Goal: Task Accomplishment & Management: Use online tool/utility

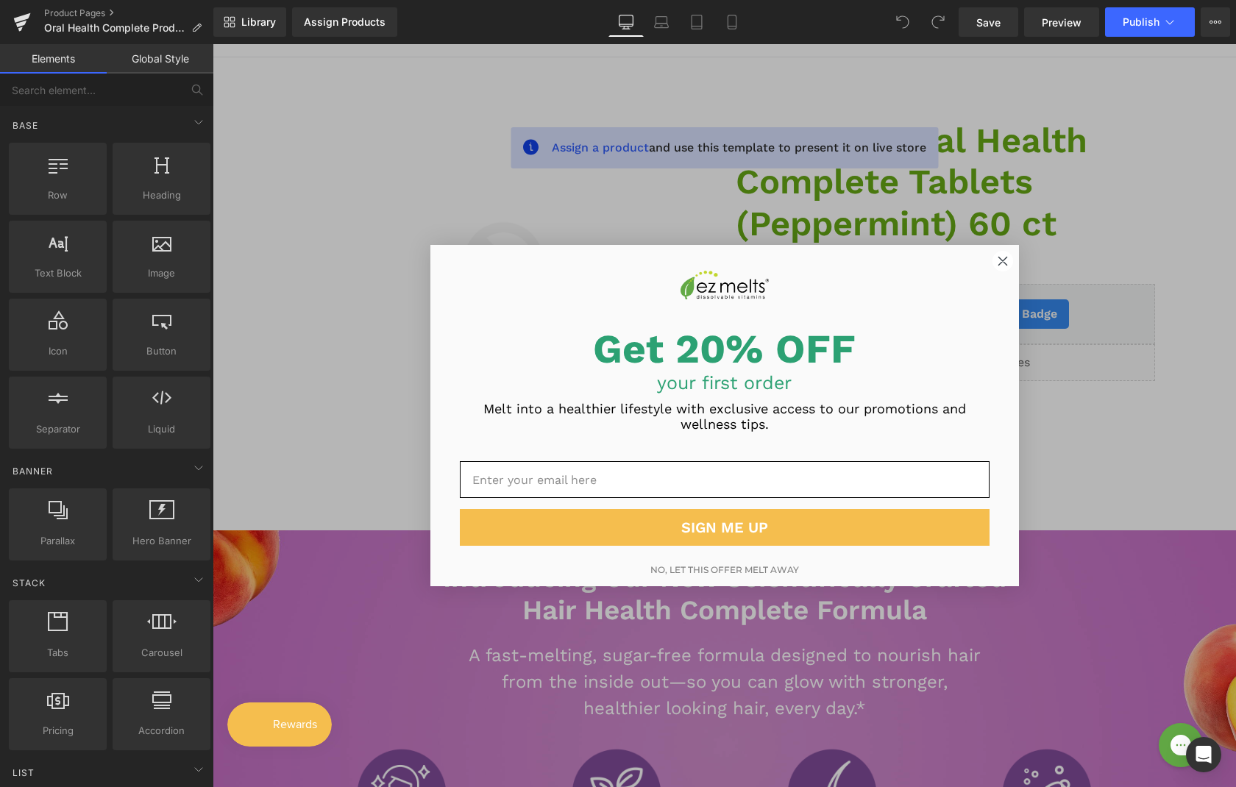
scroll to position [110, 0]
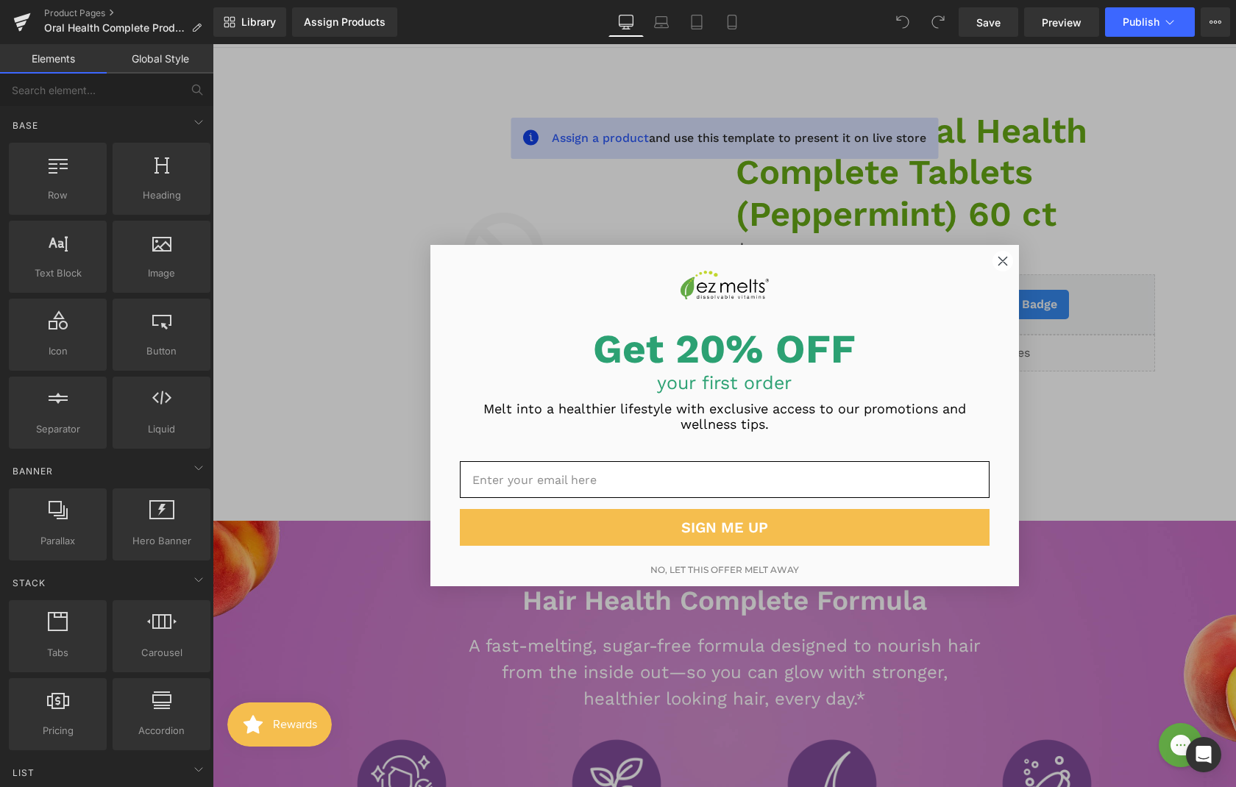
click at [995, 260] on circle "Close dialog" at bounding box center [1002, 261] width 20 height 20
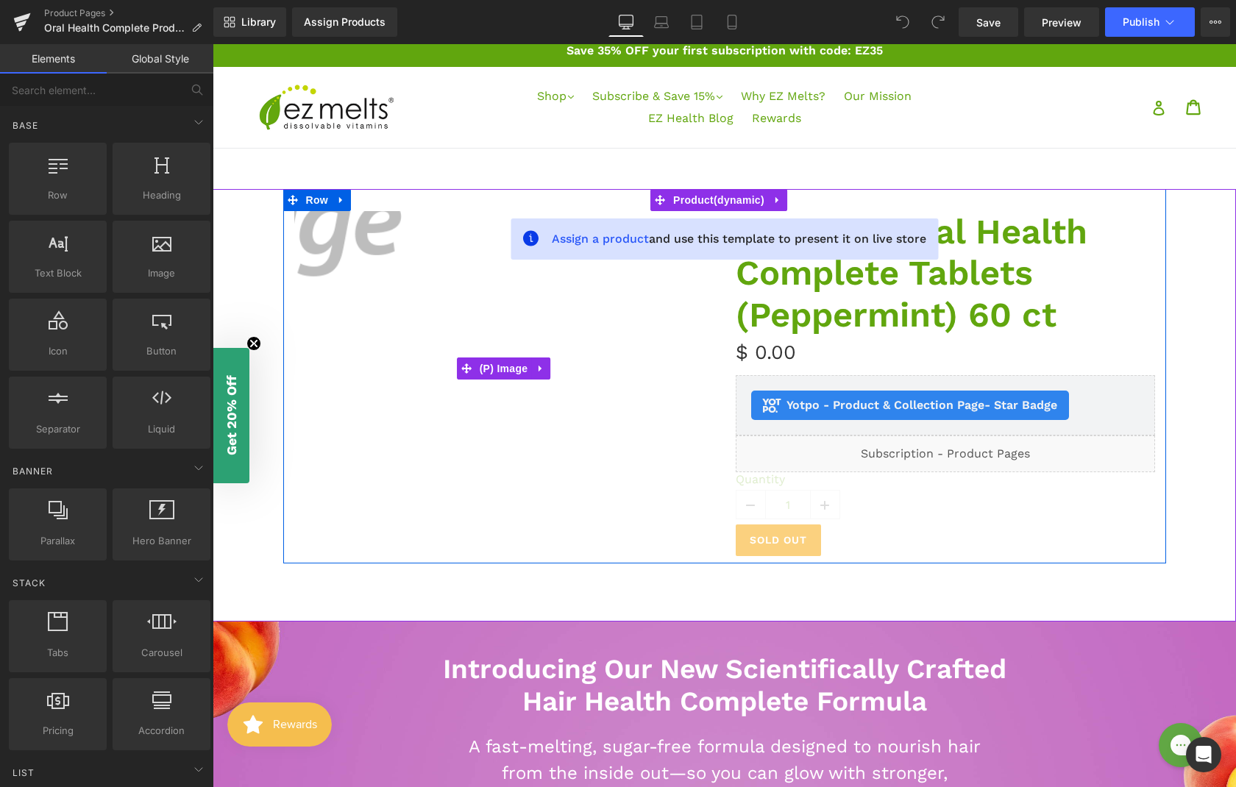
scroll to position [0, 0]
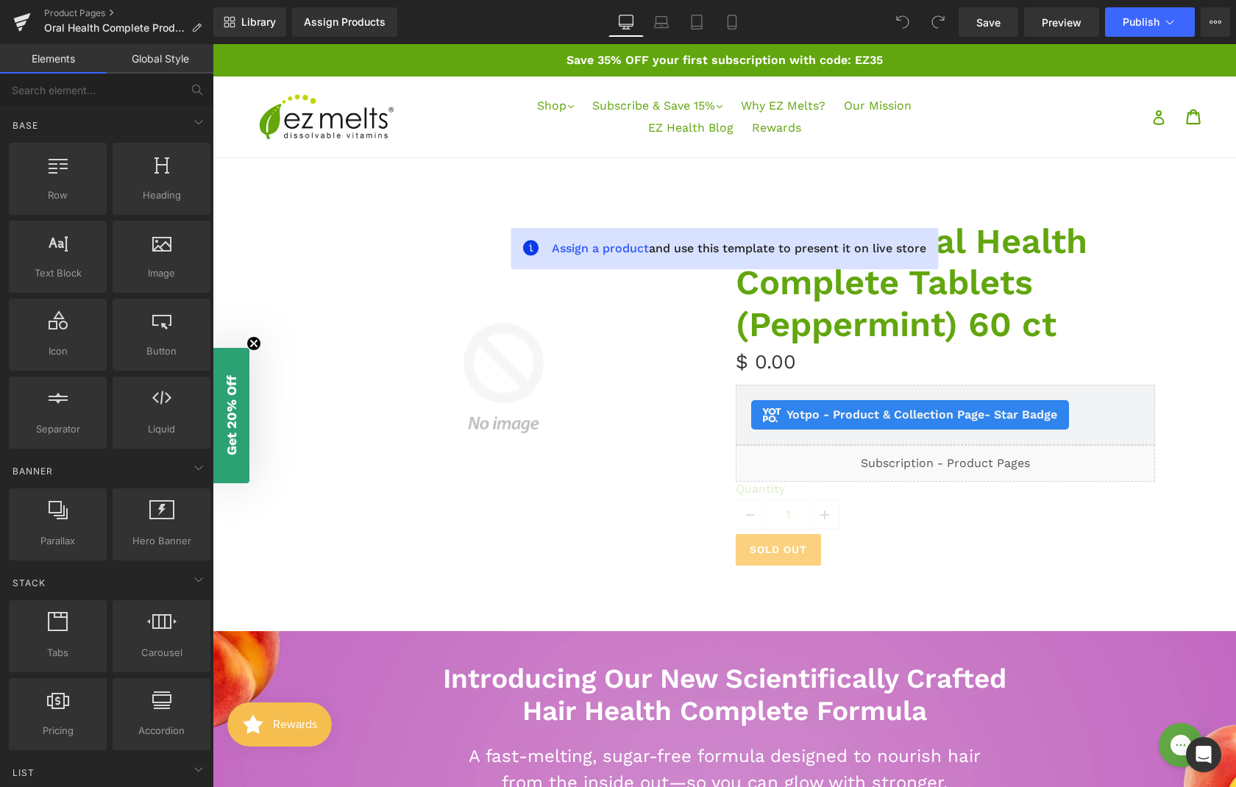
click at [321, 29] on link "Assign Products" at bounding box center [344, 21] width 105 height 29
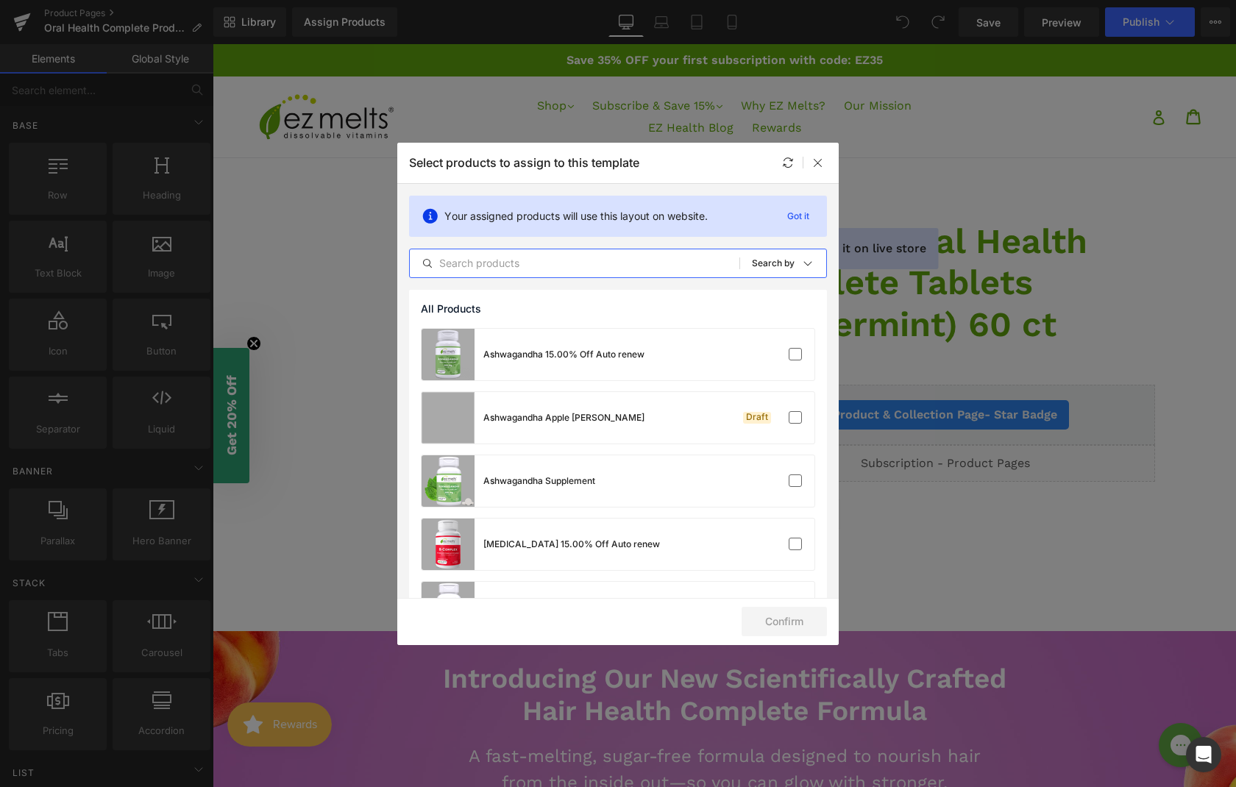
click at [574, 257] on input "text" at bounding box center [575, 264] width 330 height 18
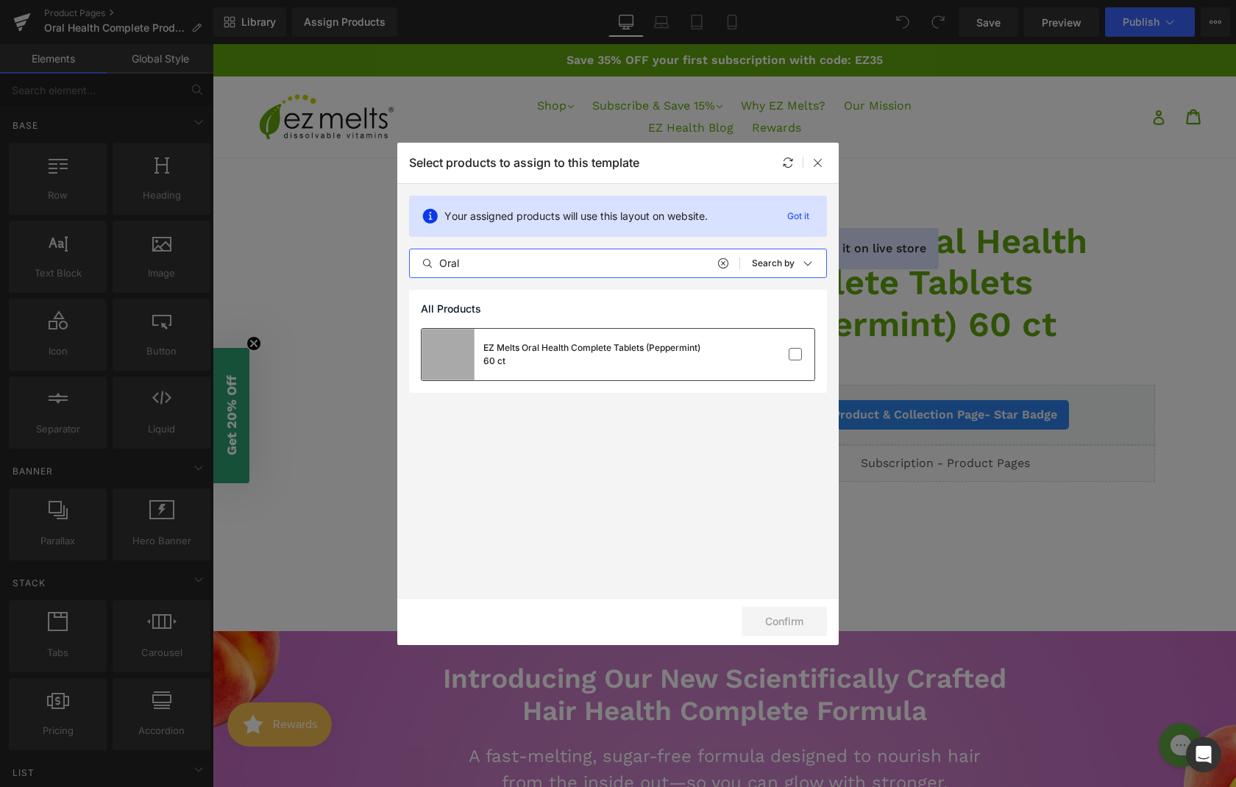
type input "Oral"
click at [745, 363] on div "EZ Melts Oral Health Complete Tablets (Peppermint) 60 ct" at bounding box center [618, 354] width 393 height 51
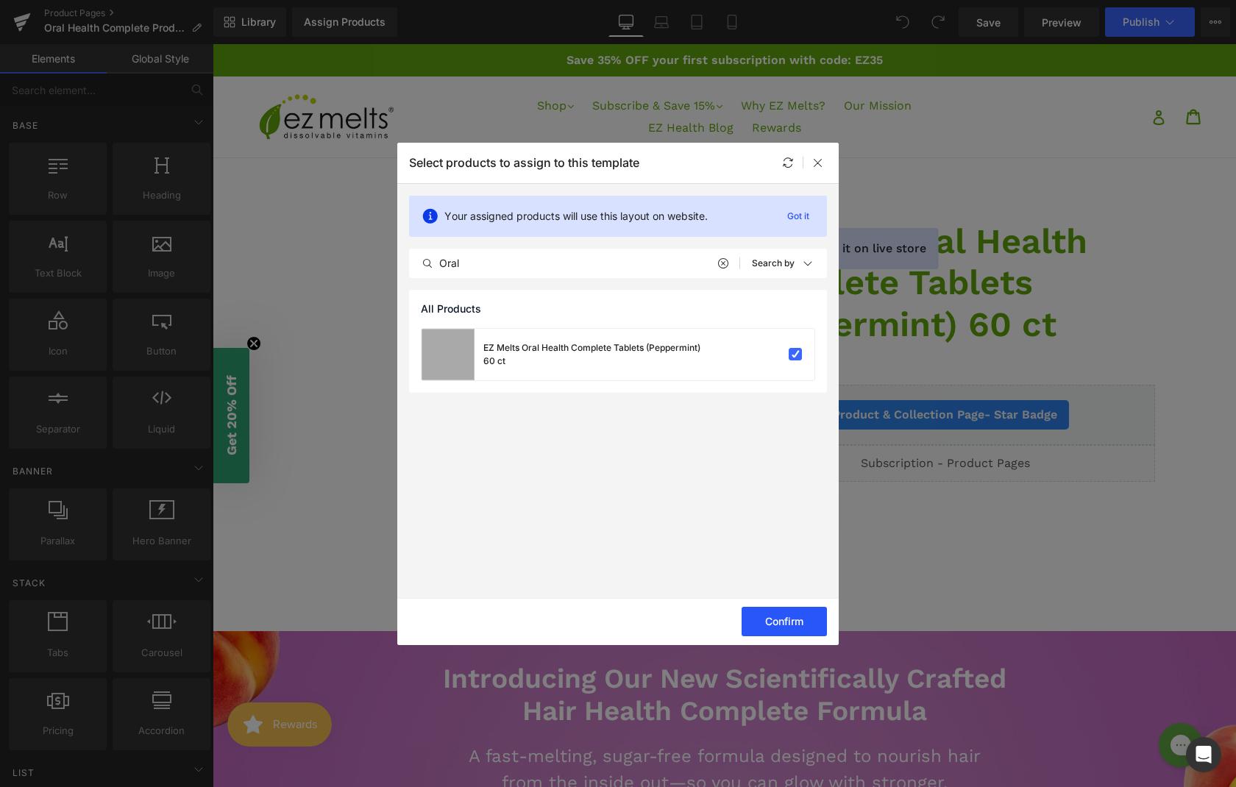
click at [800, 631] on button "Confirm" at bounding box center [784, 621] width 85 height 29
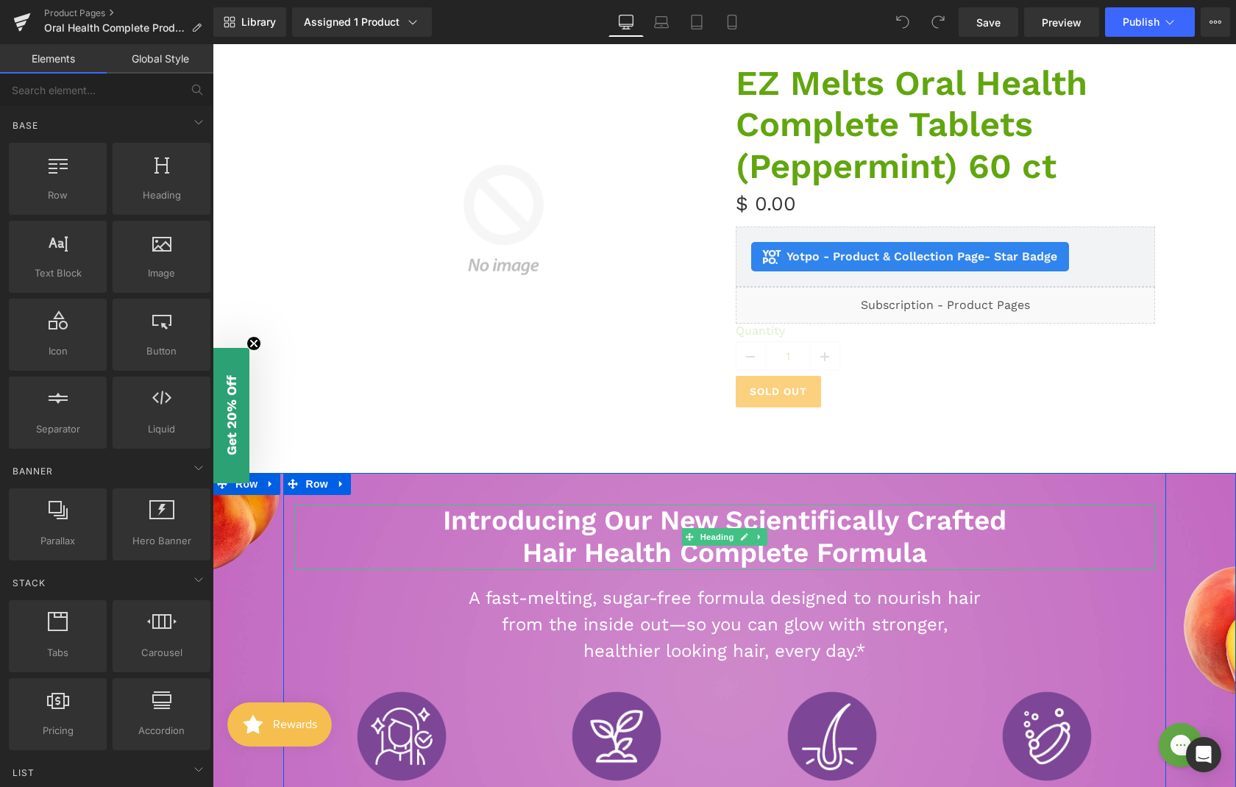
scroll to position [225, 0]
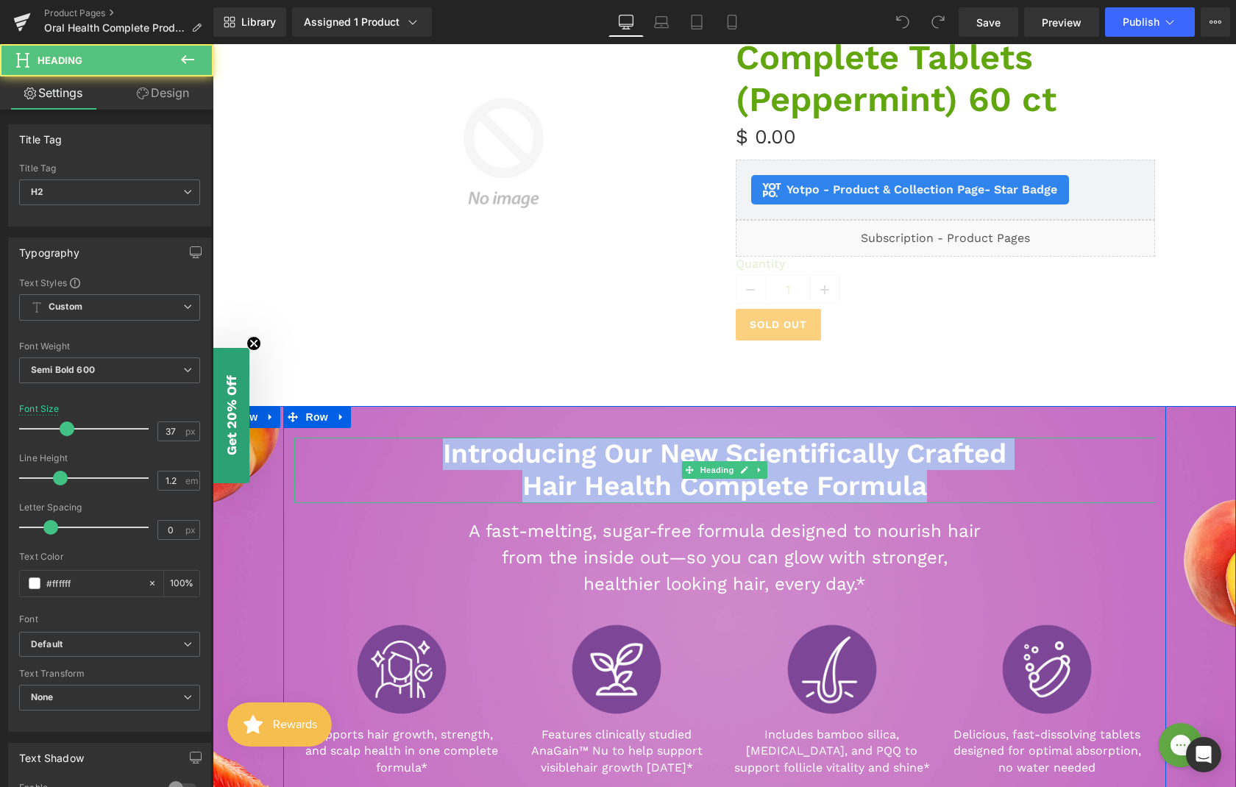
drag, startPoint x: 920, startPoint y: 488, endPoint x: 403, endPoint y: 452, distance: 517.7
click at [403, 452] on div "Introducing Our New Scientifically Crafted Hair Health Complete Formula" at bounding box center [724, 470] width 861 height 65
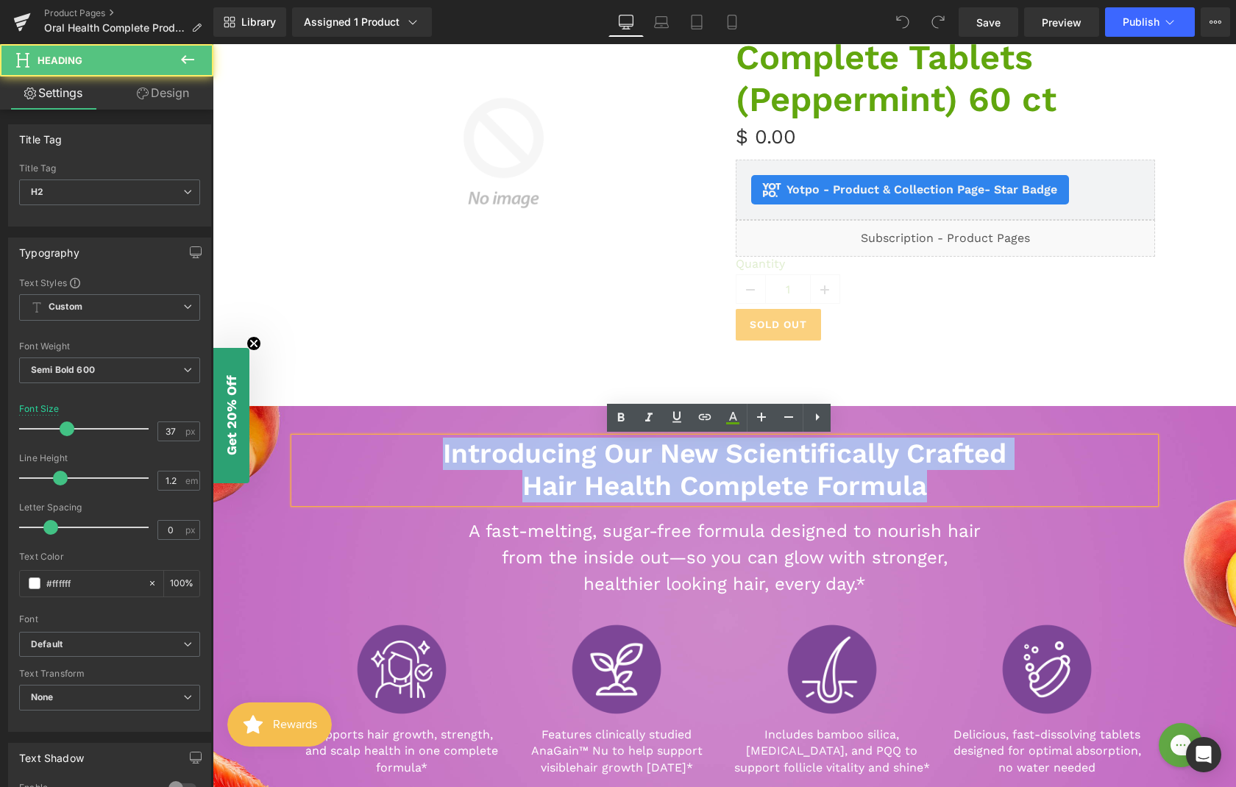
paste div
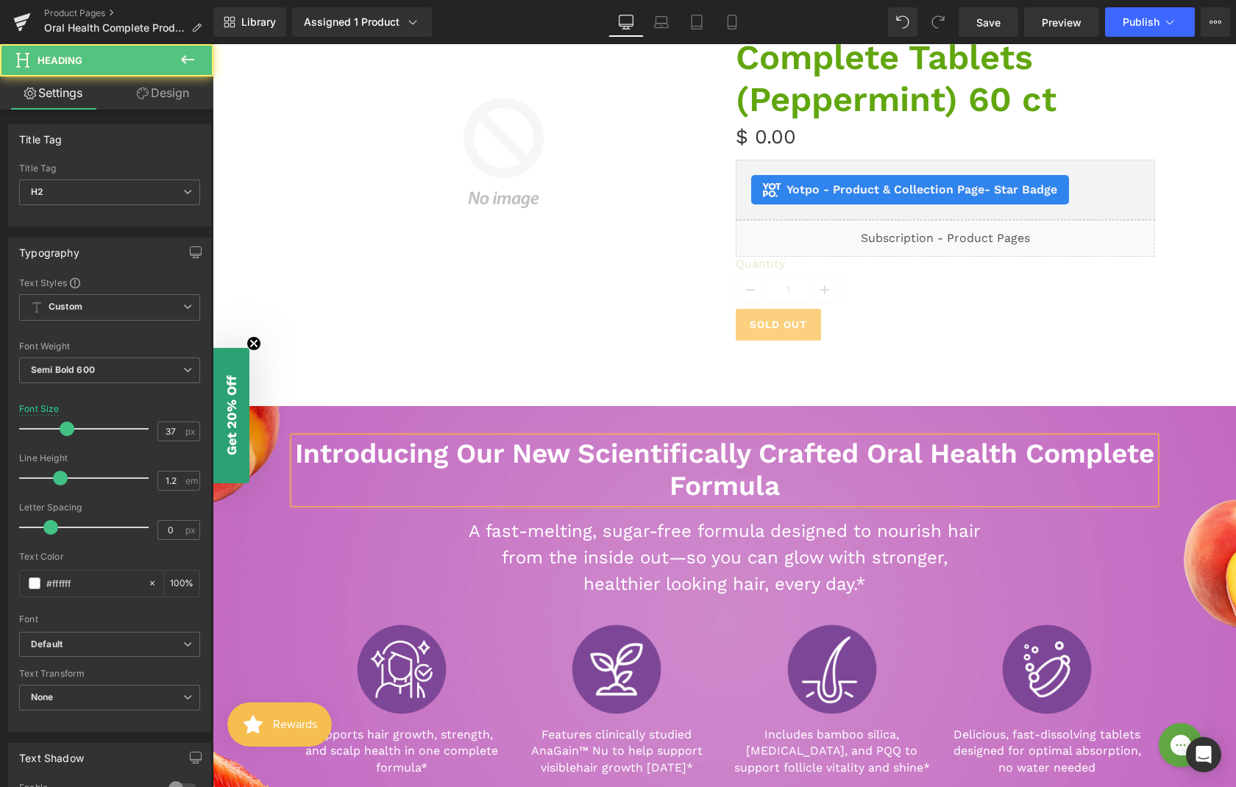
click at [990, 454] on h2 "Introducing Our New Scientifically Crafted Oral Health Complete Formula" at bounding box center [724, 470] width 861 height 65
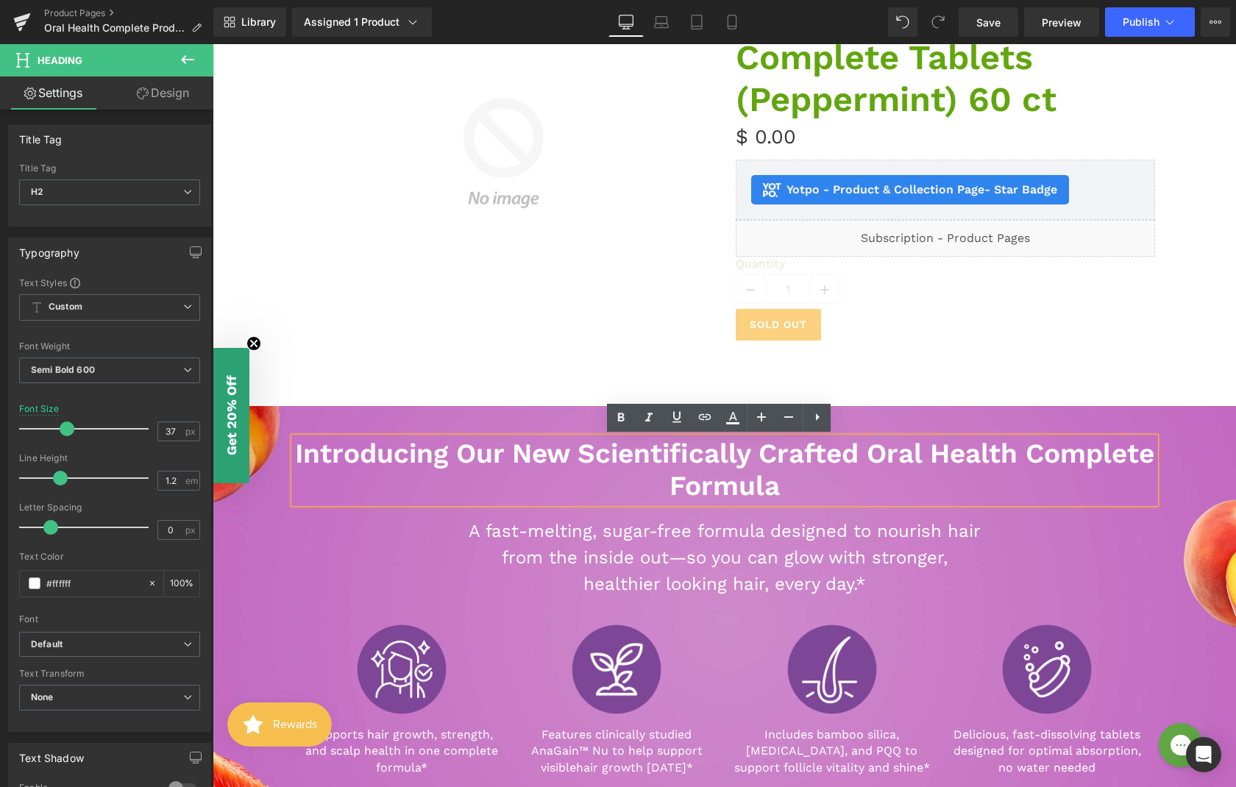
click at [936, 454] on h2 "Introducing Our New Scientifically Crafted Oral Health Complete Formula" at bounding box center [724, 470] width 861 height 65
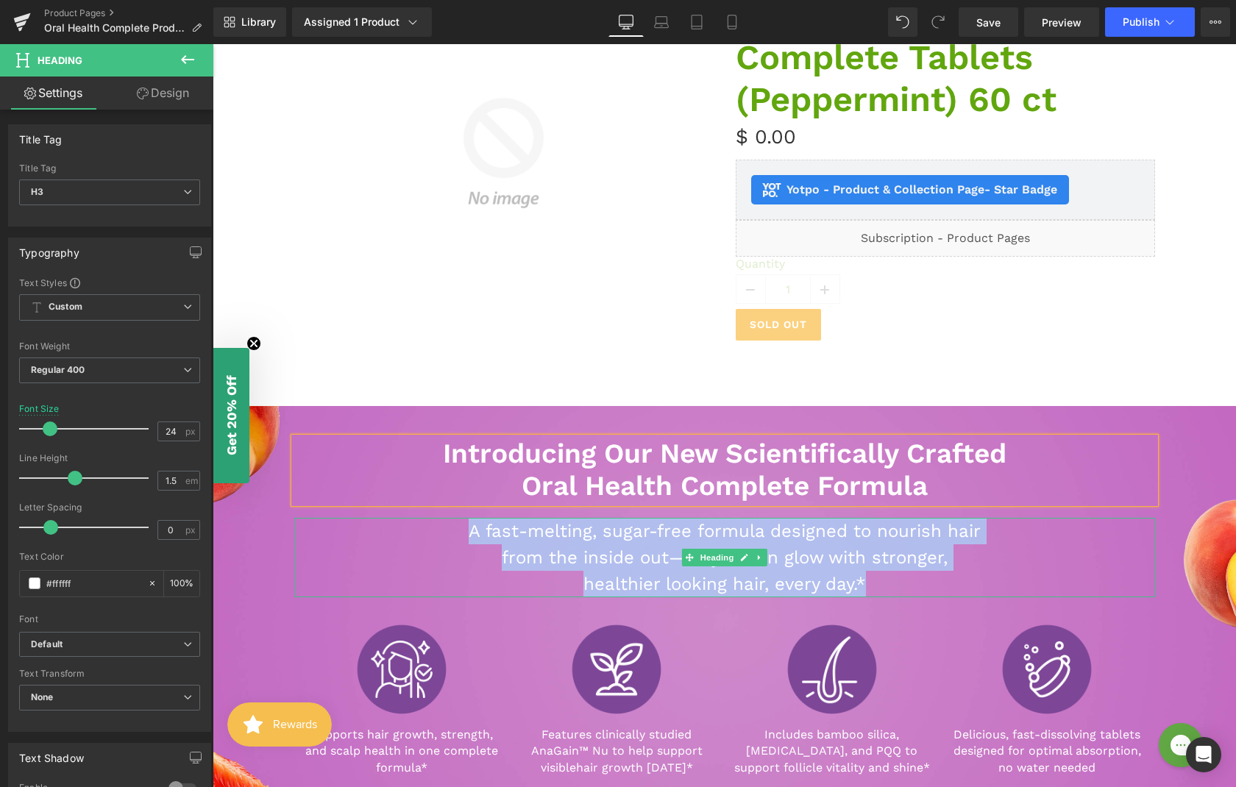
drag, startPoint x: 793, startPoint y: 582, endPoint x: 454, endPoint y: 522, distance: 344.3
click at [454, 522] on div "A fast-melting, sugar-free formula designed to nourish hair from the inside out…" at bounding box center [724, 557] width 861 height 79
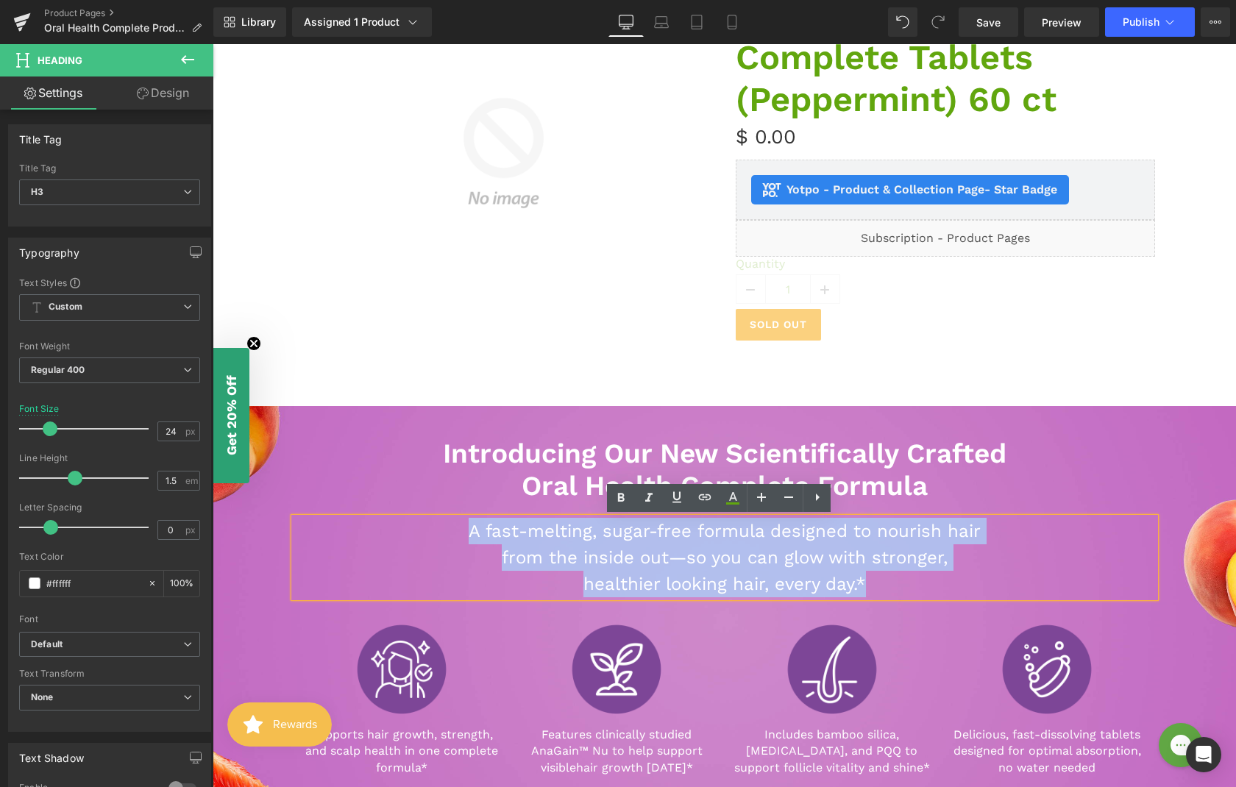
paste div
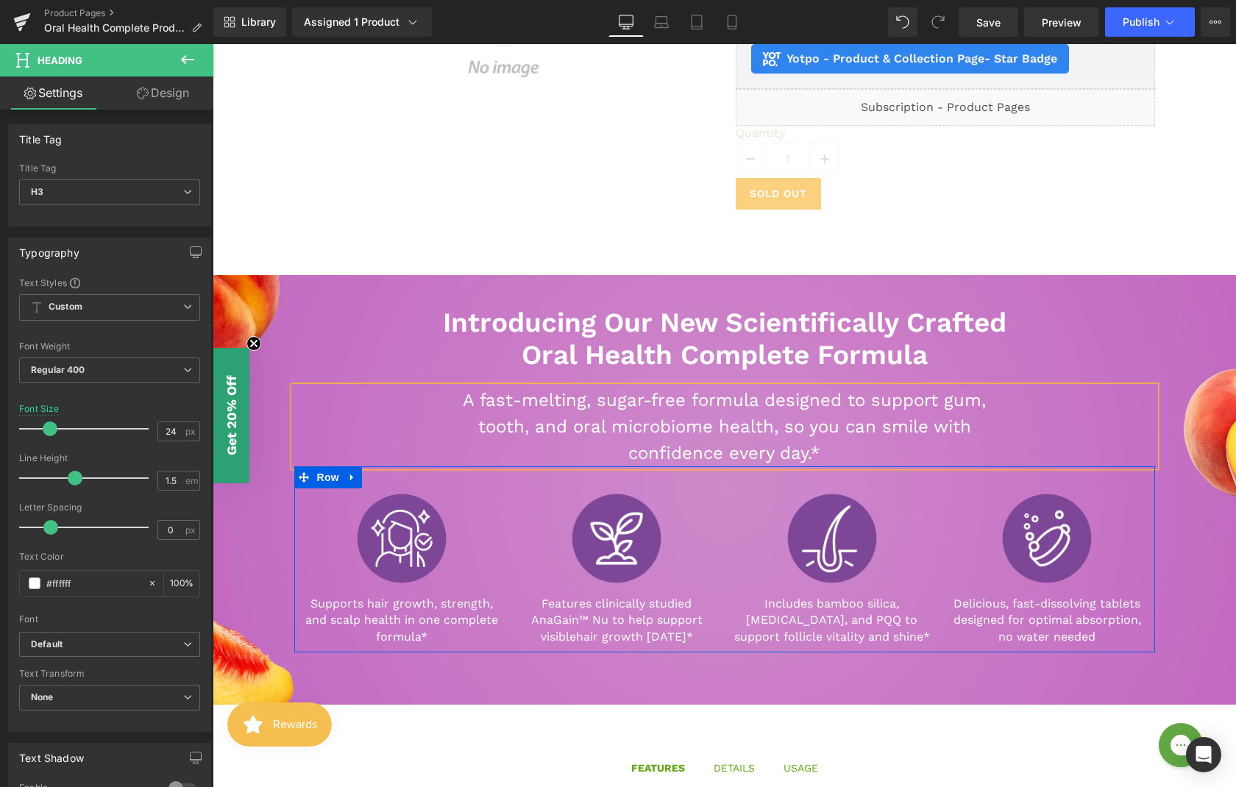
scroll to position [423, 0]
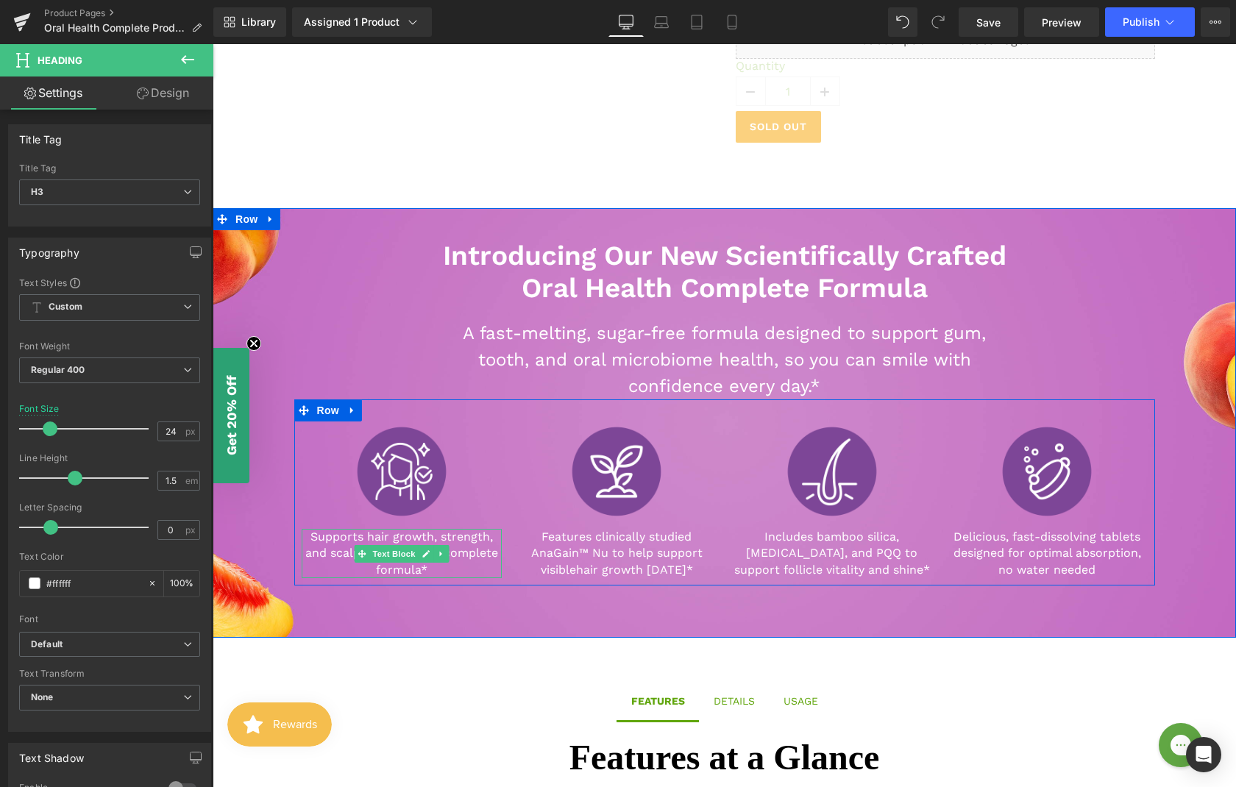
click at [402, 565] on p "Supports hair growth, strength, and scalp health in one complete formula*" at bounding box center [402, 553] width 201 height 49
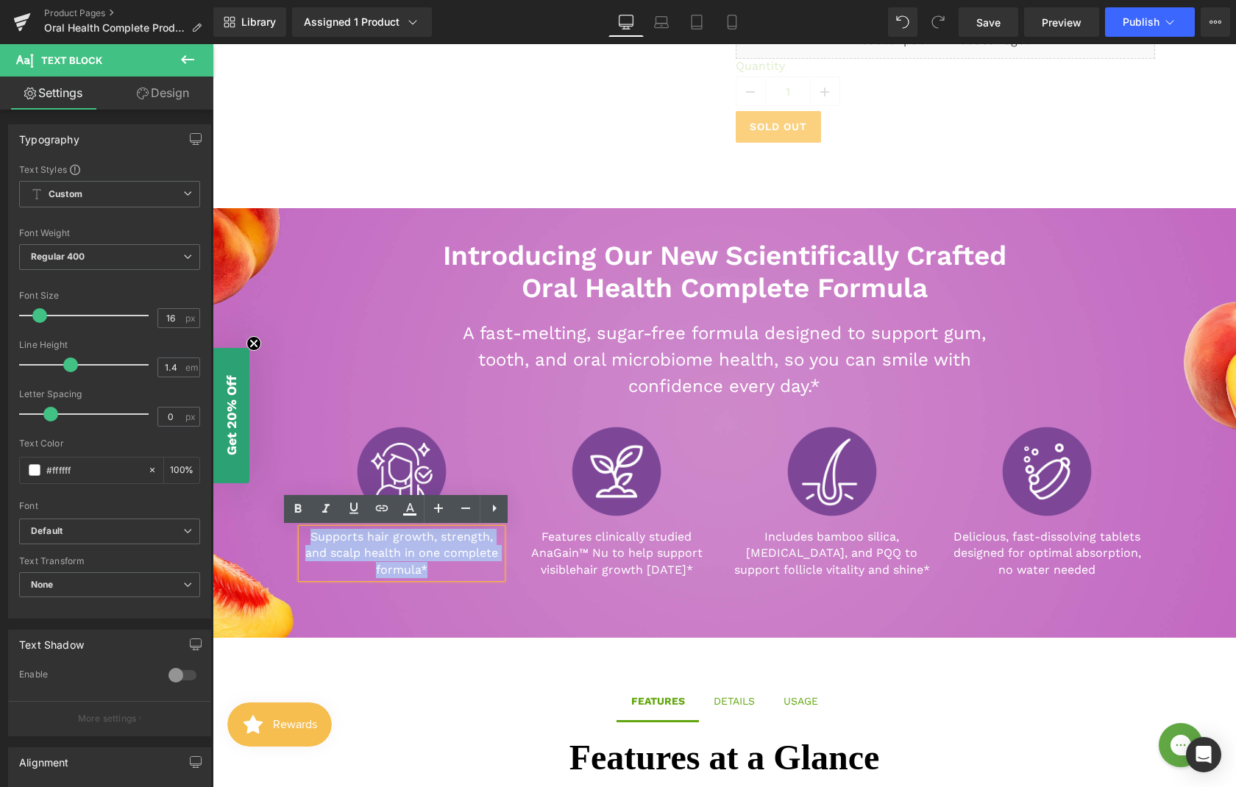
drag, startPoint x: 426, startPoint y: 571, endPoint x: 290, endPoint y: 531, distance: 141.8
click at [294, 531] on div "Image Supports hair growth, strength, and scalp health in one complete formula*…" at bounding box center [402, 500] width 216 height 157
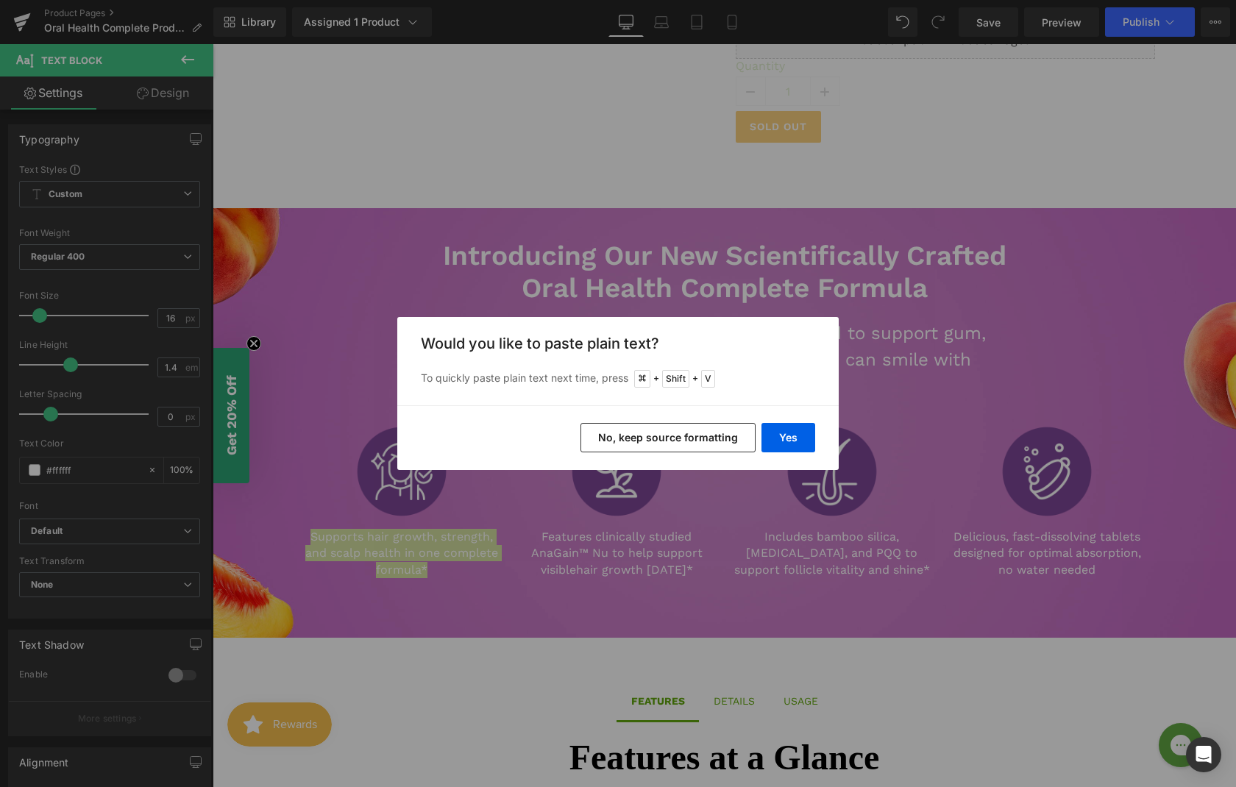
click at [736, 440] on button "No, keep source formatting" at bounding box center [667, 437] width 175 height 29
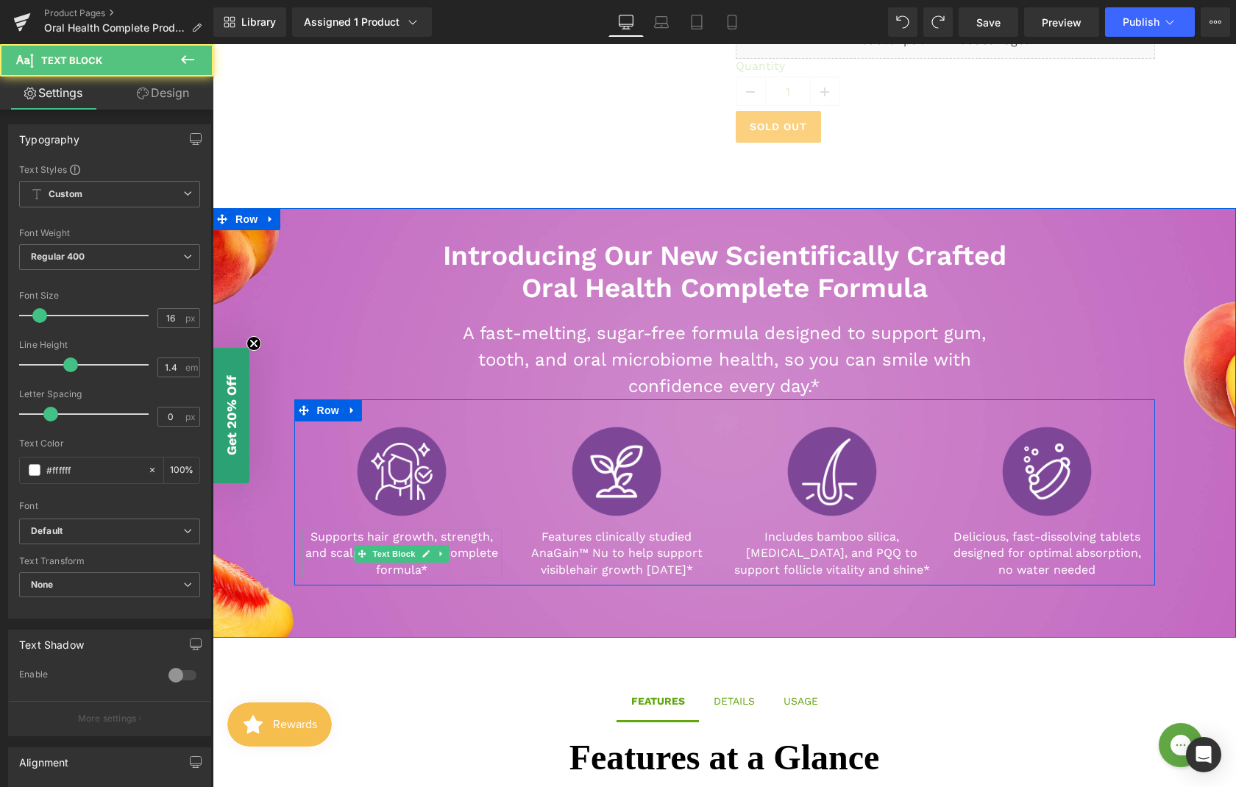
click at [422, 571] on p "Supports hair growth, strength, and scalp health in one complete formula*" at bounding box center [402, 553] width 201 height 49
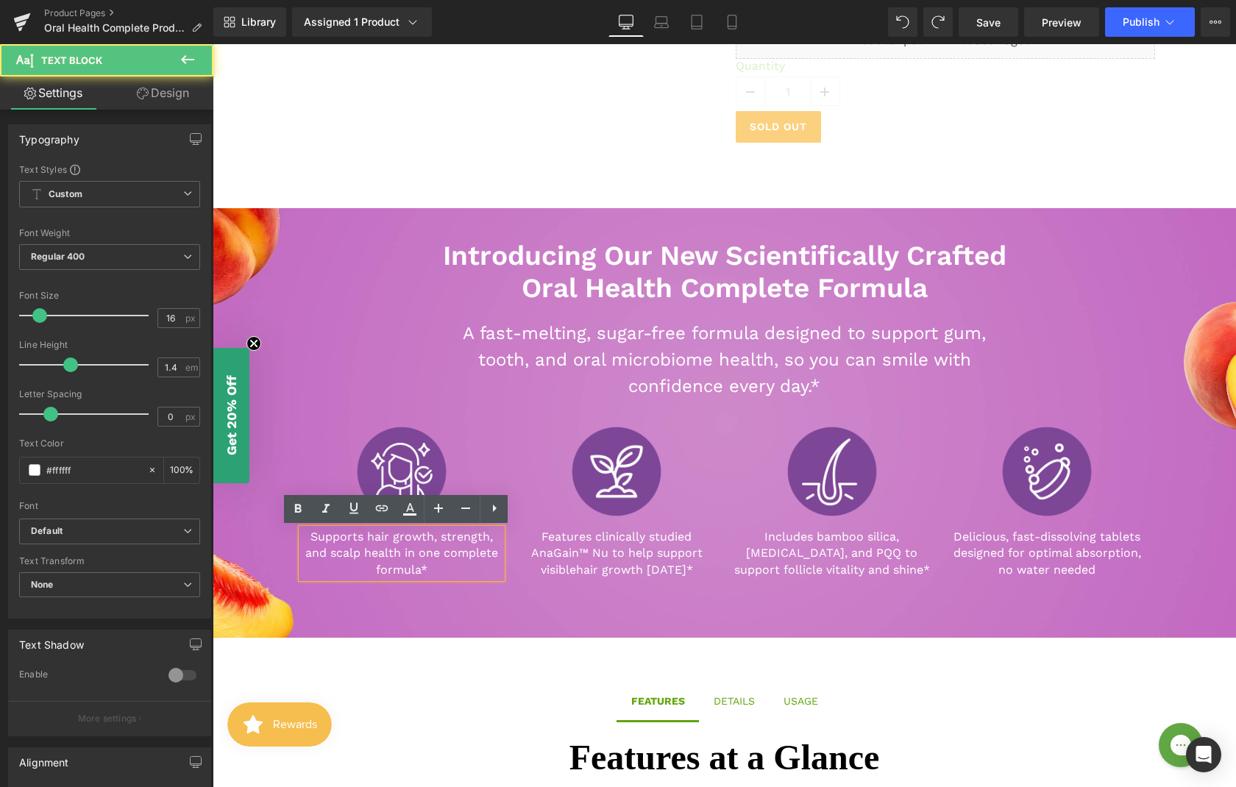
click at [421, 569] on p "Supports hair growth, strength, and scalp health in one complete formula*" at bounding box center [402, 553] width 201 height 49
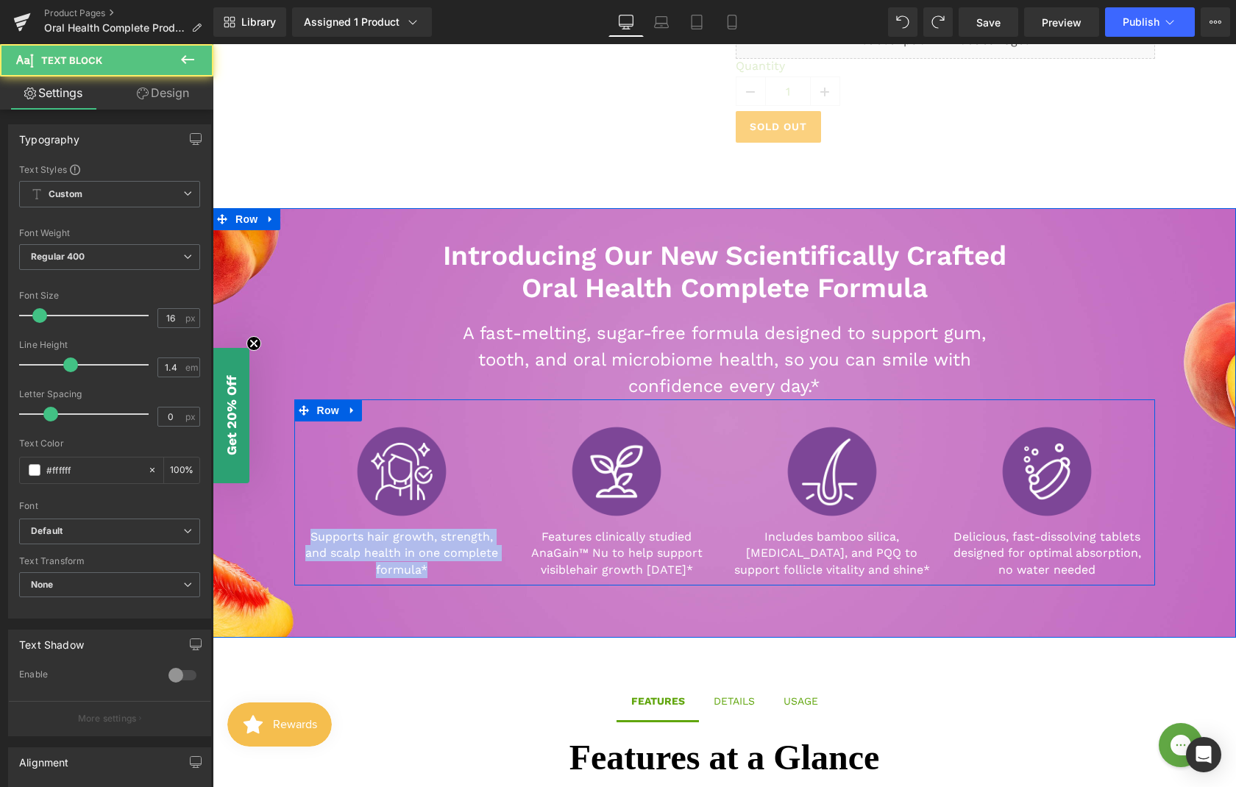
drag, startPoint x: 428, startPoint y: 571, endPoint x: 251, endPoint y: 513, distance: 186.6
click at [251, 513] on div "Introducing Our New Scientifically Crafted Oral Health Complete Formula Heading…" at bounding box center [724, 400] width 1023 height 385
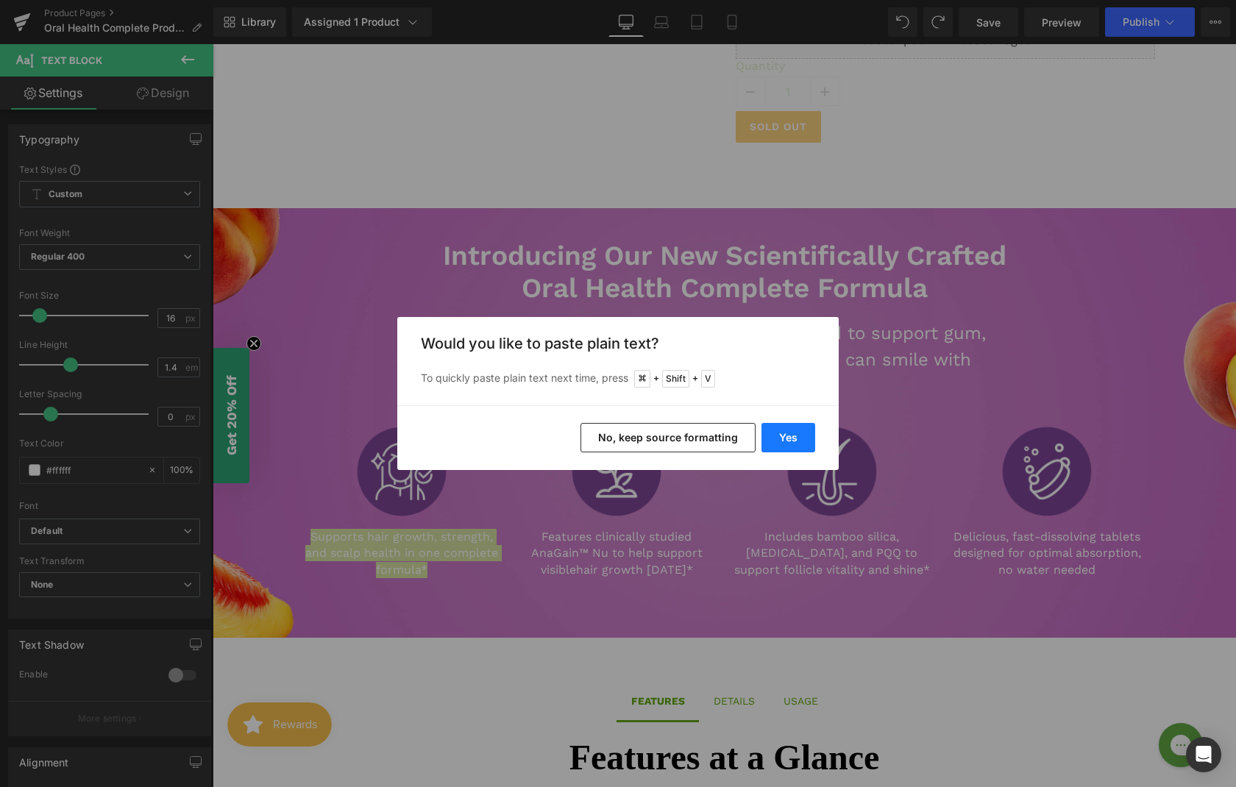
click at [791, 448] on button "Yes" at bounding box center [788, 437] width 54 height 29
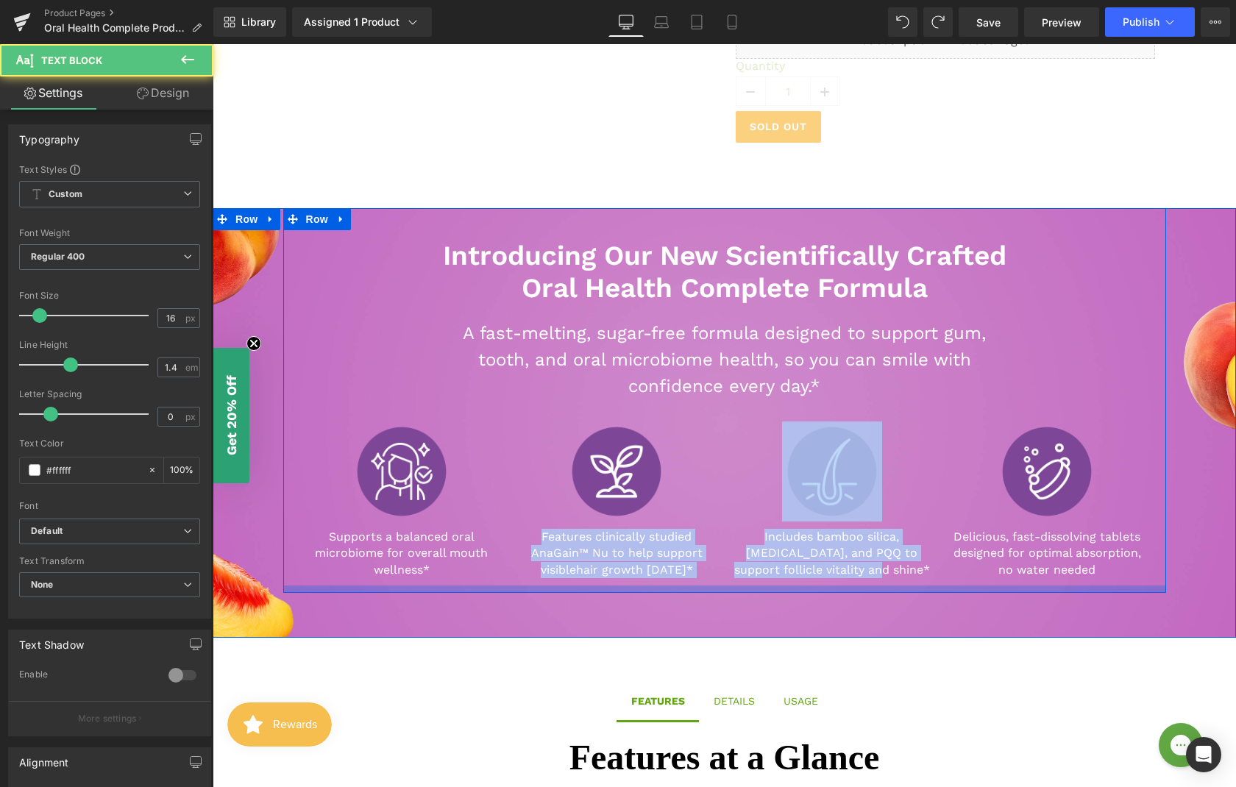
drag, startPoint x: 536, startPoint y: 538, endPoint x: 754, endPoint y: 585, distance: 222.6
click at [754, 585] on div "Introducing Our New Scientifically Crafted Oral Health Complete Formula Heading…" at bounding box center [724, 400] width 883 height 385
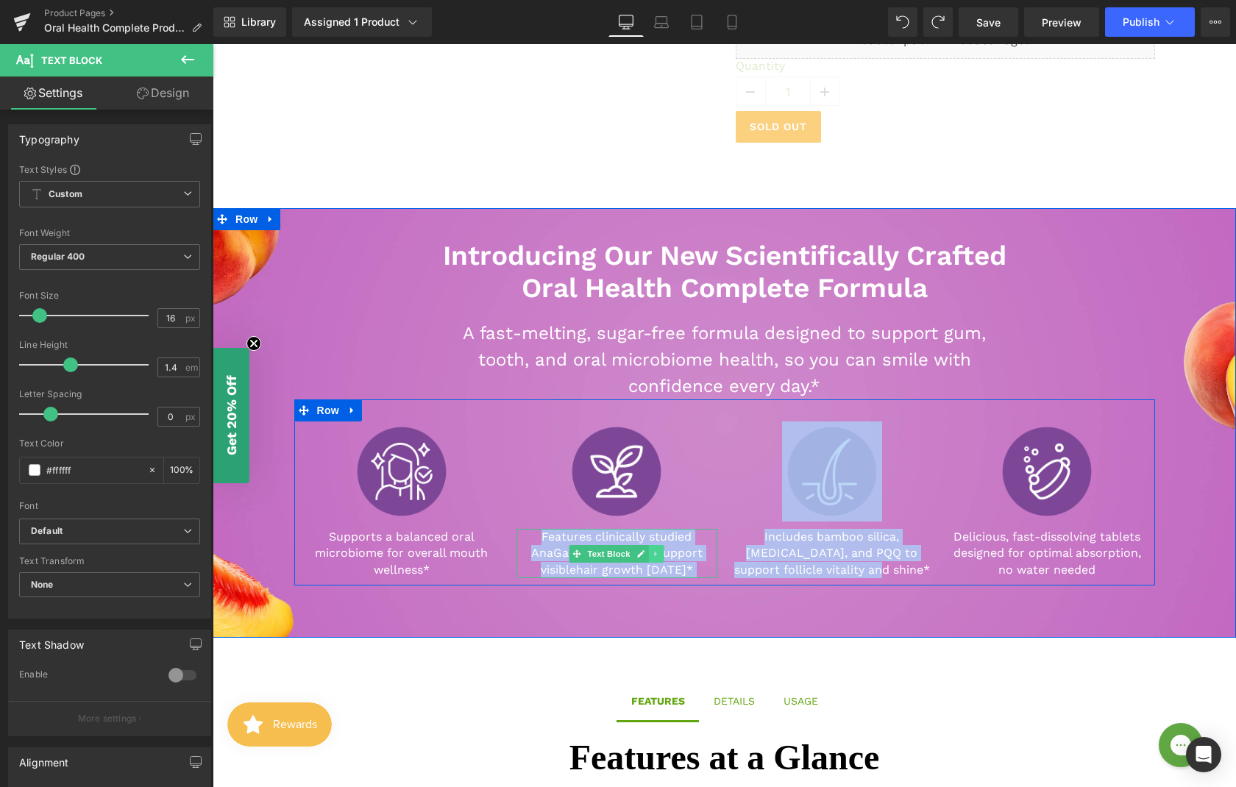
click at [649, 561] on link at bounding box center [656, 554] width 15 height 18
click at [537, 535] on p "Features clinically studied AnaGain™ Nu to help support visible hair growth [DA…" at bounding box center [616, 553] width 201 height 49
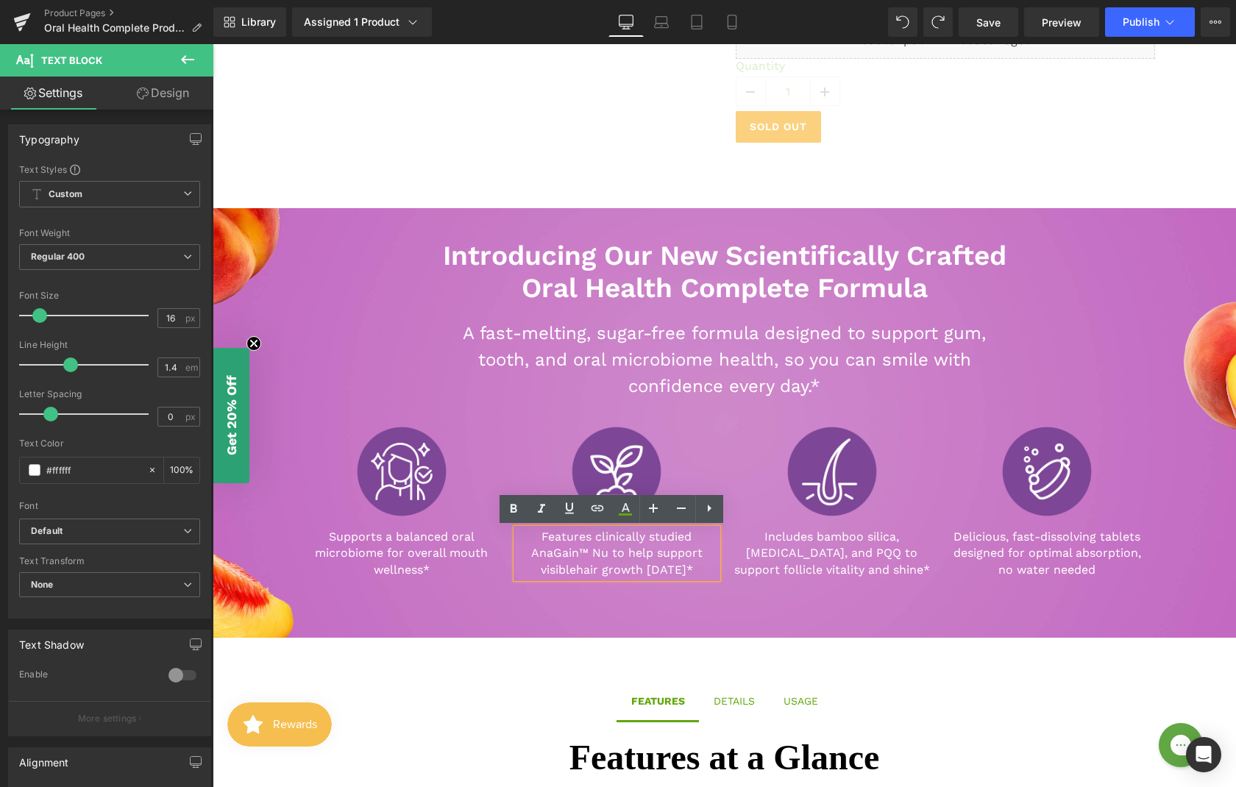
drag, startPoint x: 537, startPoint y: 535, endPoint x: 710, endPoint y: 577, distance: 177.9
click at [710, 577] on p "Features clinically studied AnaGain™ Nu to help support visible hair growth [DA…" at bounding box center [616, 553] width 201 height 49
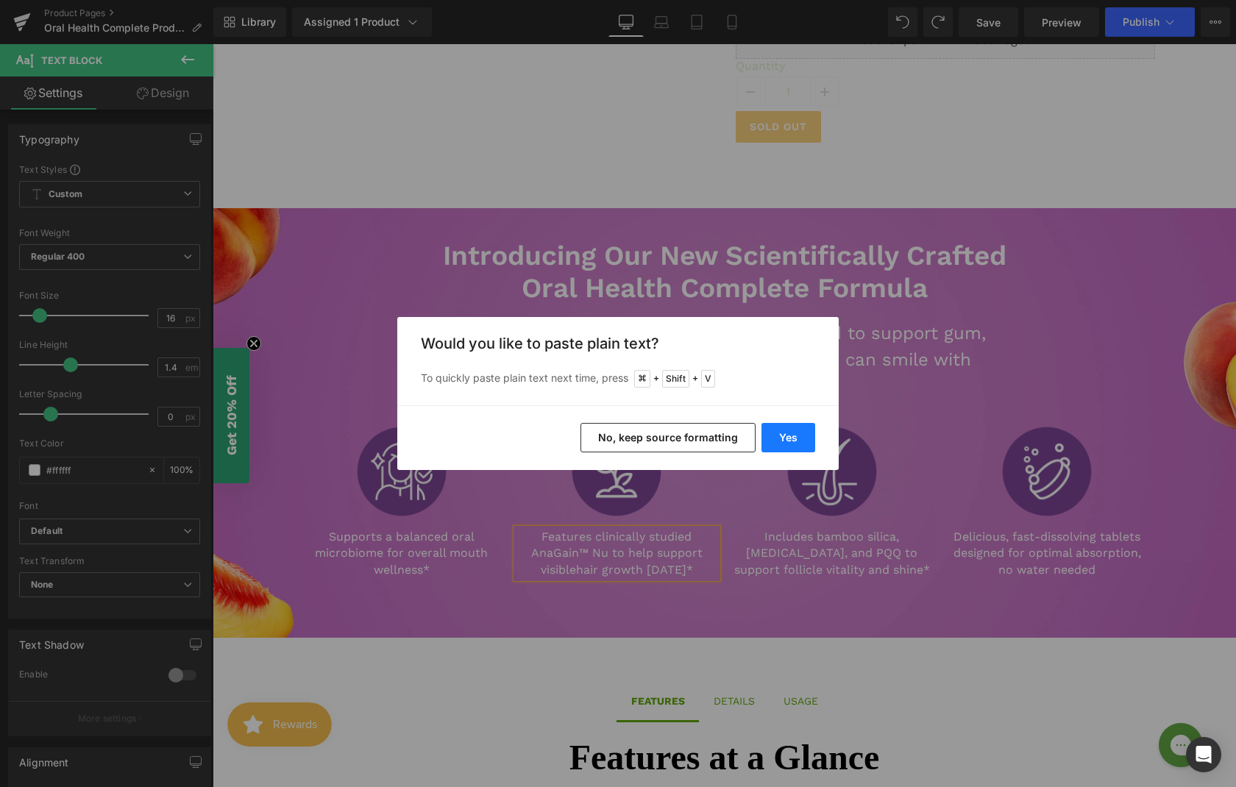
click at [790, 444] on button "Yes" at bounding box center [788, 437] width 54 height 29
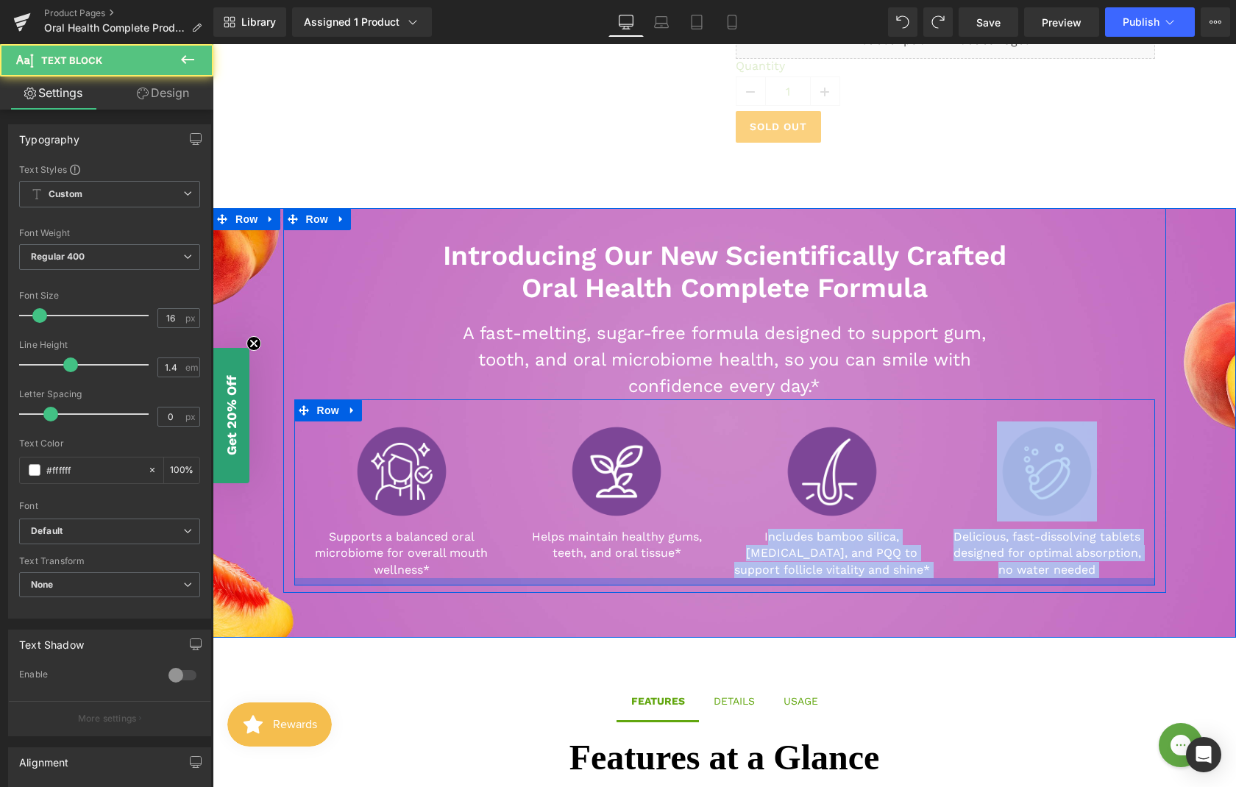
drag, startPoint x: 742, startPoint y: 539, endPoint x: 872, endPoint y: 578, distance: 136.6
click at [872, 578] on div "Image Supports a balanced oral microbiome for overall mouth wellness* Text Bloc…" at bounding box center [724, 492] width 861 height 186
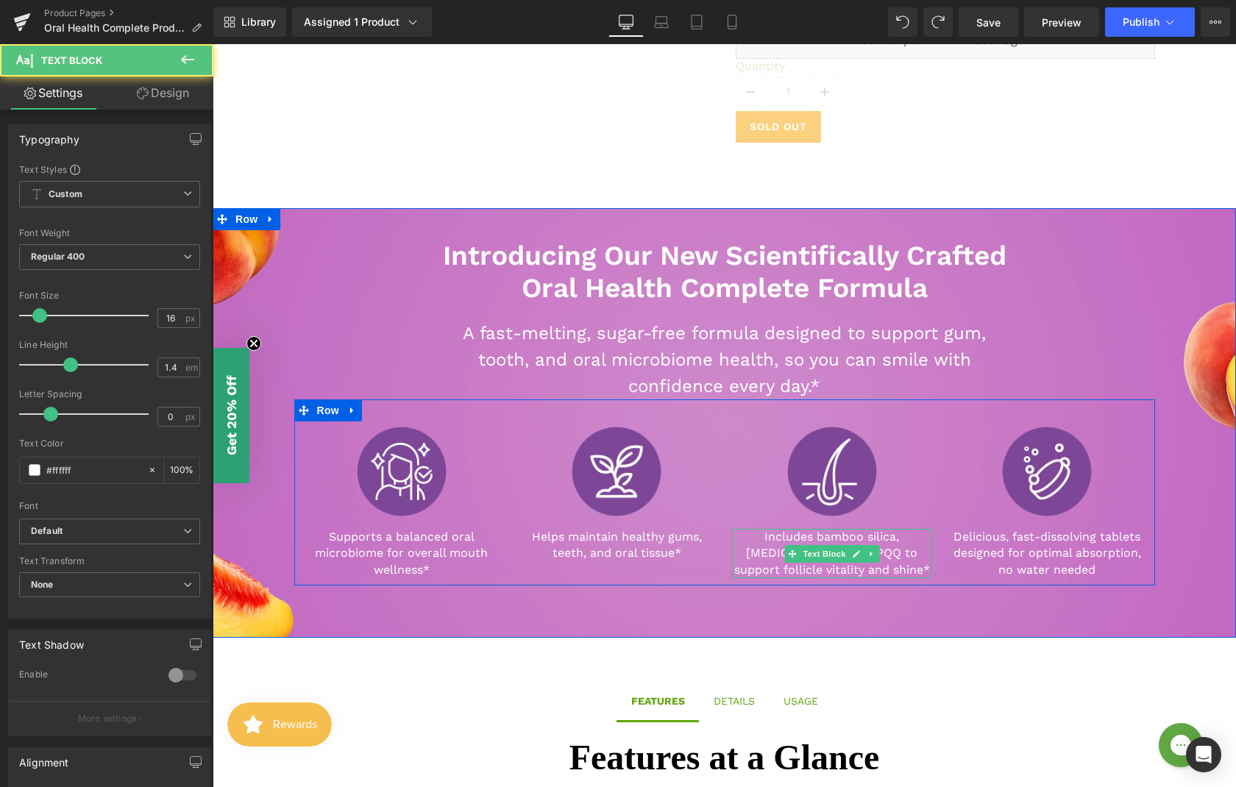
click at [739, 538] on p "Includes bamboo silica, [MEDICAL_DATA], and PQQ to support follicle vitality an…" at bounding box center [832, 553] width 201 height 49
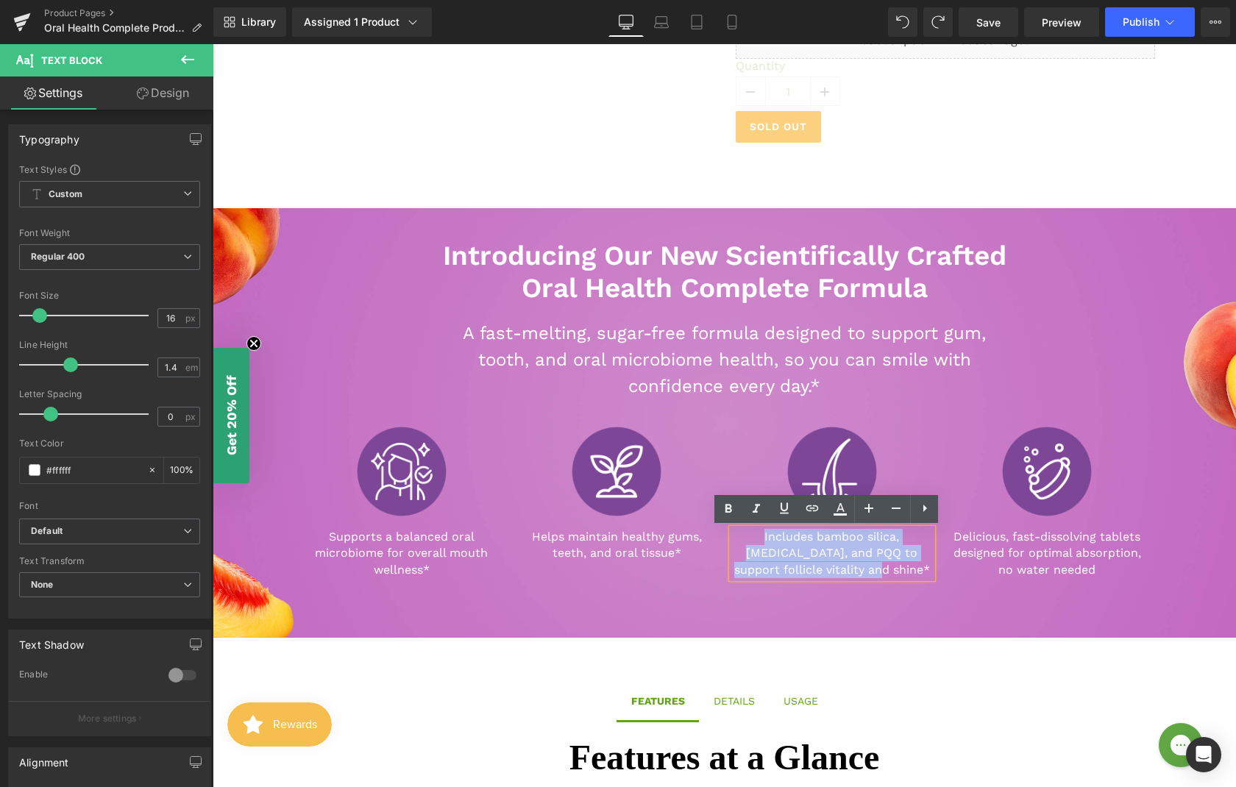
drag, startPoint x: 738, startPoint y: 538, endPoint x: 863, endPoint y: 569, distance: 128.8
click at [863, 569] on p "Includes bamboo silica, [MEDICAL_DATA], and PQQ to support follicle vitality an…" at bounding box center [832, 553] width 201 height 49
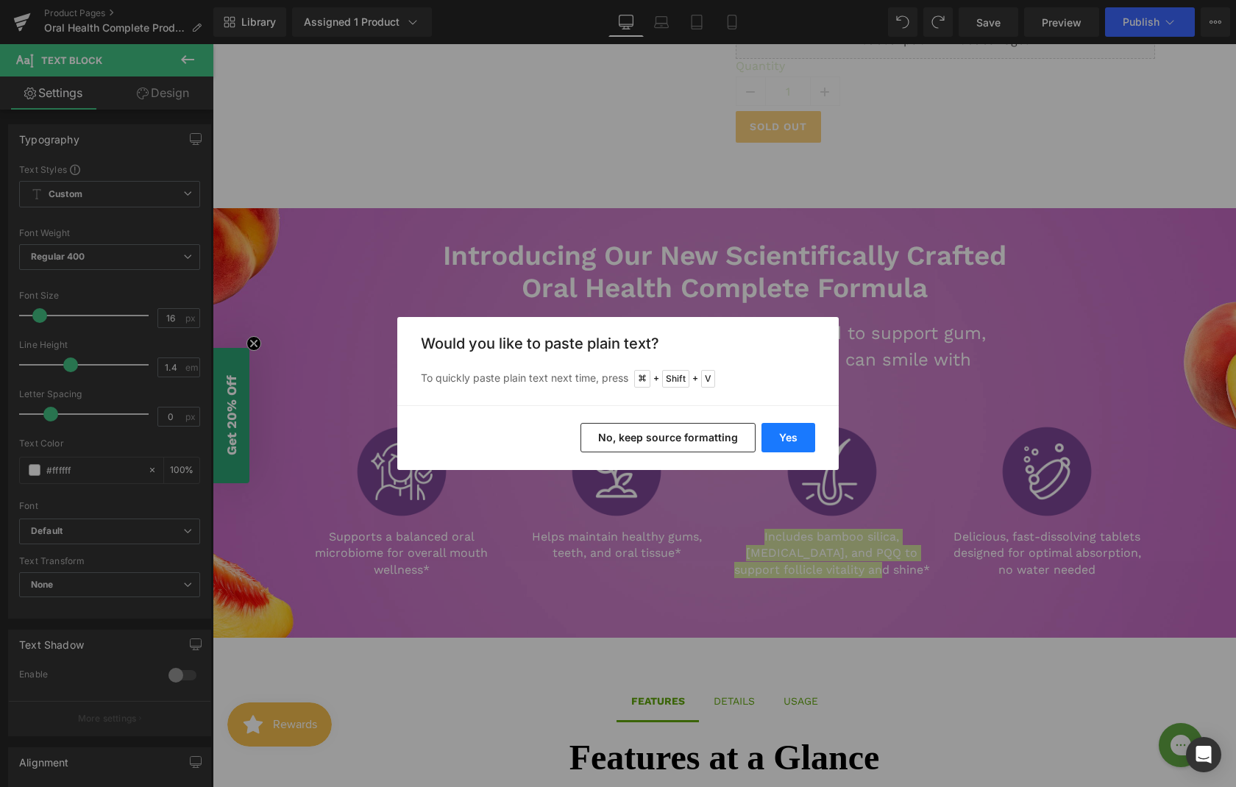
click at [786, 434] on button "Yes" at bounding box center [788, 437] width 54 height 29
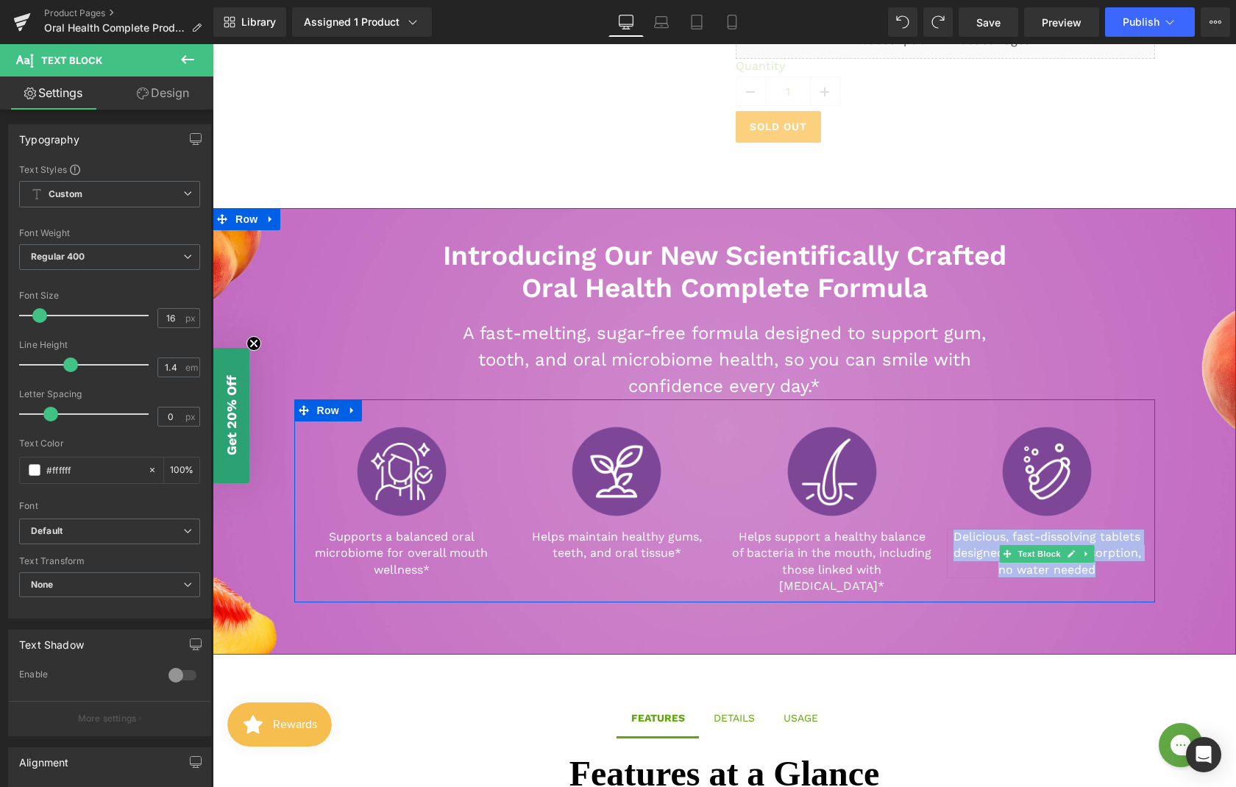
drag, startPoint x: 951, startPoint y: 536, endPoint x: 1091, endPoint y: 569, distance: 143.6
click at [1090, 569] on p "Delicious, fast-dissolving tablets designed for optimal absorption, no water ne…" at bounding box center [1047, 553] width 201 height 49
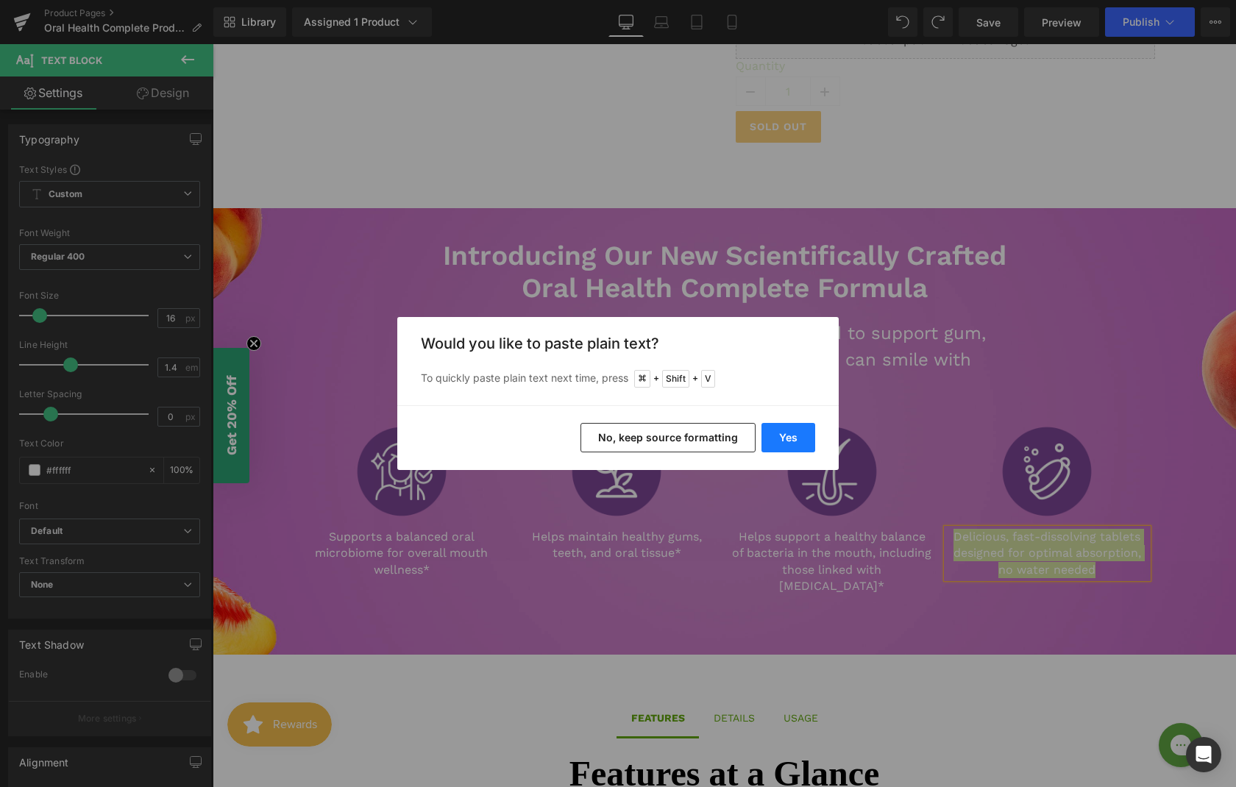
click at [803, 438] on button "Yes" at bounding box center [788, 437] width 54 height 29
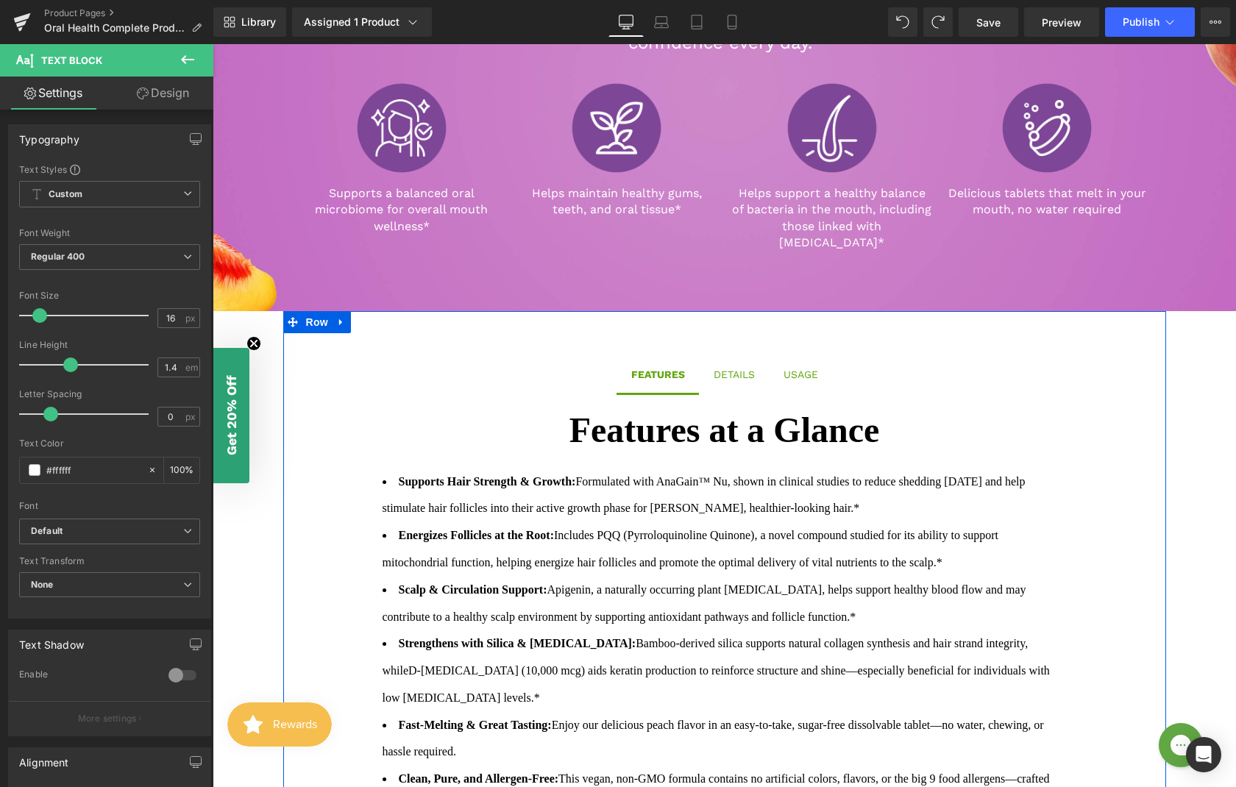
scroll to position [880, 0]
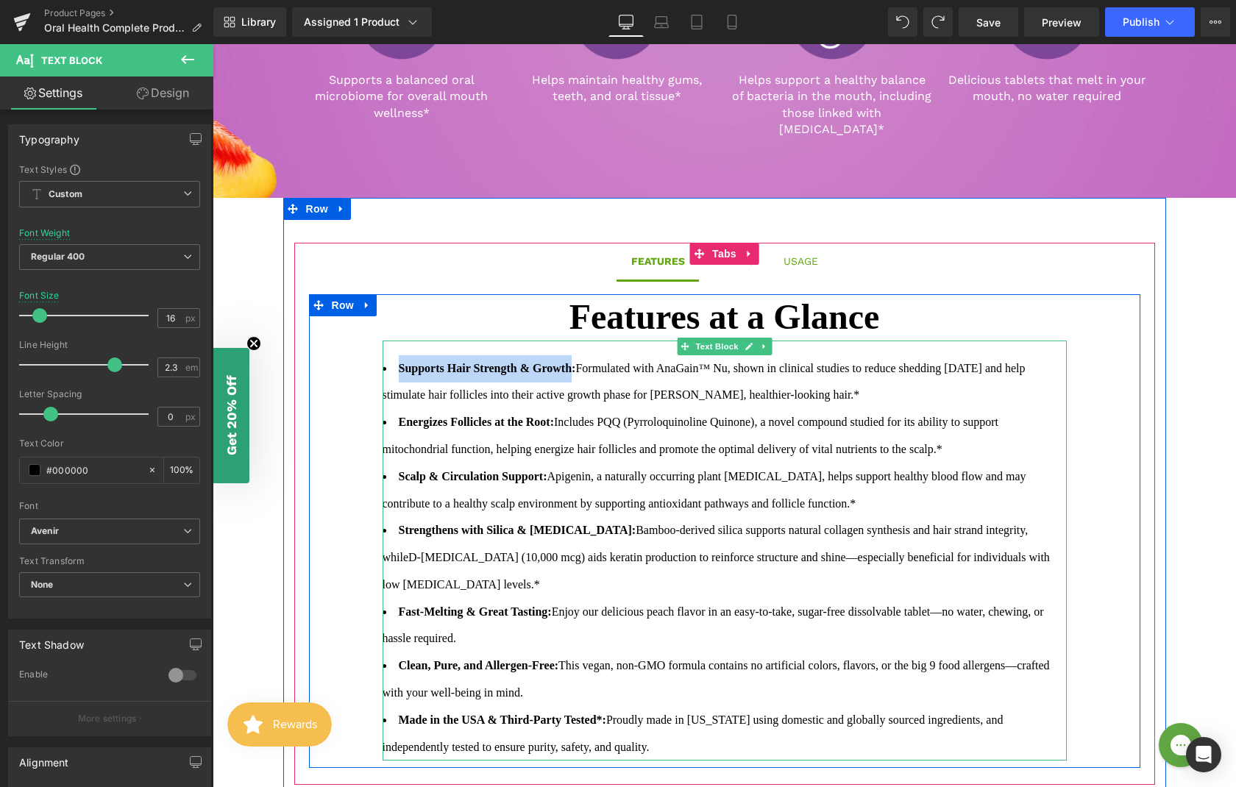
drag, startPoint x: 576, startPoint y: 352, endPoint x: 383, endPoint y: 349, distance: 192.7
click at [383, 355] on li "Supports Hair Strength & Growth: Formulated with AnaGain™ Nu, shown in clinical…" at bounding box center [725, 382] width 684 height 54
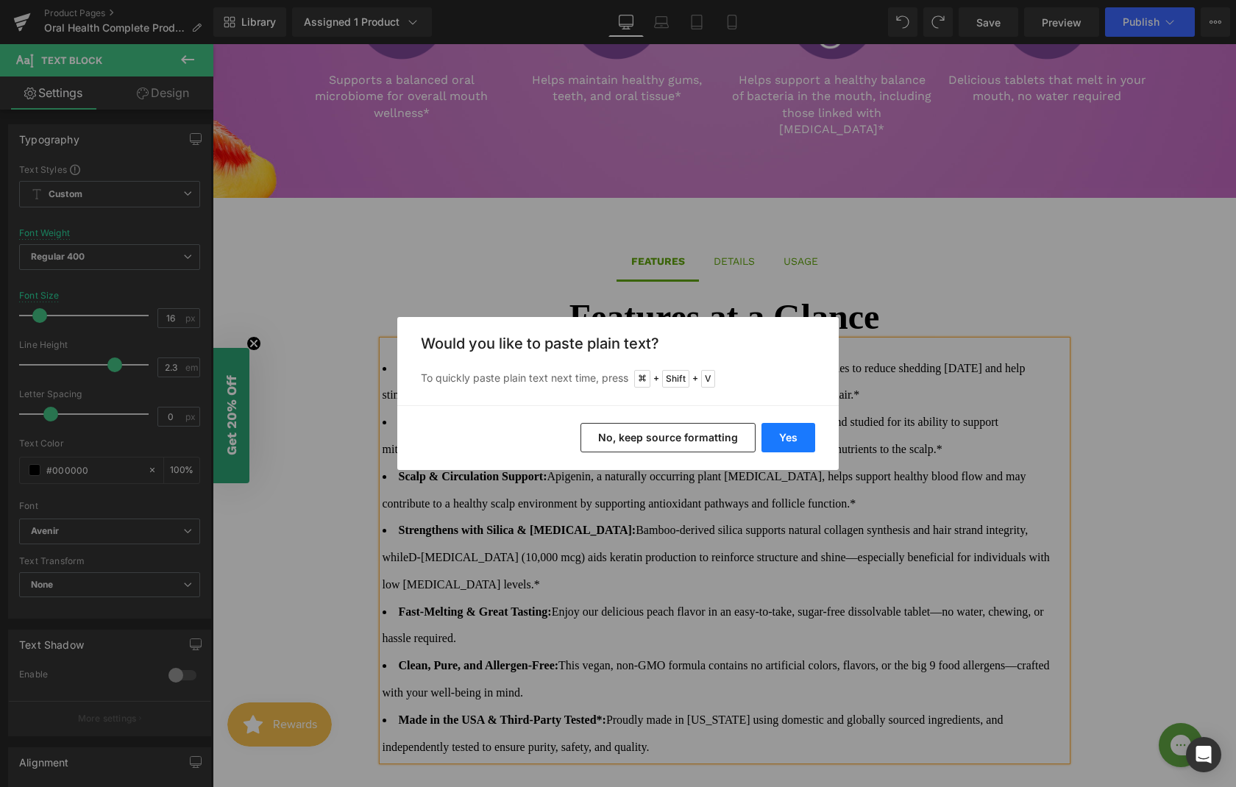
click at [794, 443] on button "Yes" at bounding box center [788, 437] width 54 height 29
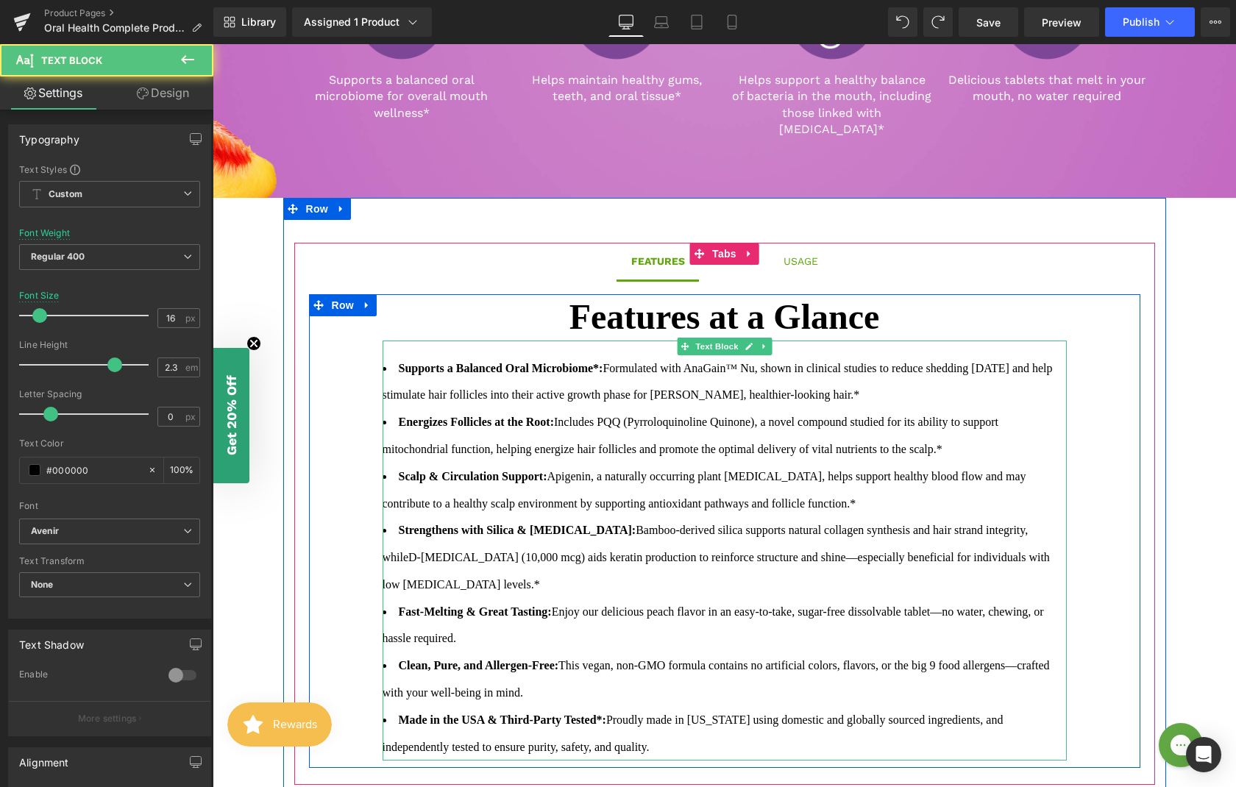
drag, startPoint x: 616, startPoint y: 352, endPoint x: 914, endPoint y: 388, distance: 300.1
click at [914, 388] on li "Supports a Balanced Oral Microbiome*: Formulated with AnaGain™ Nu, shown in cli…" at bounding box center [725, 382] width 684 height 54
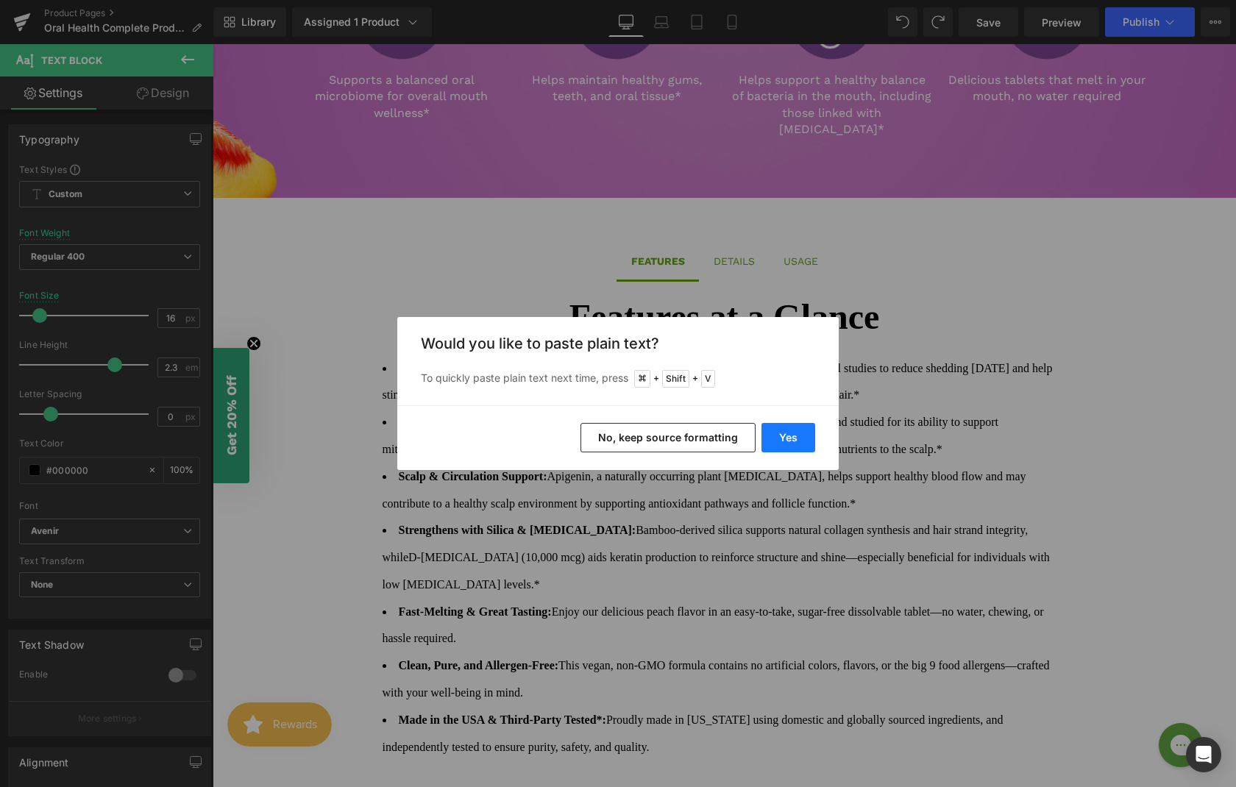
click at [790, 437] on button "Yes" at bounding box center [788, 437] width 54 height 29
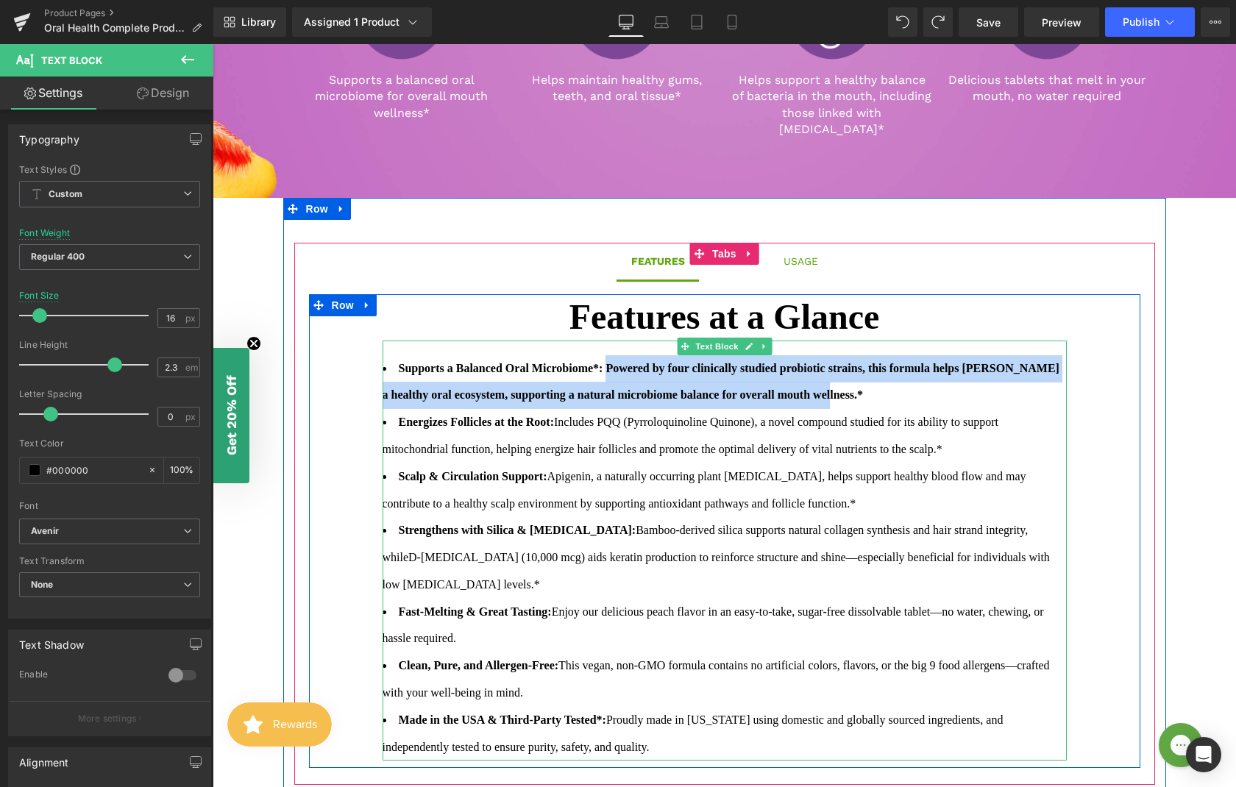
drag, startPoint x: 903, startPoint y: 378, endPoint x: 615, endPoint y: 353, distance: 288.7
click at [615, 355] on li "Supports a Balanced Oral Microbiome*: Powered by four clinically studied probio…" at bounding box center [725, 382] width 684 height 54
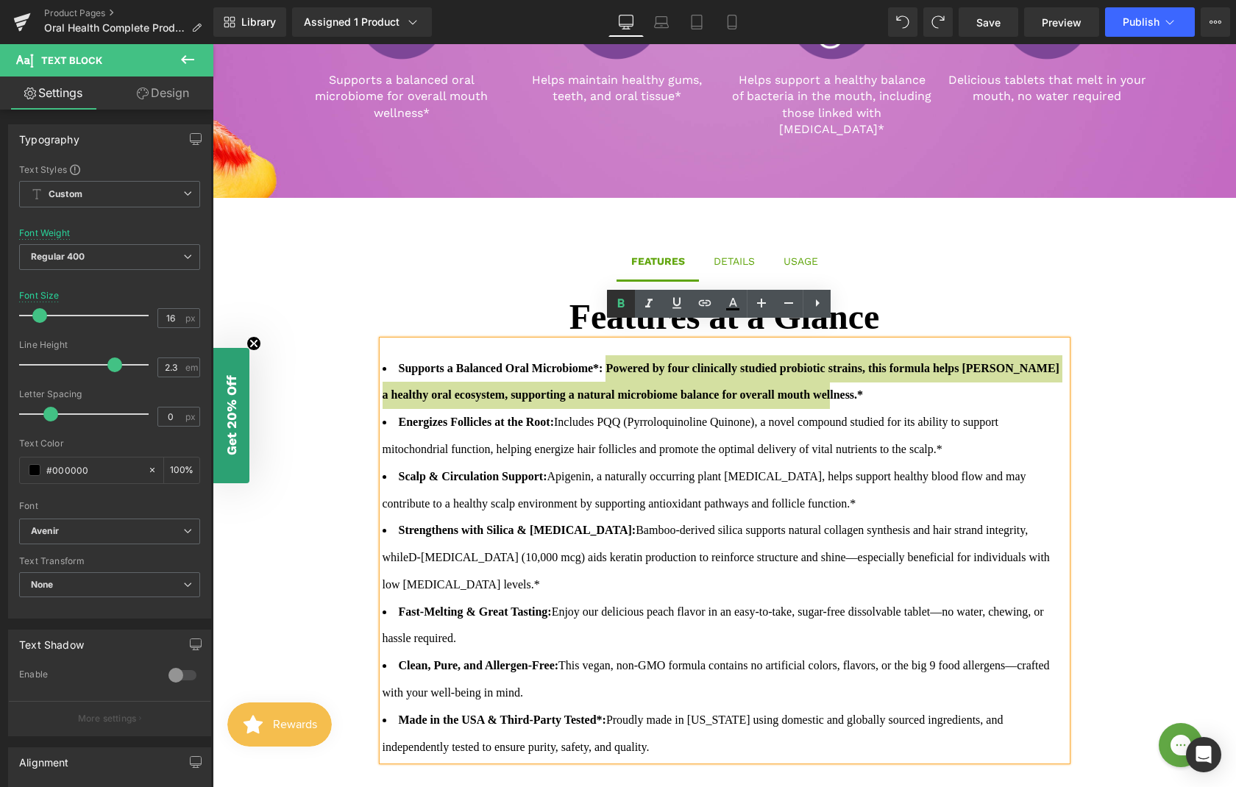
click at [628, 309] on icon at bounding box center [621, 304] width 18 height 18
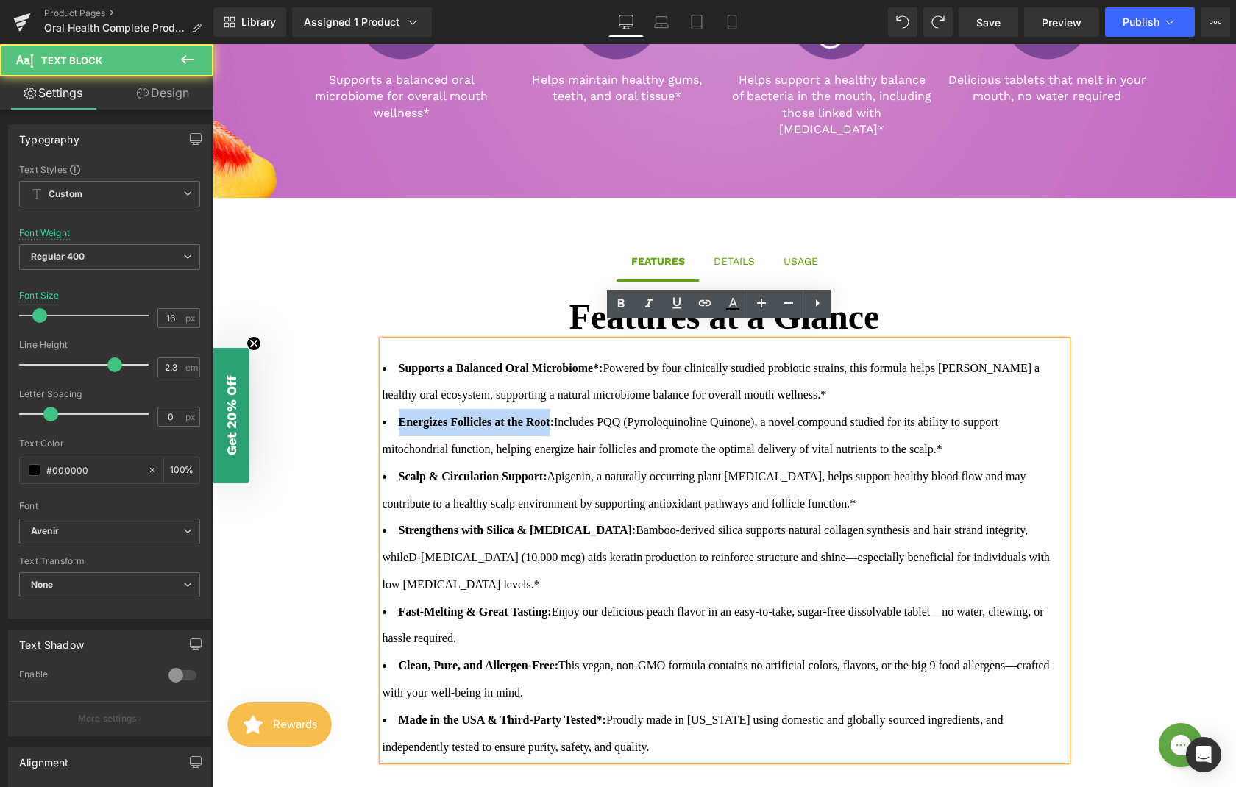
drag, startPoint x: 559, startPoint y: 406, endPoint x: 367, endPoint y: 404, distance: 192.0
click at [367, 404] on div "Features at a Glance Text Block Supports a Balanced Oral Microbiome*: Powered b…" at bounding box center [724, 531] width 831 height 474
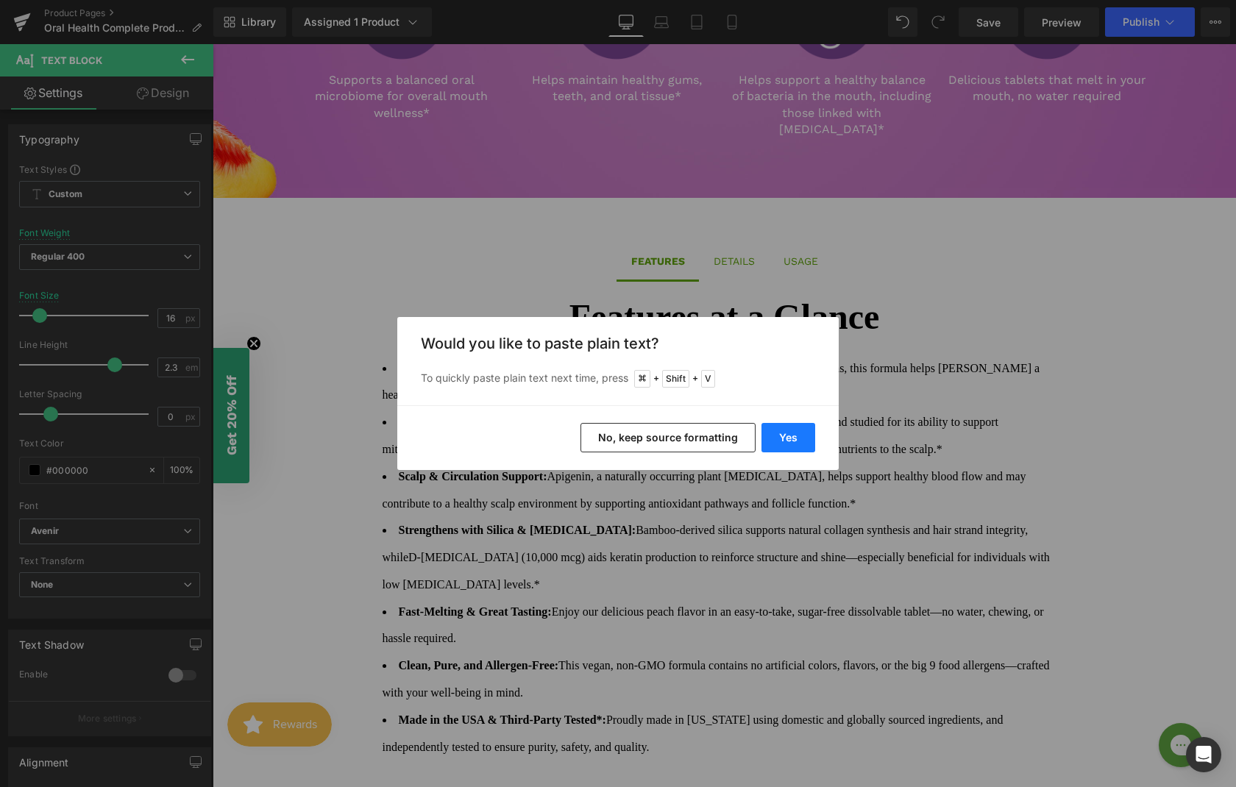
drag, startPoint x: 791, startPoint y: 445, endPoint x: 576, endPoint y: 401, distance: 219.3
click at [791, 445] on button "Yes" at bounding box center [788, 437] width 54 height 29
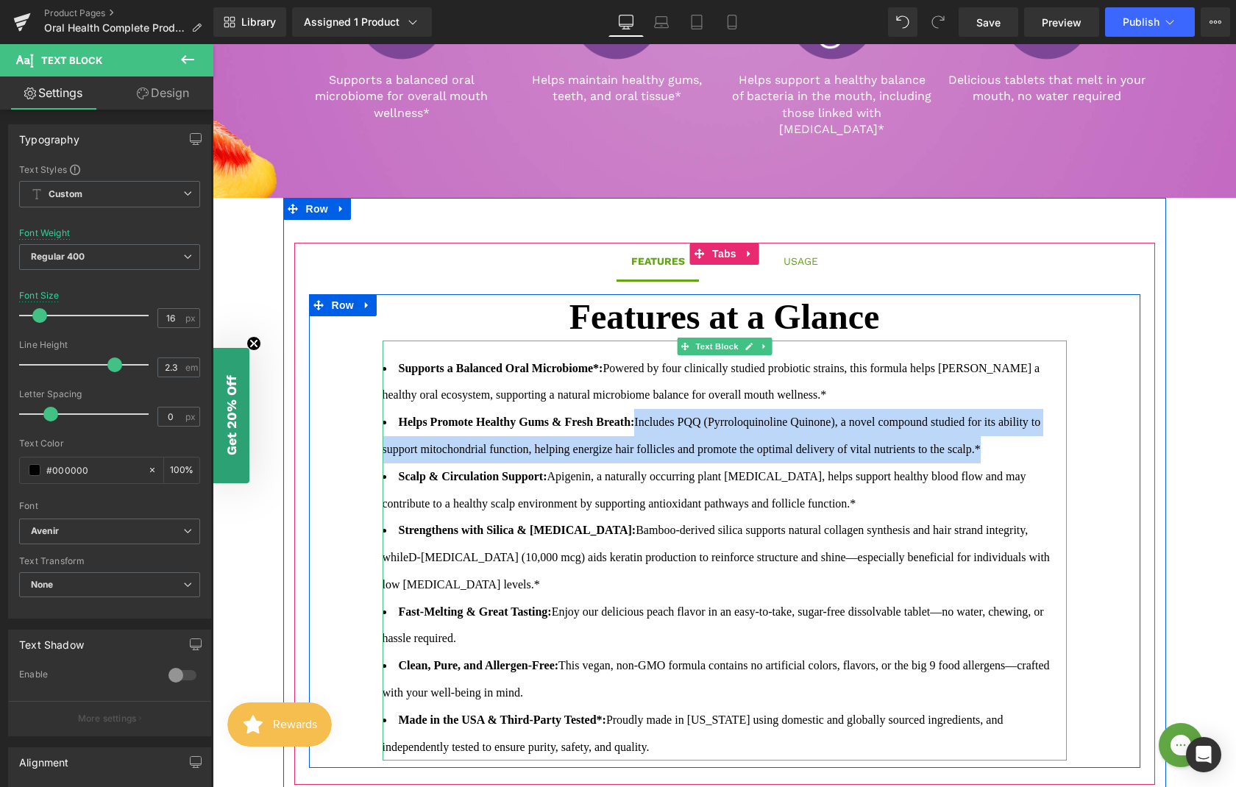
drag, startPoint x: 649, startPoint y: 408, endPoint x: 410, endPoint y: 464, distance: 245.0
click at [410, 455] on span "Includes PQQ (Pyrroloquinoline Quinone), a novel compound studied for its abili…" at bounding box center [712, 436] width 658 height 40
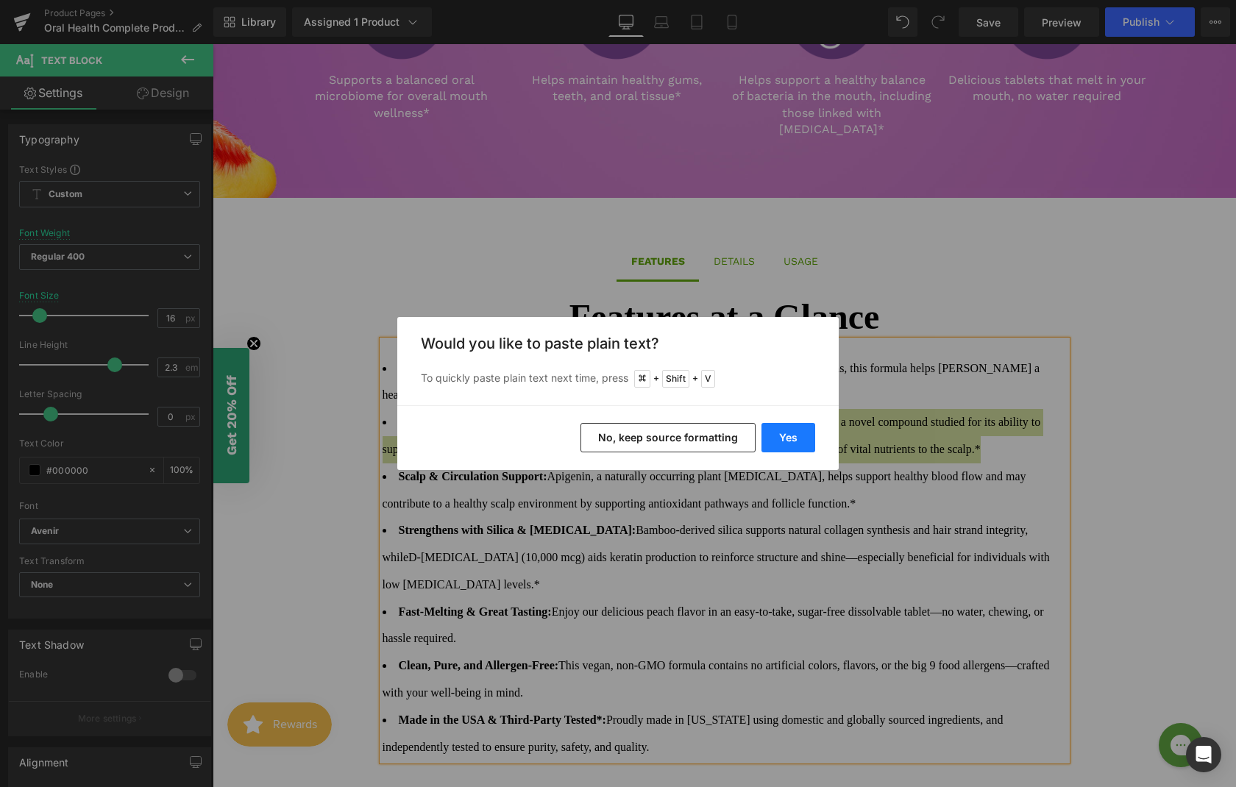
click at [780, 438] on button "Yes" at bounding box center [788, 437] width 54 height 29
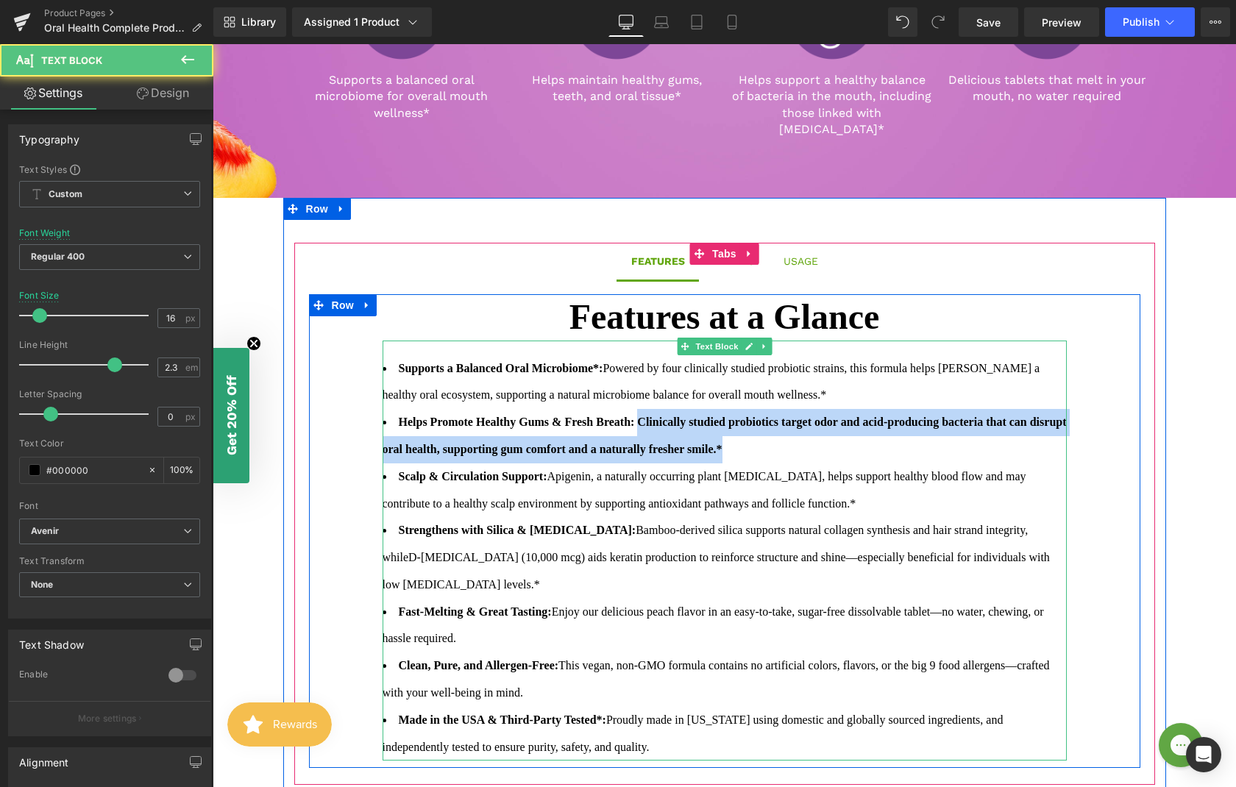
drag, startPoint x: 817, startPoint y: 434, endPoint x: 650, endPoint y: 408, distance: 169.0
click at [650, 409] on li "Helps Promote Healthy Gums & Fresh Breath: Clinically studied probiotics target…" at bounding box center [725, 436] width 684 height 54
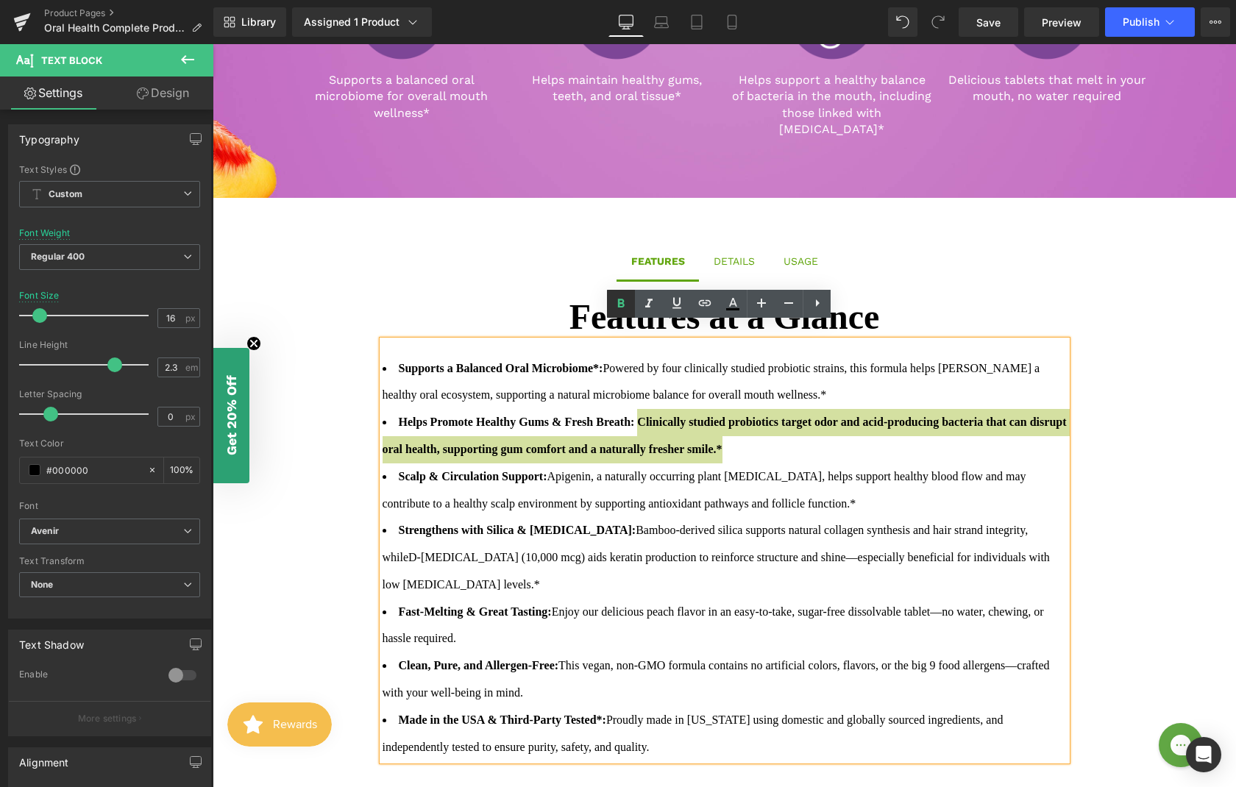
click at [625, 311] on icon at bounding box center [621, 304] width 18 height 18
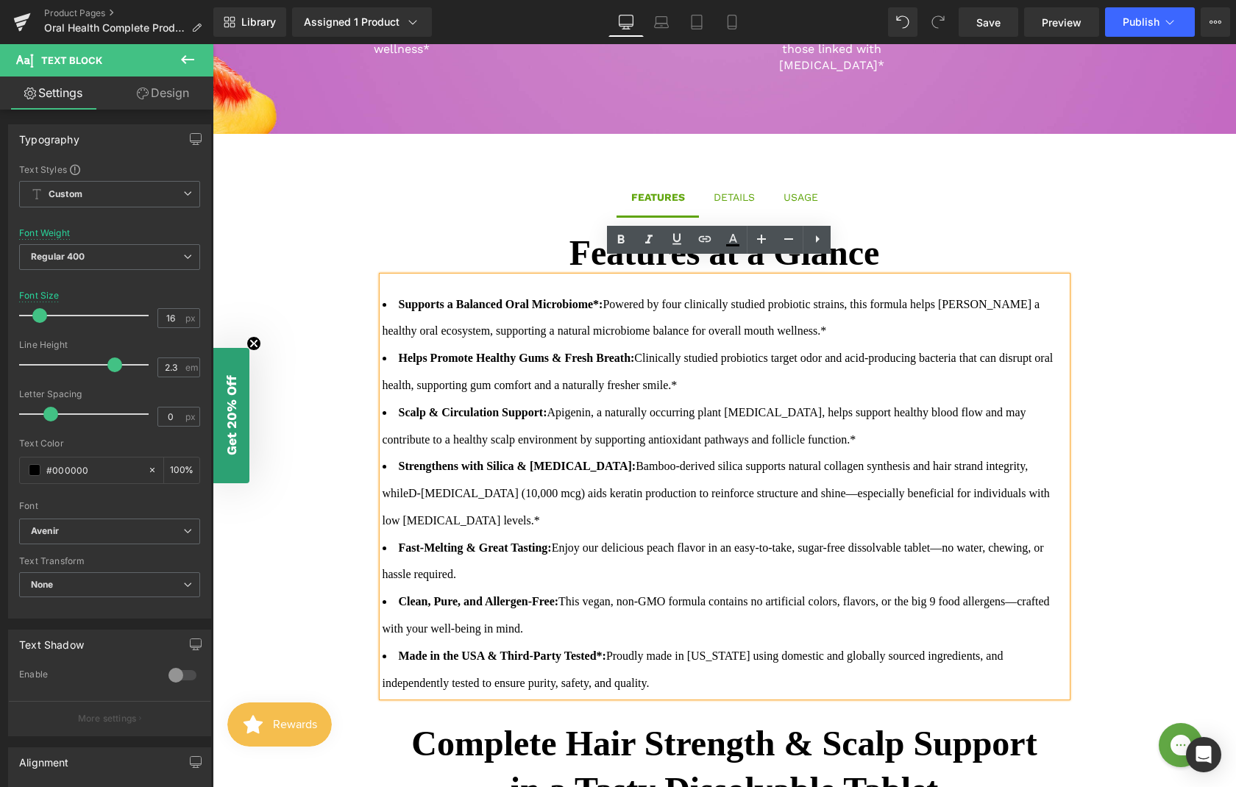
scroll to position [961, 0]
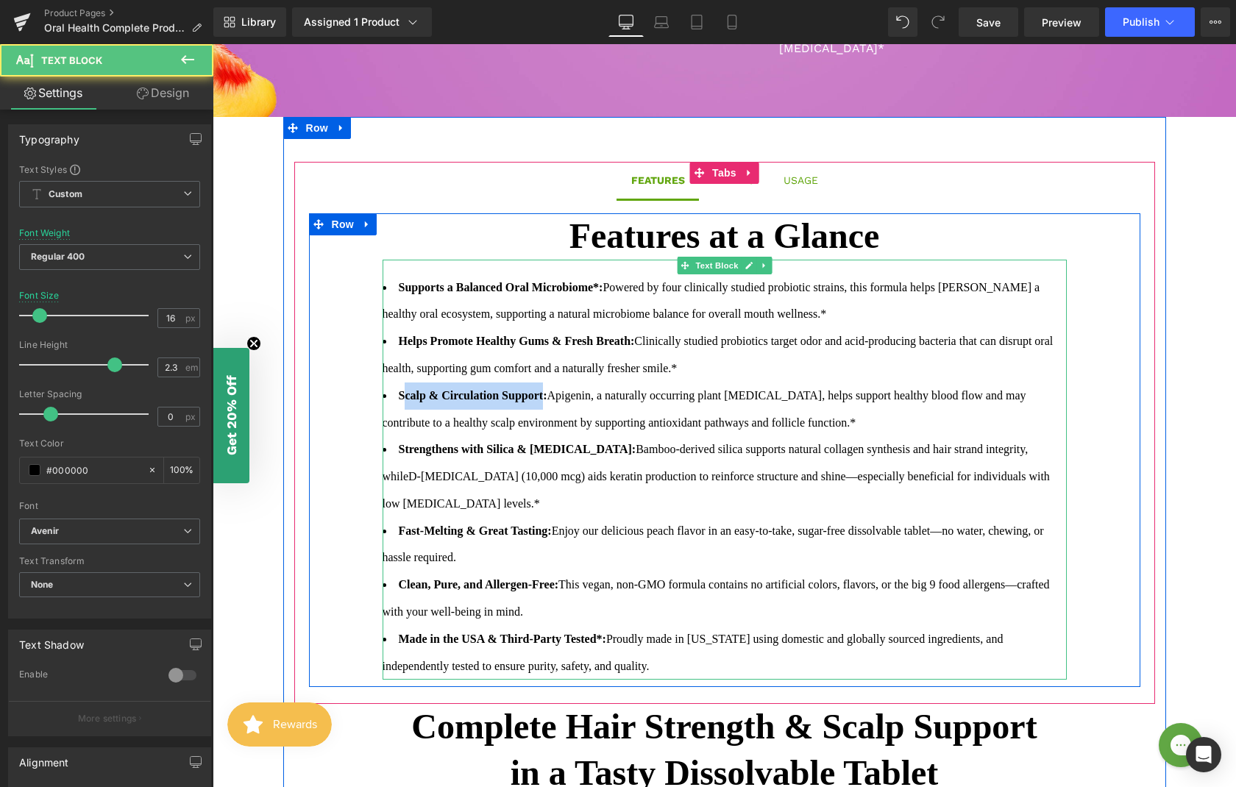
drag, startPoint x: 544, startPoint y: 379, endPoint x: 397, endPoint y: 381, distance: 147.9
click at [399, 389] on strong "Scalp & Circulation Support:" at bounding box center [473, 395] width 149 height 13
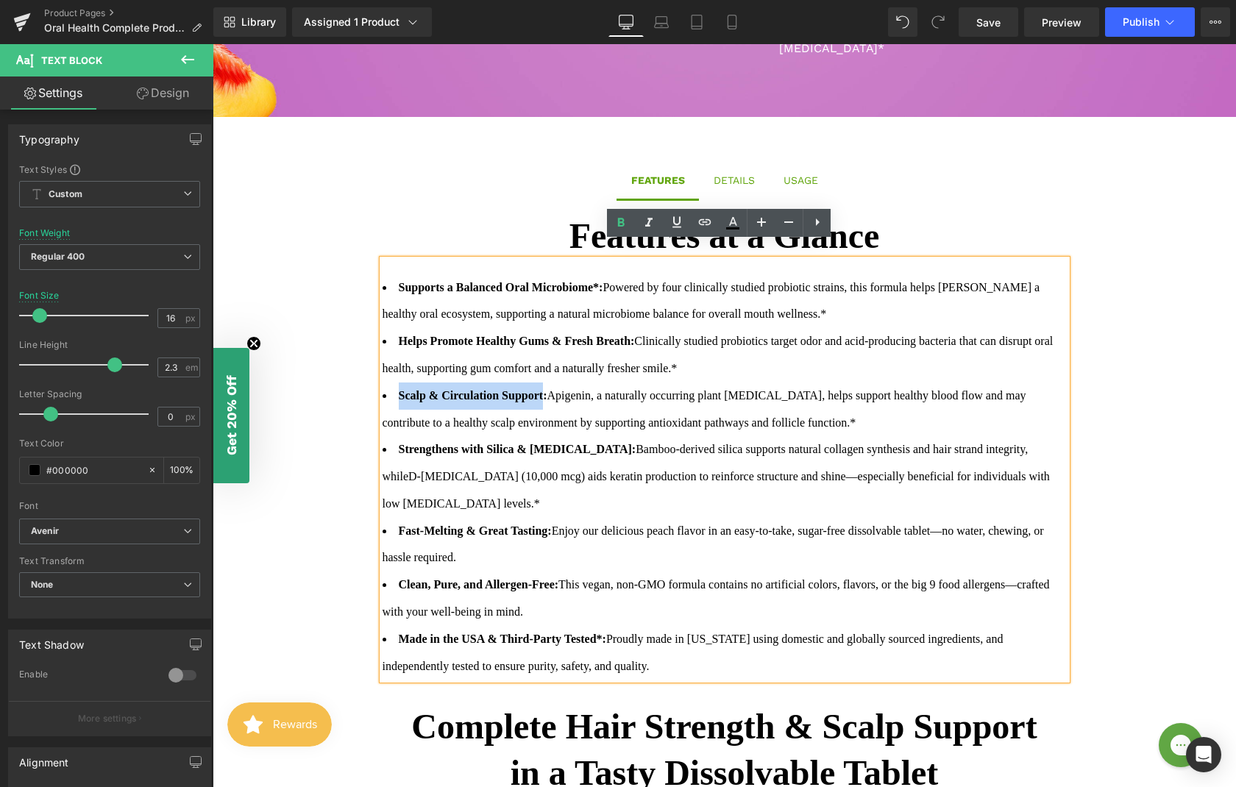
drag, startPoint x: 394, startPoint y: 381, endPoint x: 544, endPoint y: 380, distance: 150.1
click at [544, 389] on strong "Scalp & Circulation Support:" at bounding box center [473, 395] width 149 height 13
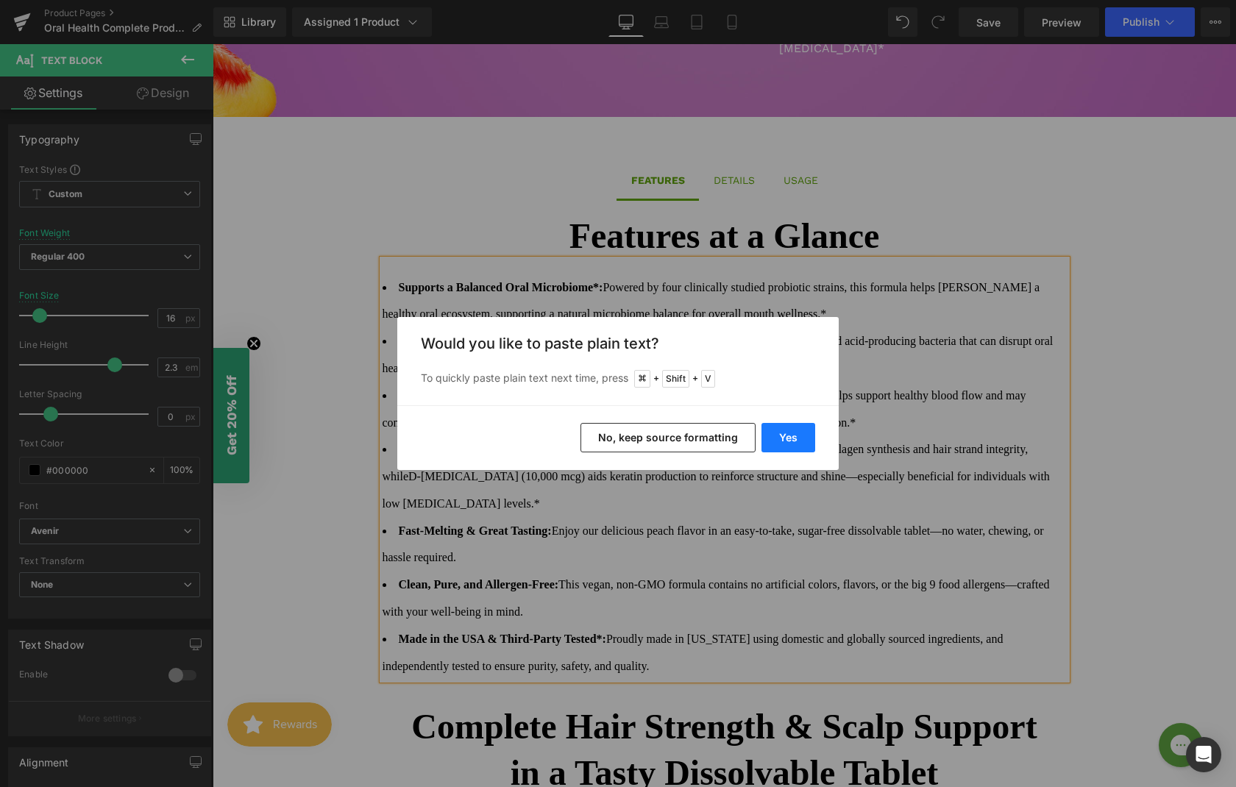
click at [791, 437] on button "Yes" at bounding box center [788, 437] width 54 height 29
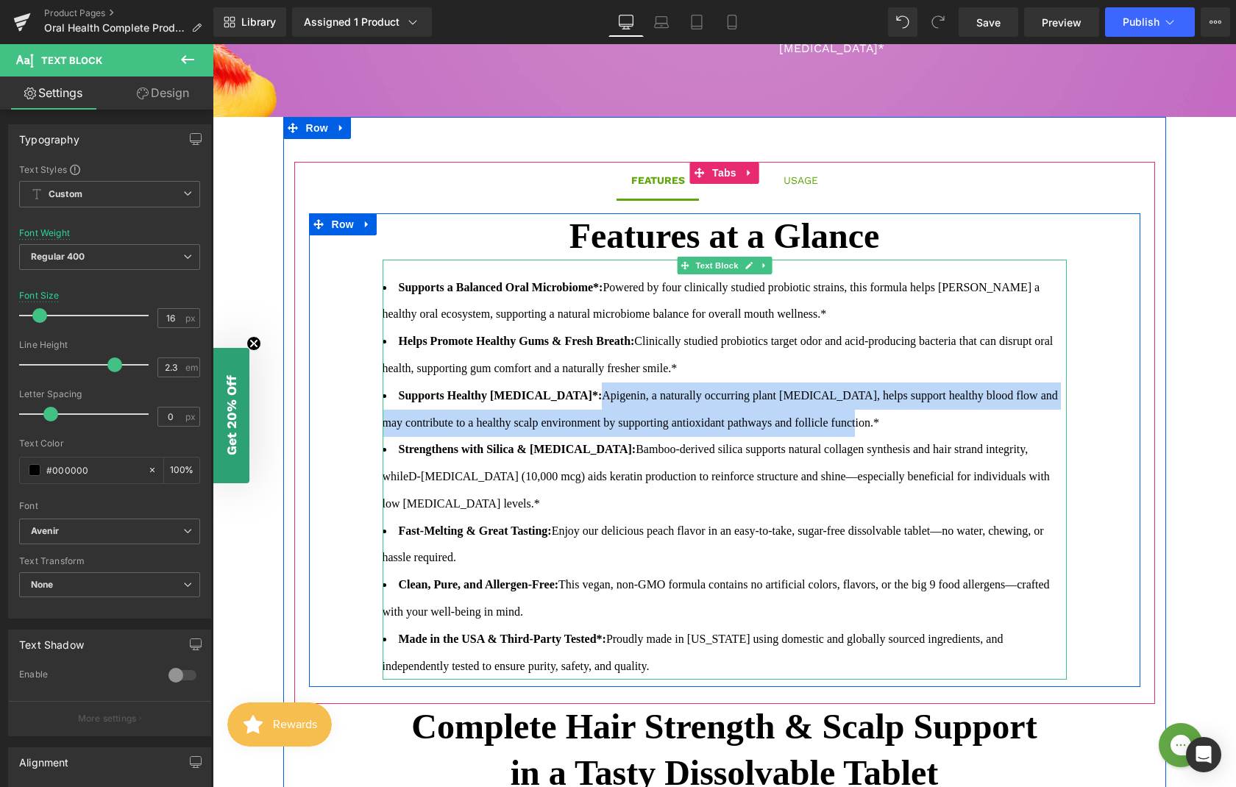
drag, startPoint x: 581, startPoint y: 380, endPoint x: 900, endPoint y: 408, distance: 319.8
click at [900, 408] on span "Apigenin, a naturally occurring plant [MEDICAL_DATA], helps support healthy blo…" at bounding box center [720, 409] width 675 height 40
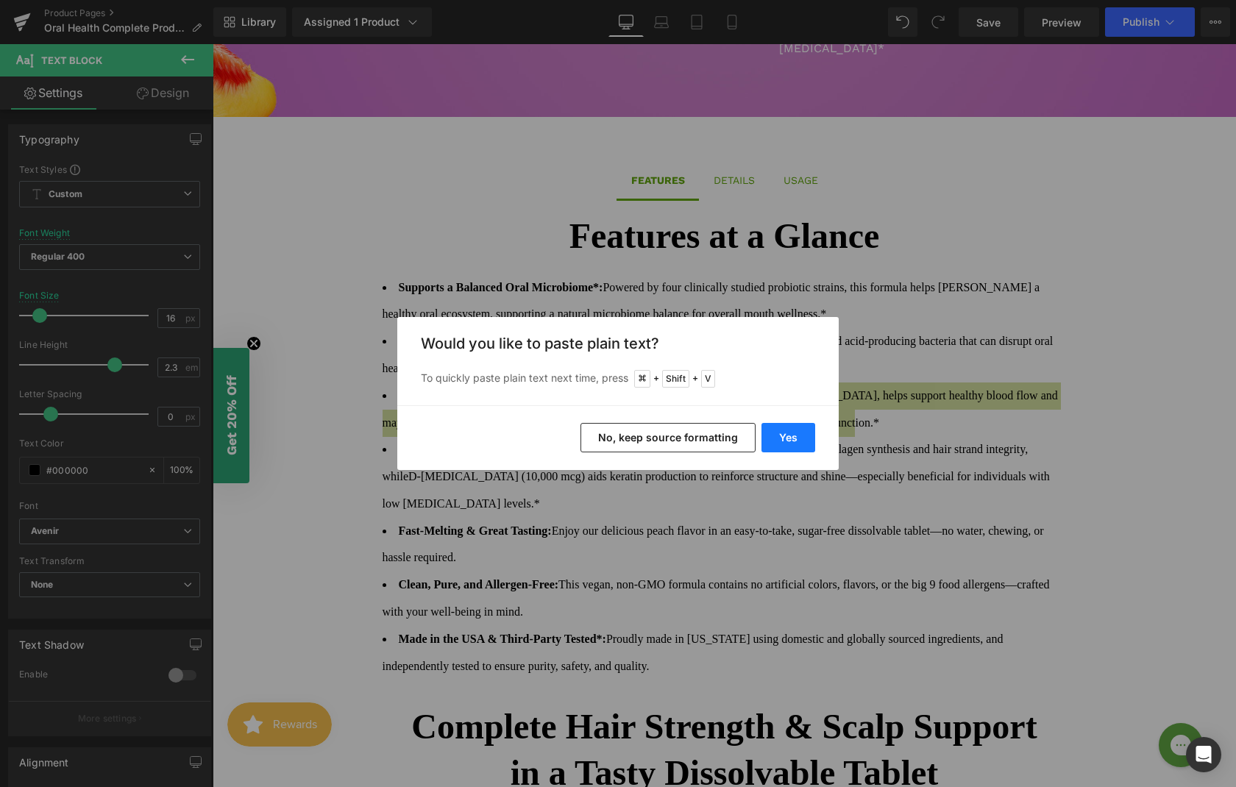
click at [796, 438] on button "Yes" at bounding box center [788, 437] width 54 height 29
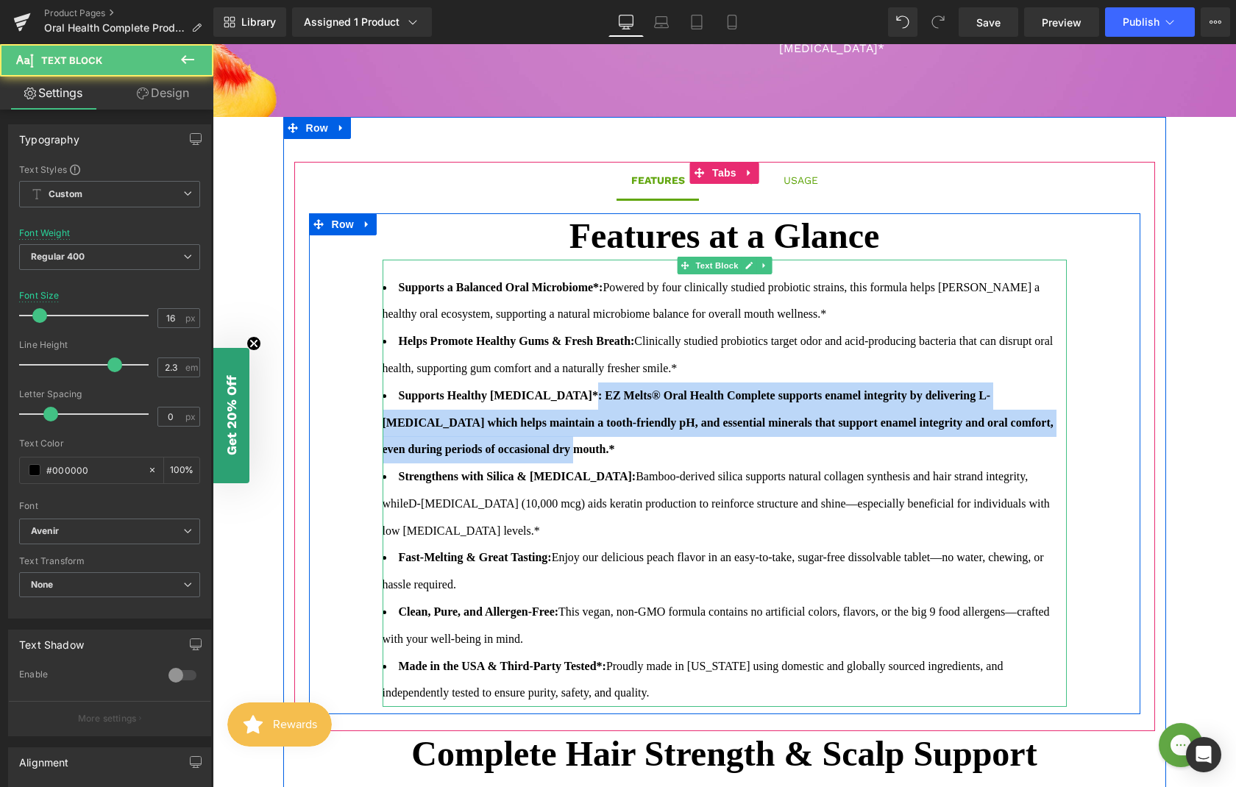
drag, startPoint x: 605, startPoint y: 431, endPoint x: 581, endPoint y: 384, distance: 53.0
click at [581, 384] on li "Supports Healthy [MEDICAL_DATA]*: EZ Melts® Oral Health Complete supports ename…" at bounding box center [725, 423] width 684 height 81
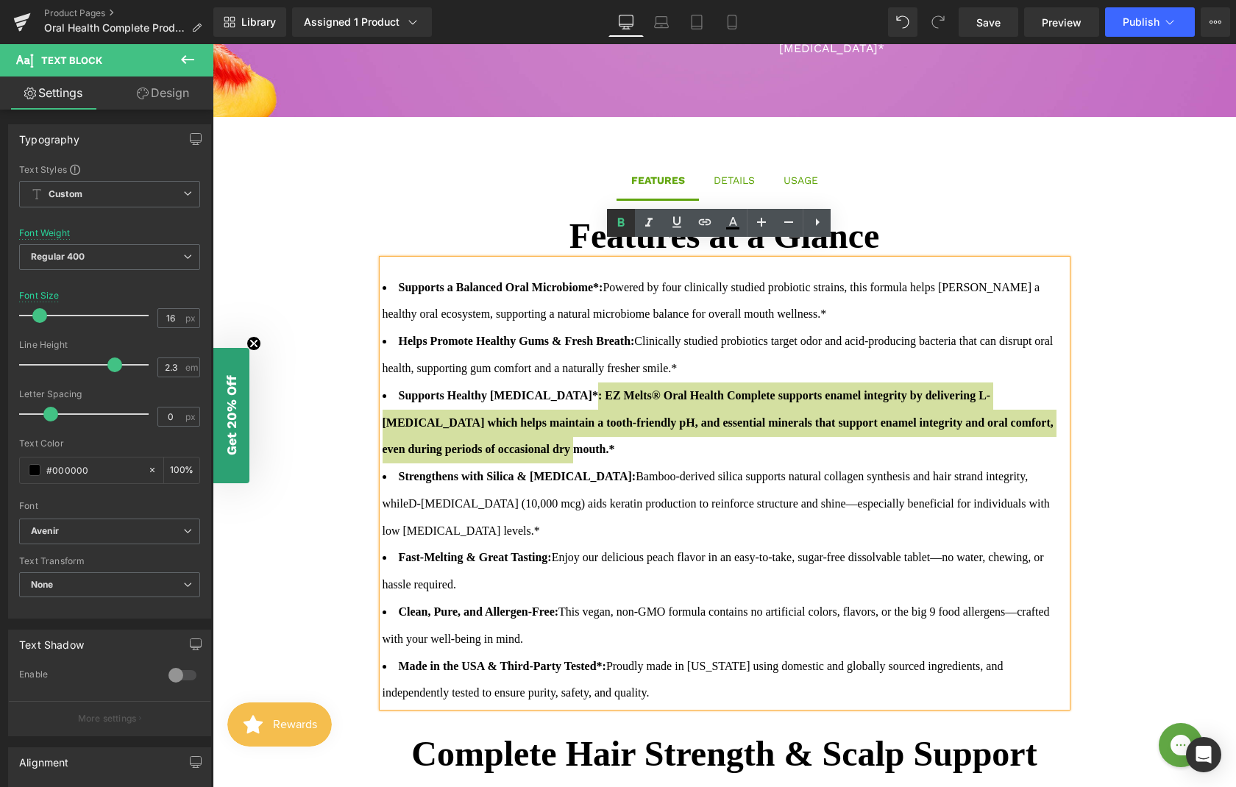
click at [617, 227] on icon at bounding box center [621, 223] width 18 height 18
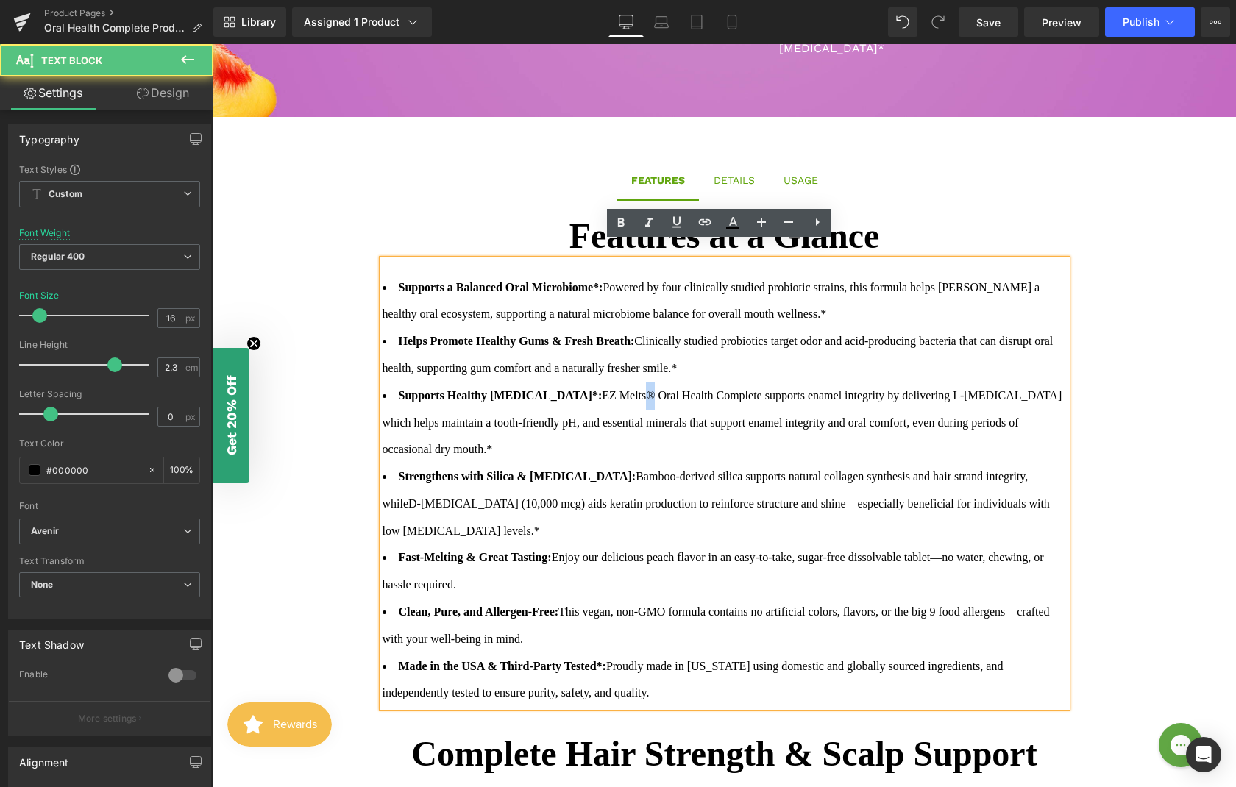
click at [626, 389] on span "EZ Melts® Oral Health Complete supports enamel integrity by delivering L-[MEDIC…" at bounding box center [723, 422] width 680 height 67
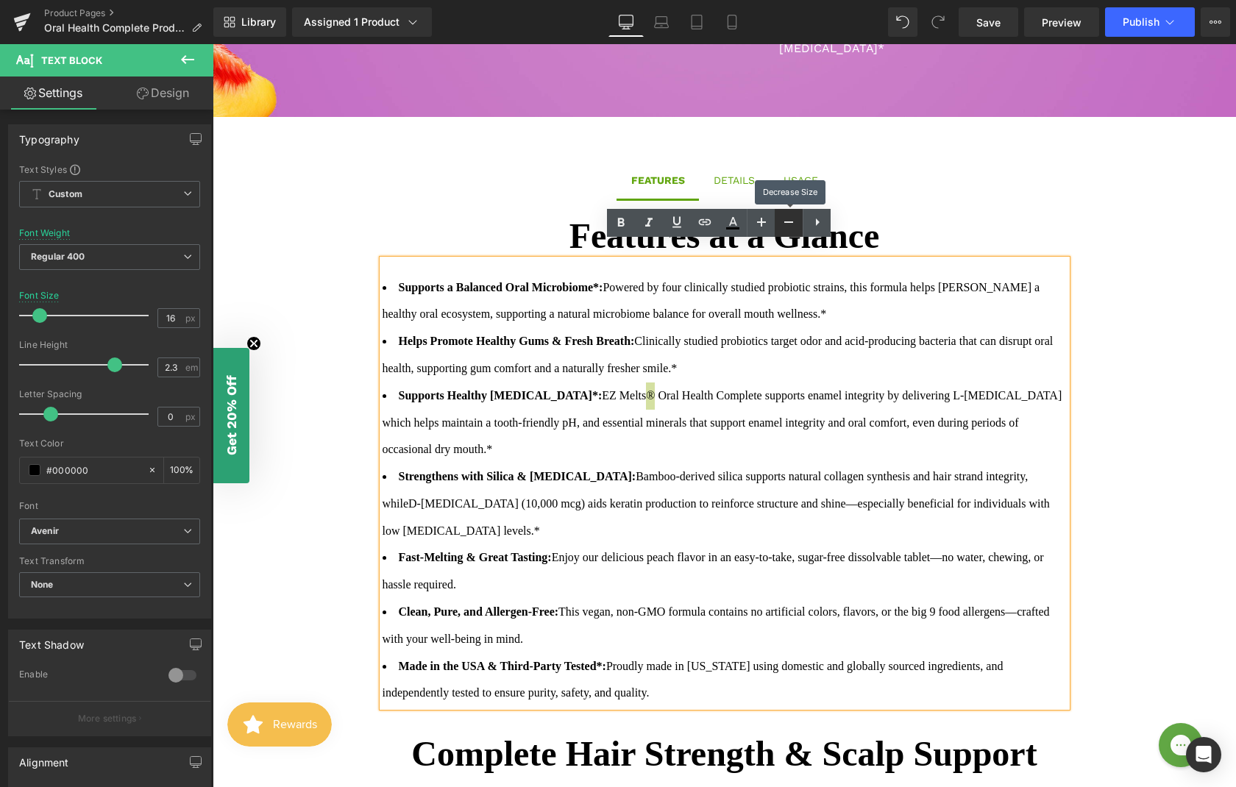
click at [786, 223] on icon at bounding box center [789, 222] width 18 height 18
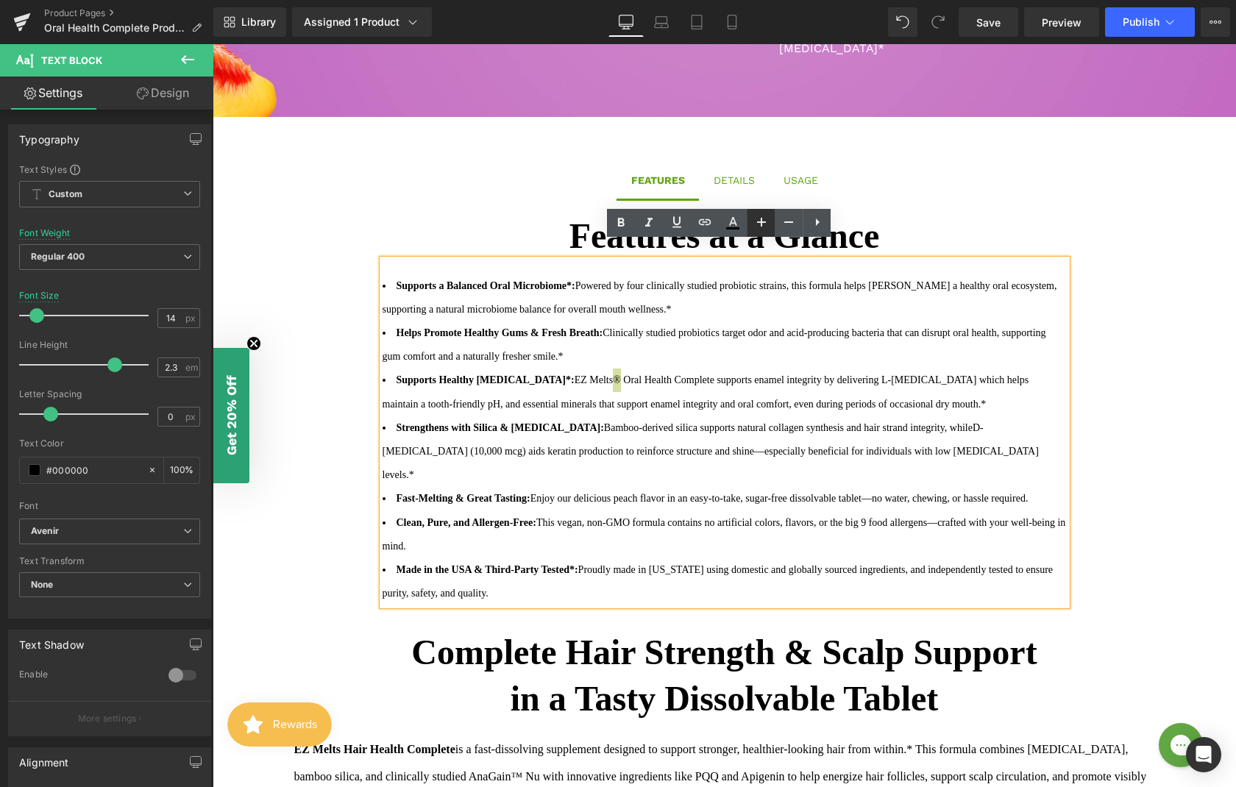
click at [756, 223] on icon at bounding box center [762, 222] width 18 height 18
type input "16"
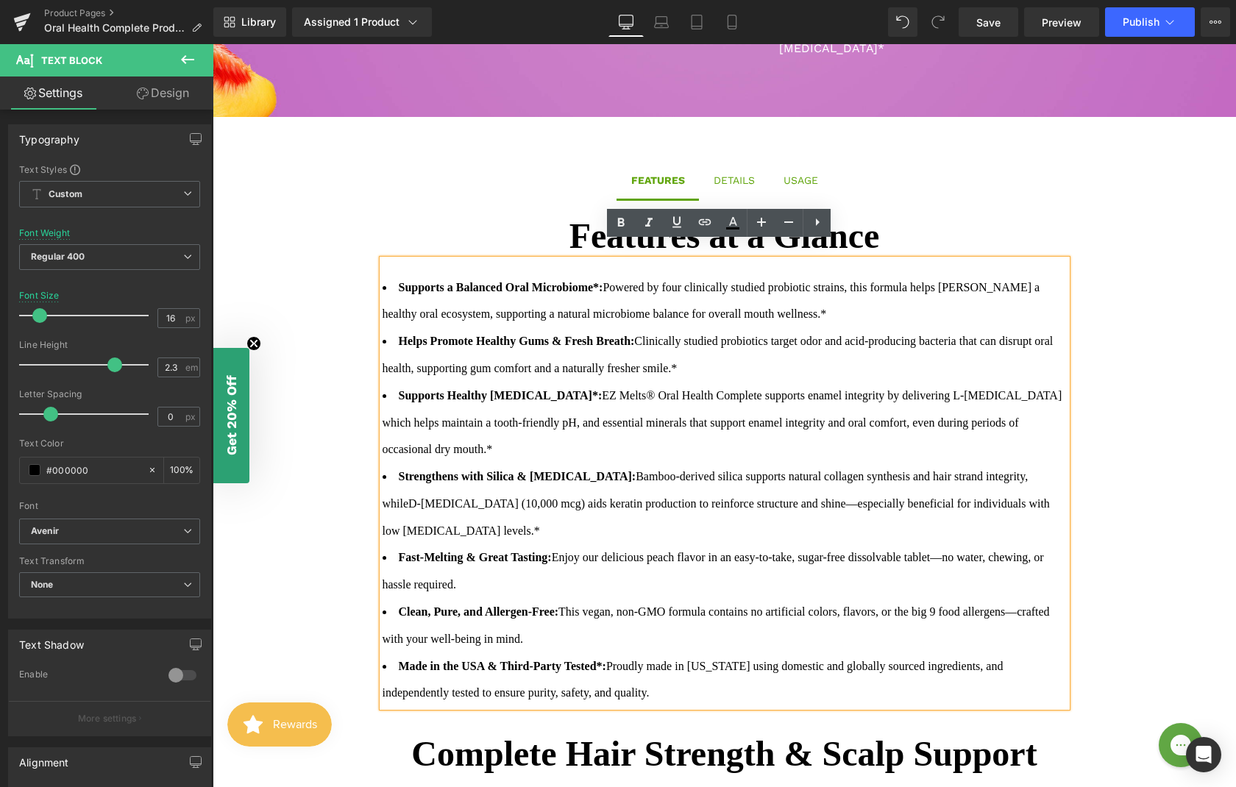
click at [595, 470] on span "Bamboo-derived silica supports natural collagen synthesis and hair strand integ…" at bounding box center [706, 490] width 646 height 40
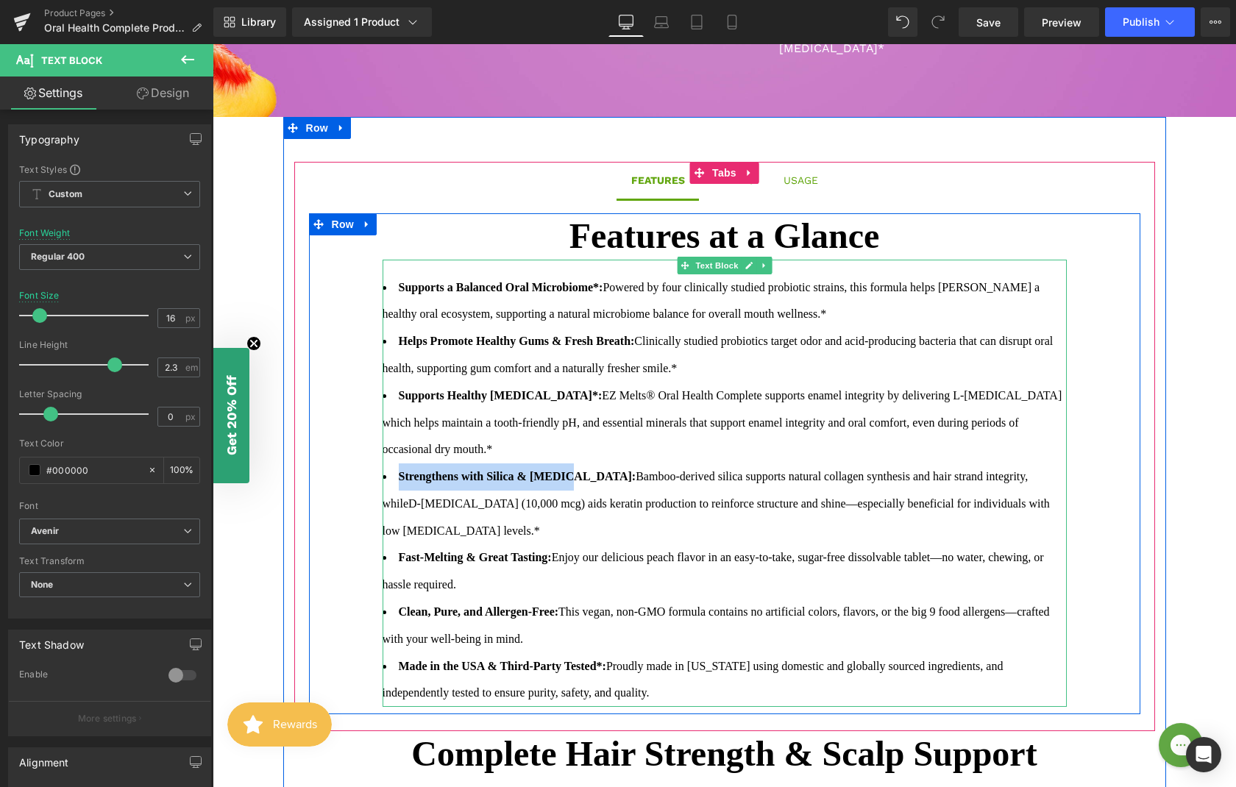
drag, startPoint x: 566, startPoint y: 459, endPoint x: 395, endPoint y: 463, distance: 171.5
click at [399, 470] on strong "Strengthens with Silica & [MEDICAL_DATA]:" at bounding box center [518, 476] width 238 height 13
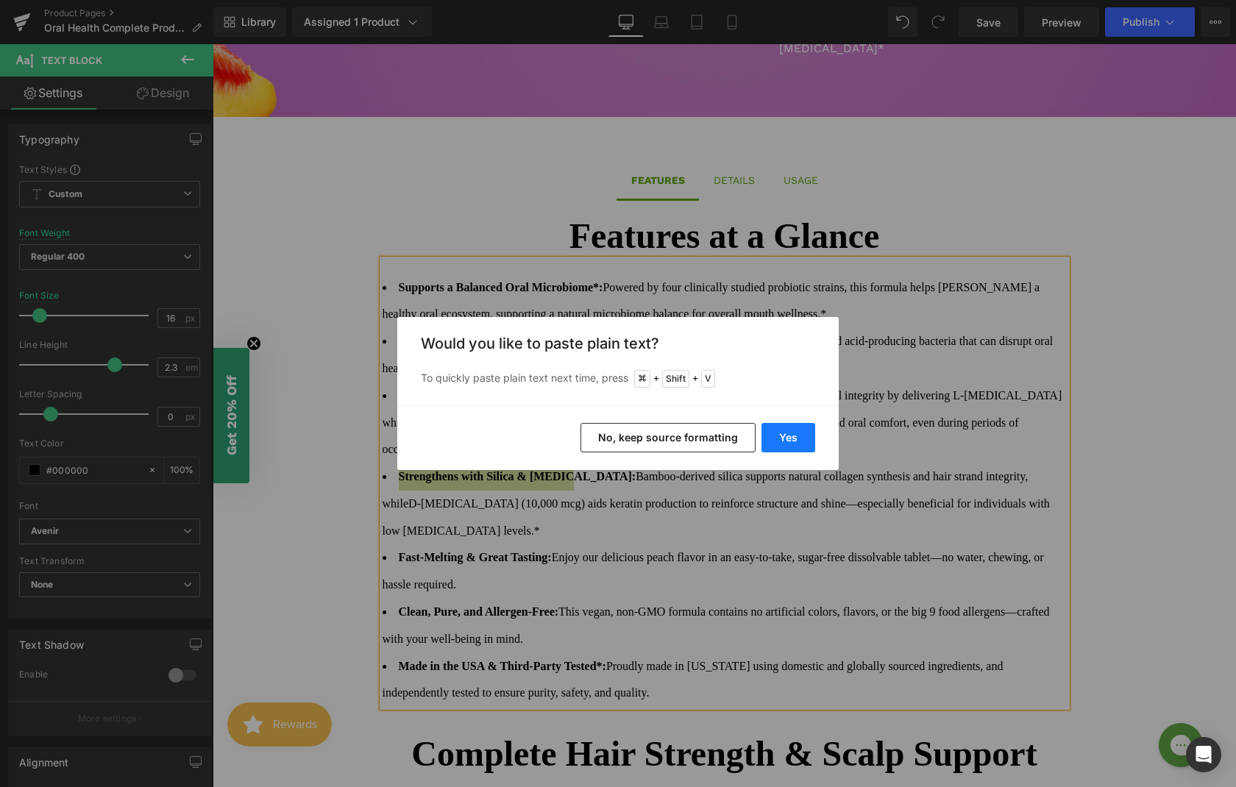
click at [811, 436] on button "Yes" at bounding box center [788, 437] width 54 height 29
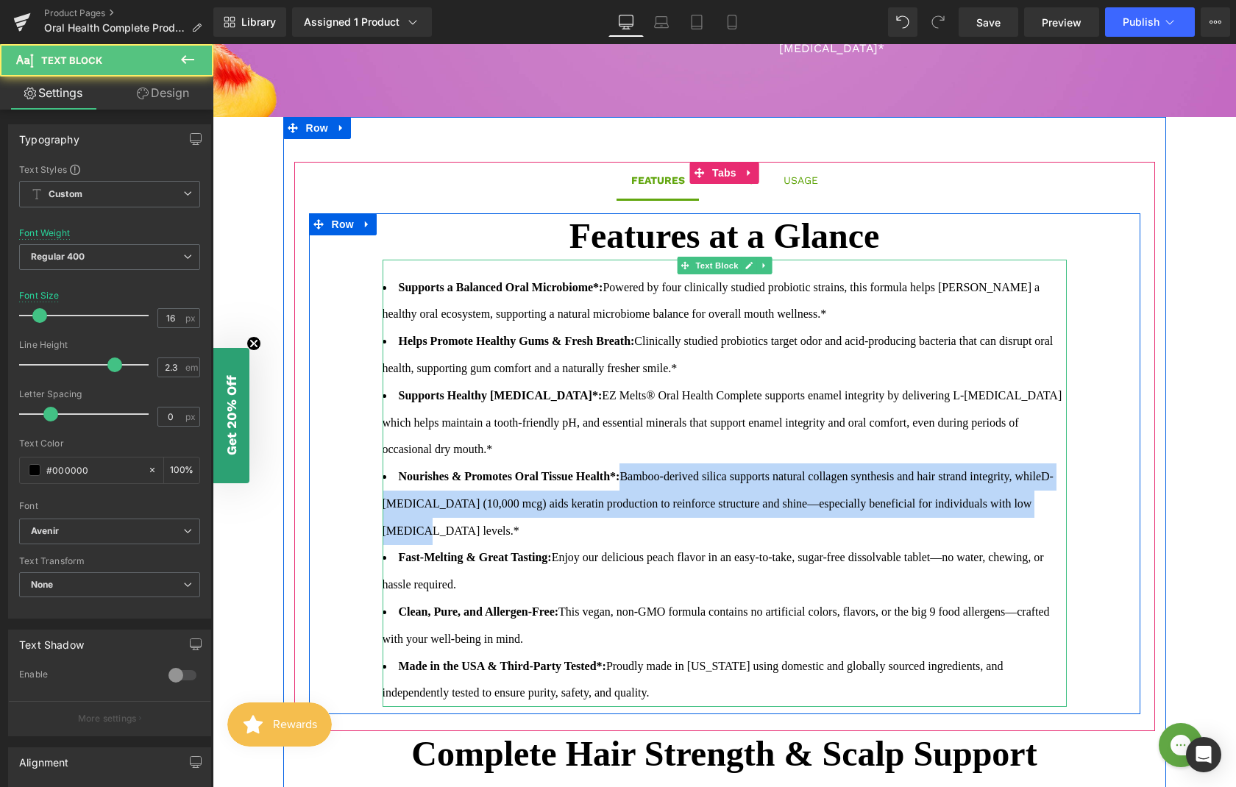
drag, startPoint x: 636, startPoint y: 461, endPoint x: 502, endPoint y: 520, distance: 145.9
click at [502, 520] on li "Nourishes & Promotes Oral Tissue Health*: Bamboo-derived silica supports natura…" at bounding box center [725, 503] width 684 height 81
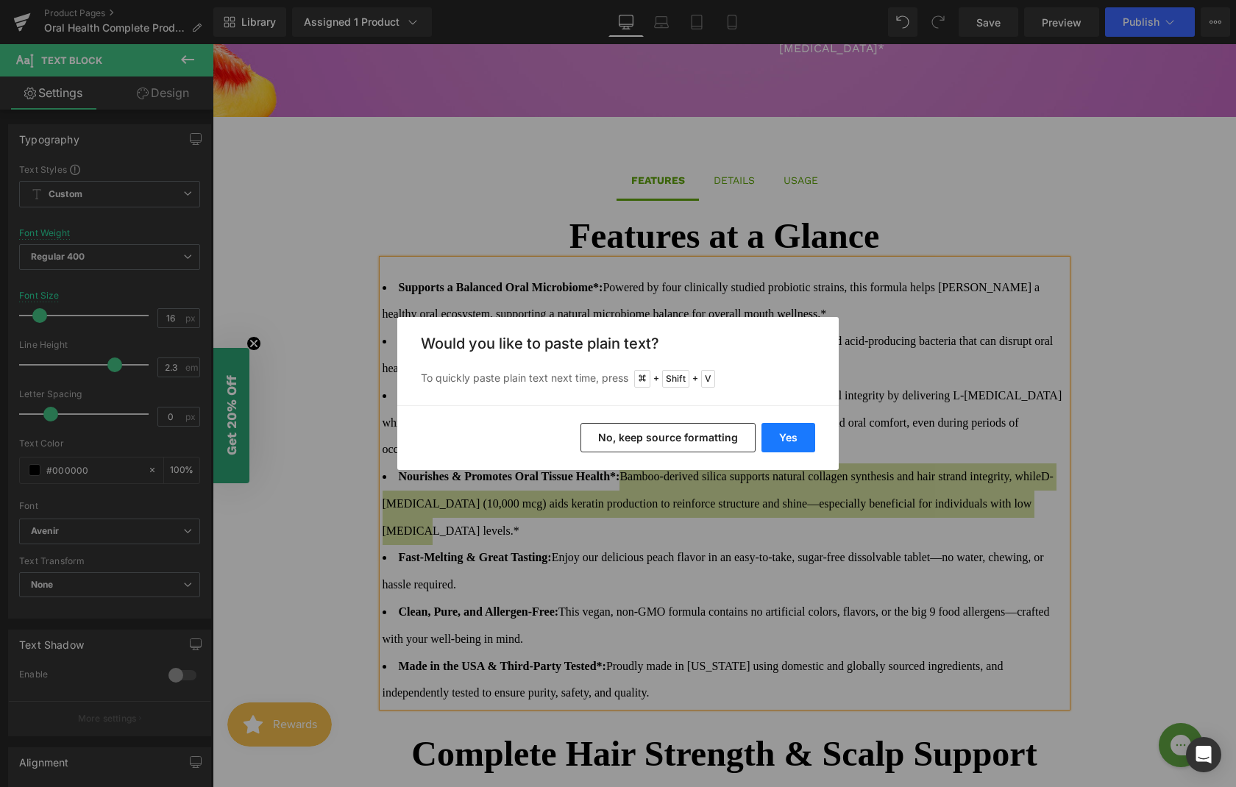
click at [803, 441] on button "Yes" at bounding box center [788, 437] width 54 height 29
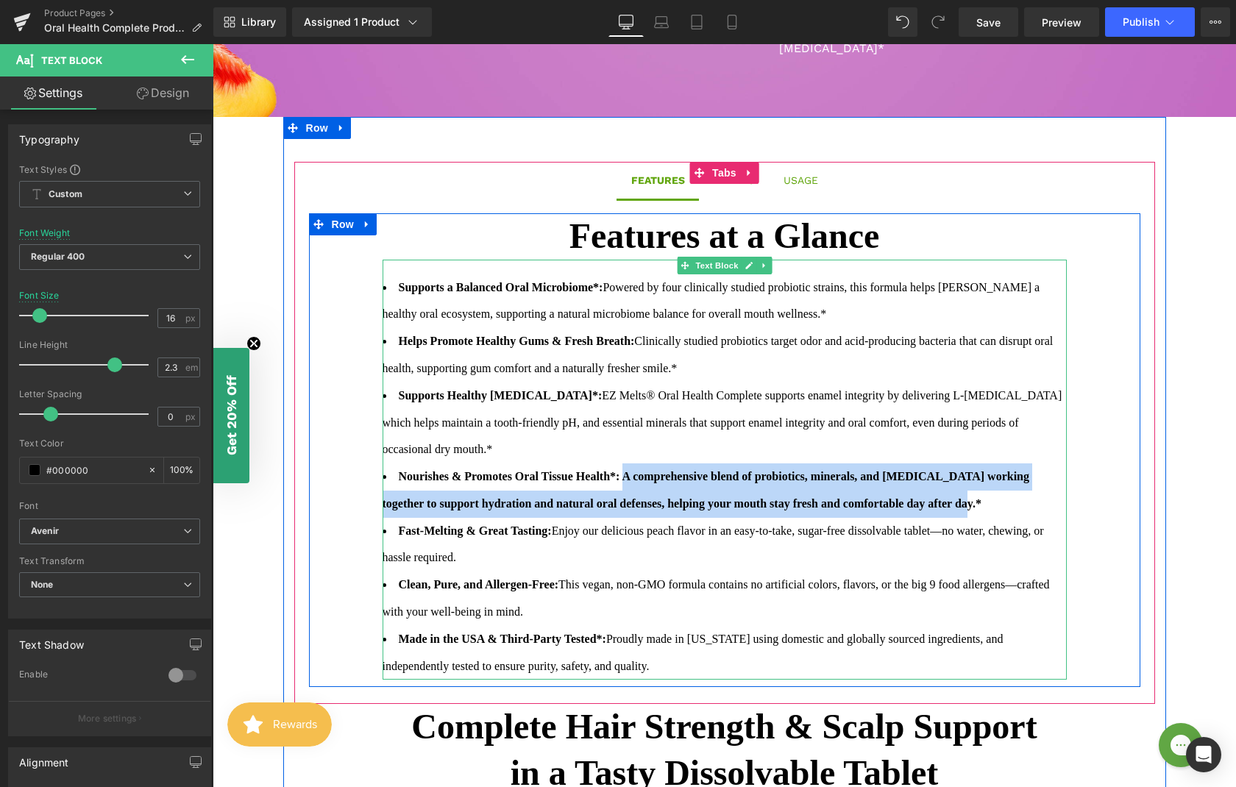
drag, startPoint x: 635, startPoint y: 461, endPoint x: 1053, endPoint y: 479, distance: 418.2
click at [1053, 479] on li "Nourishes & Promotes Oral Tissue Health*: A comprehensive blend of probiotics, …" at bounding box center [725, 490] width 684 height 54
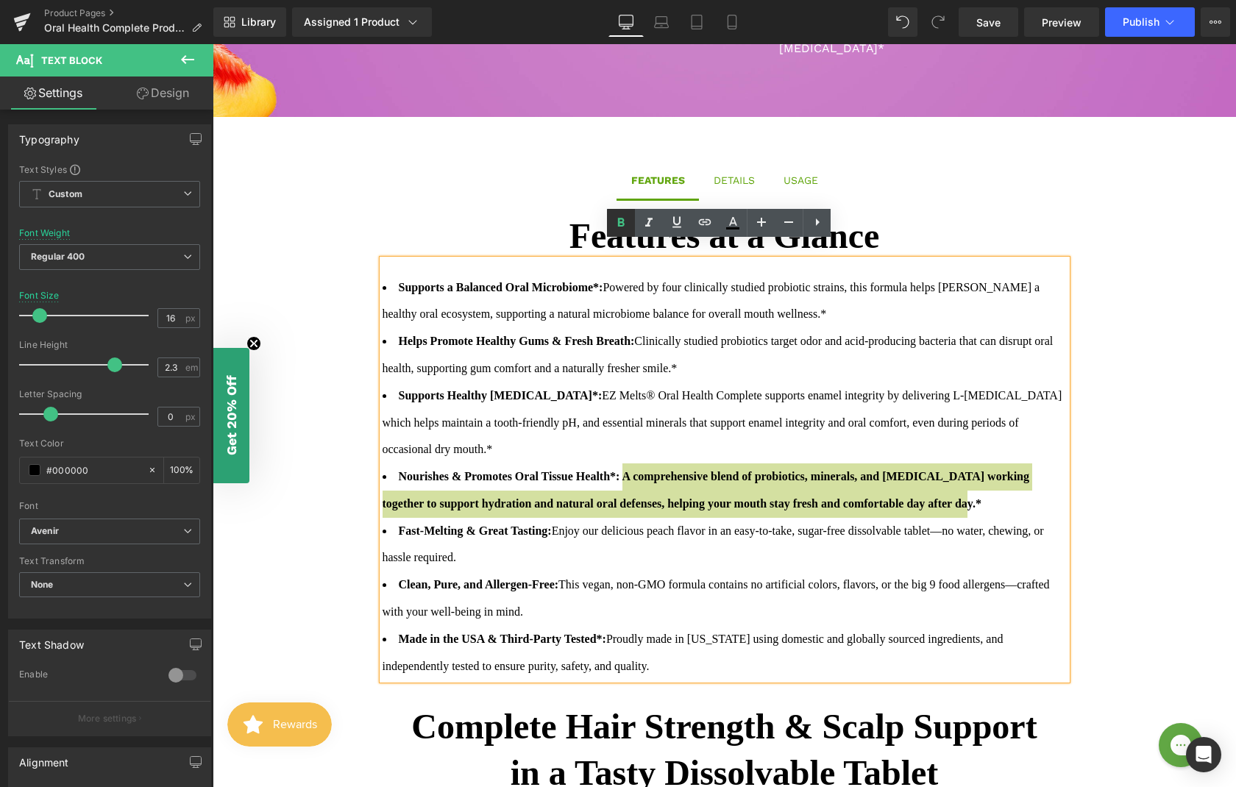
click at [621, 224] on icon at bounding box center [621, 223] width 18 height 18
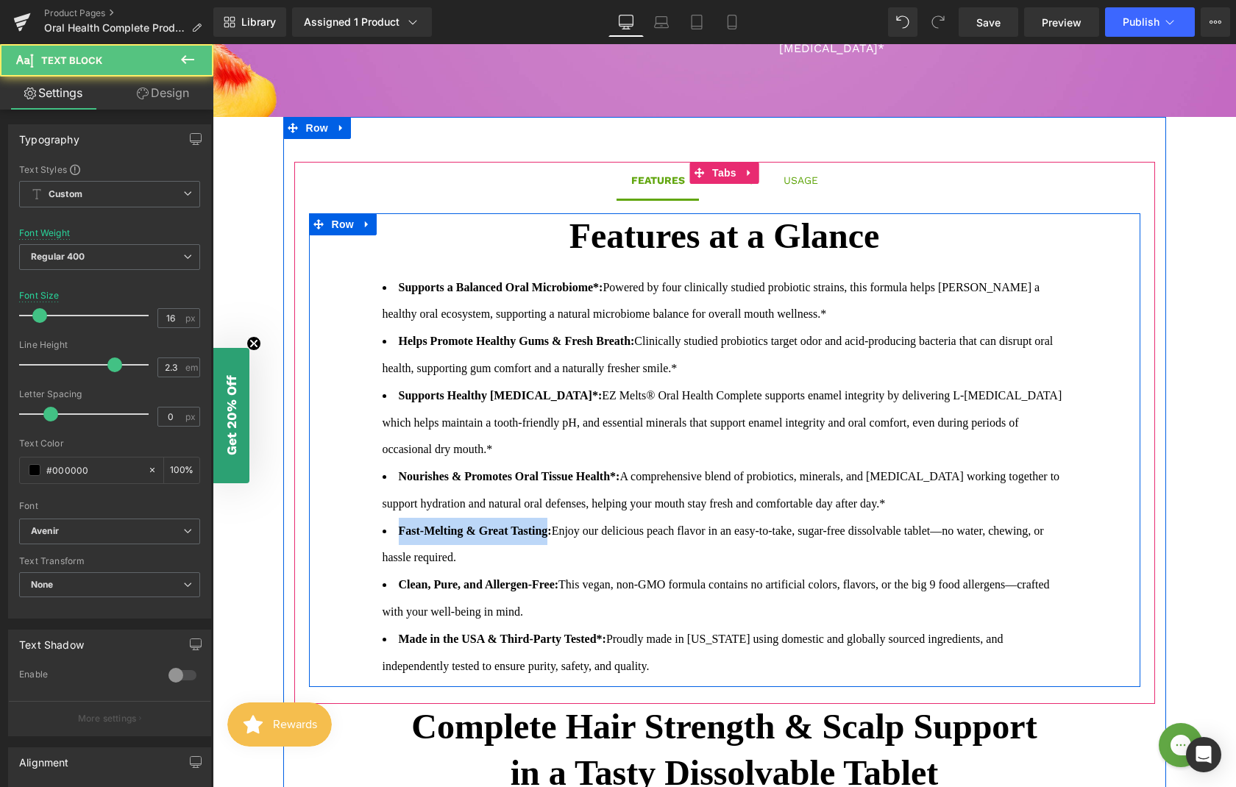
drag, startPoint x: 550, startPoint y: 513, endPoint x: 367, endPoint y: 508, distance: 182.5
click at [367, 508] on div "Features at a Glance Text Block Supports a Balanced Oral Microbiome*: Powered b…" at bounding box center [724, 450] width 831 height 474
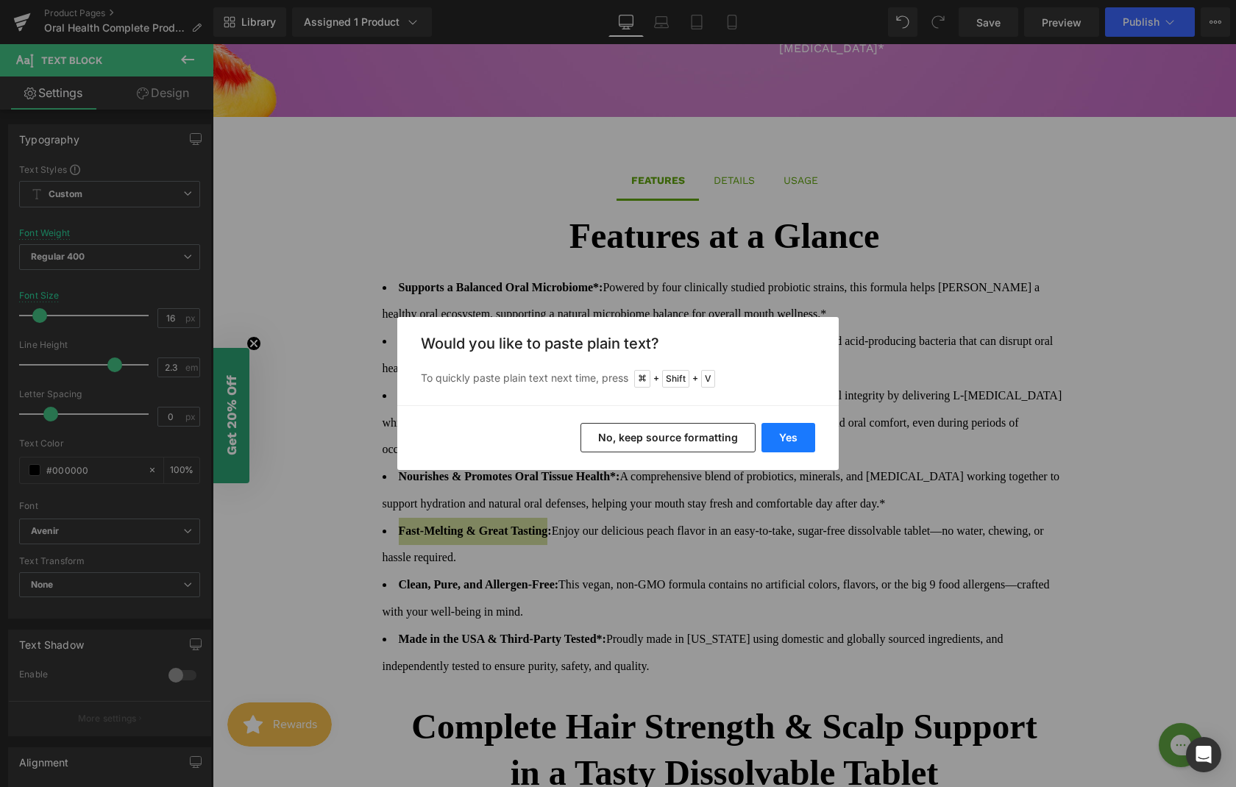
click at [780, 441] on button "Yes" at bounding box center [788, 437] width 54 height 29
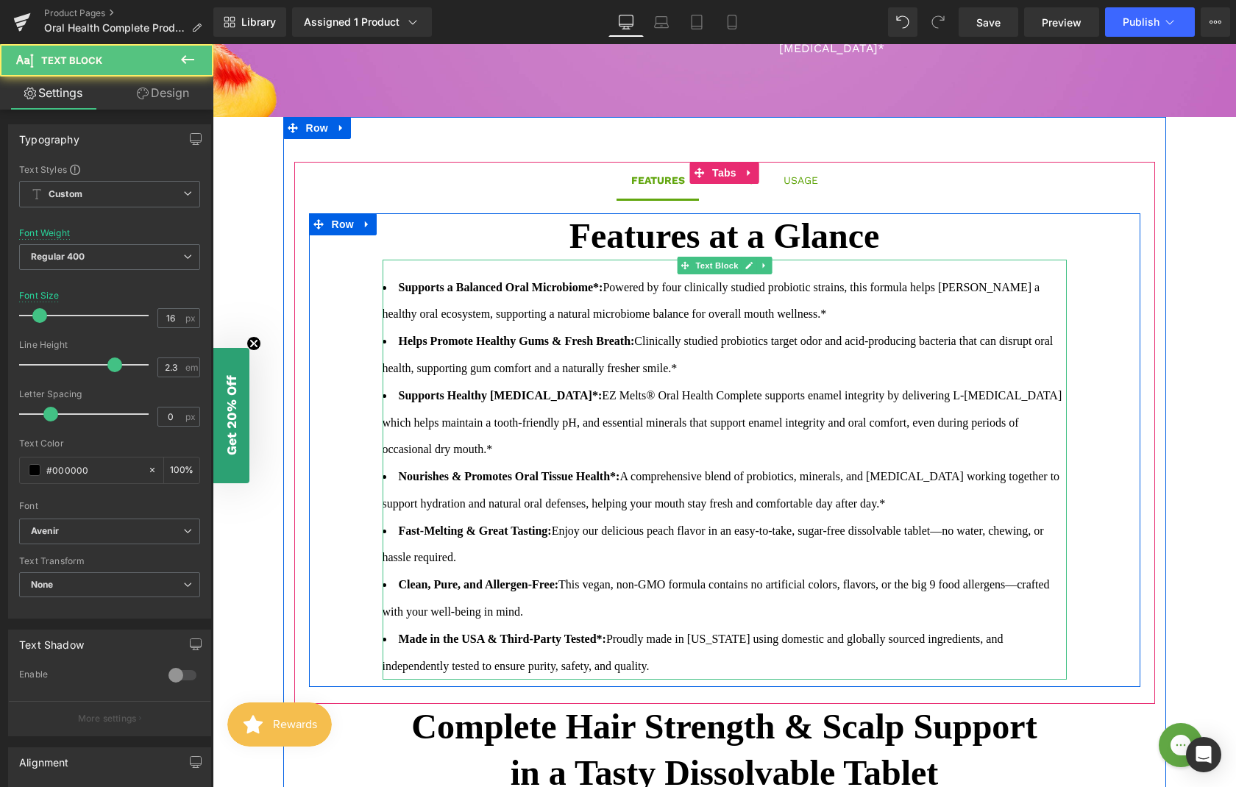
drag, startPoint x: 560, startPoint y: 513, endPoint x: 530, endPoint y: 535, distance: 36.9
click at [530, 535] on li "Fast-Melting & Great Tasting: Enjoy our delicious peach flavor in an easy-to-ta…" at bounding box center [725, 545] width 684 height 54
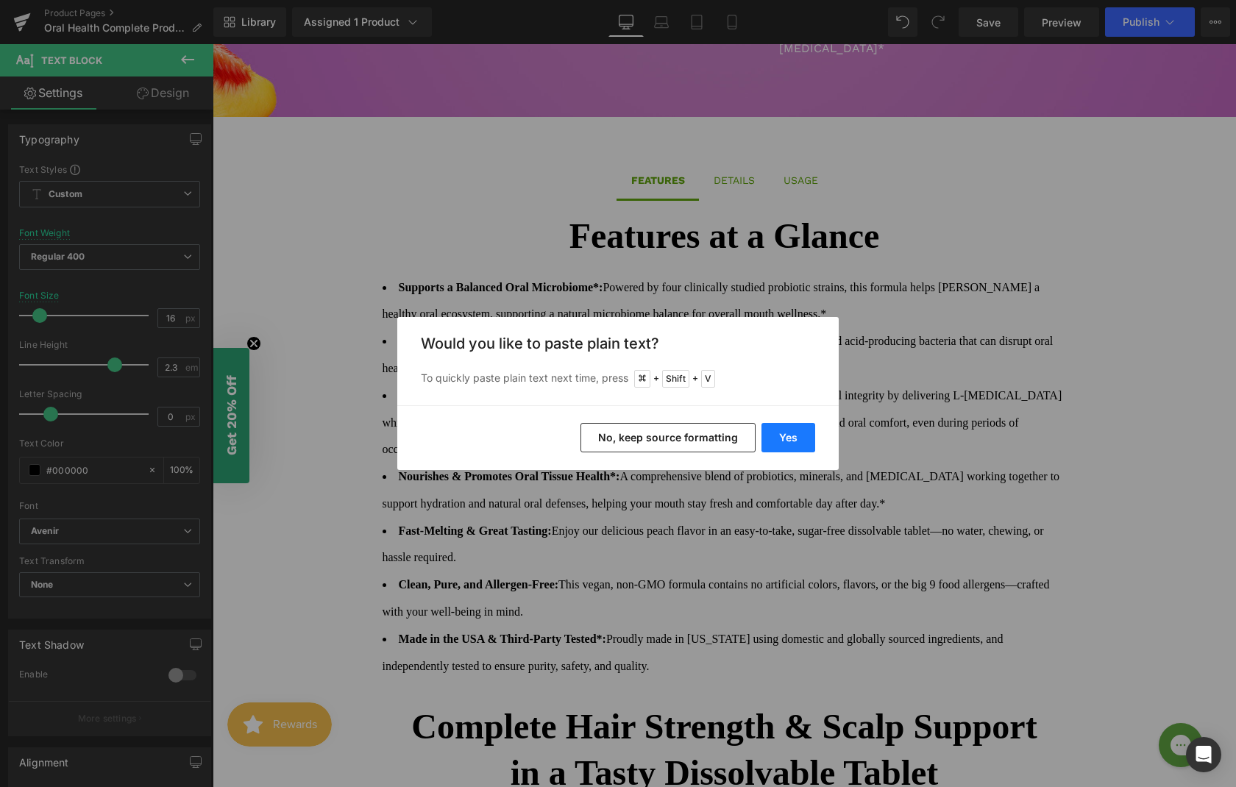
drag, startPoint x: 798, startPoint y: 439, endPoint x: 372, endPoint y: 476, distance: 427.5
click at [798, 439] on button "Yes" at bounding box center [788, 437] width 54 height 29
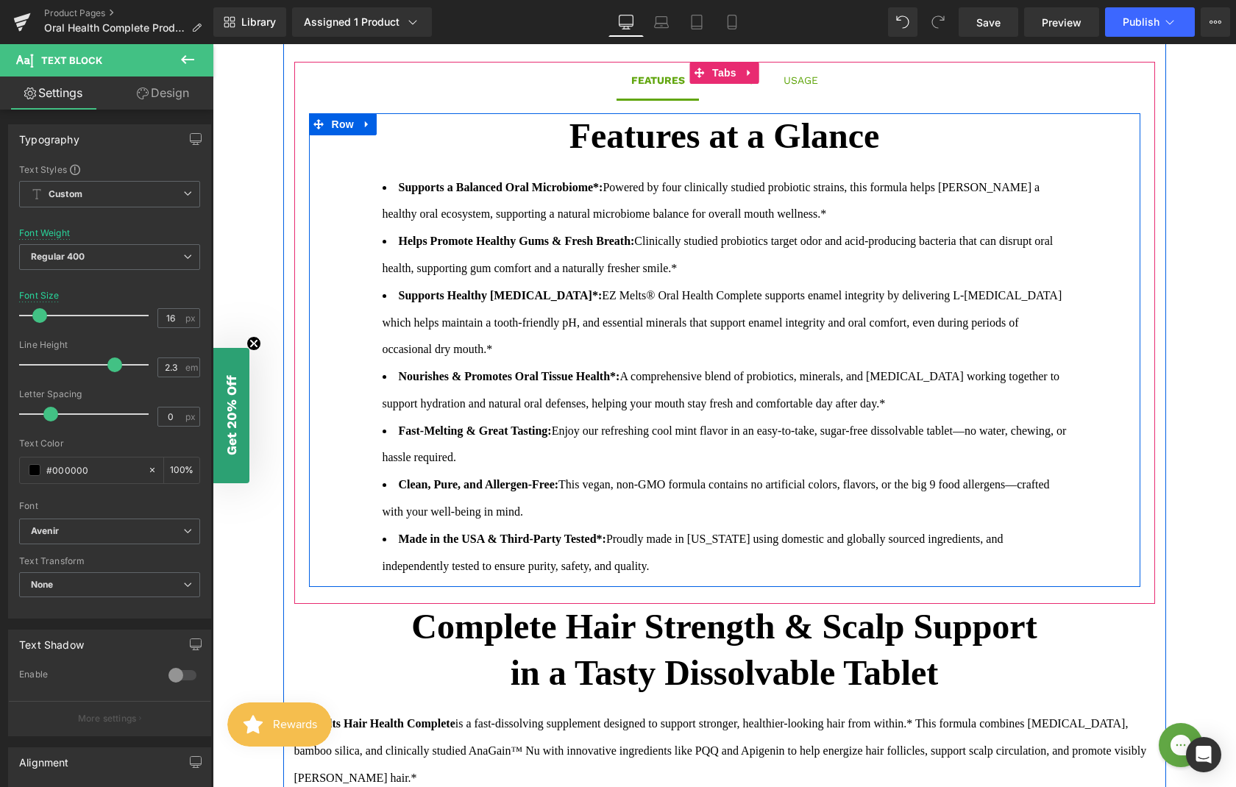
scroll to position [1062, 0]
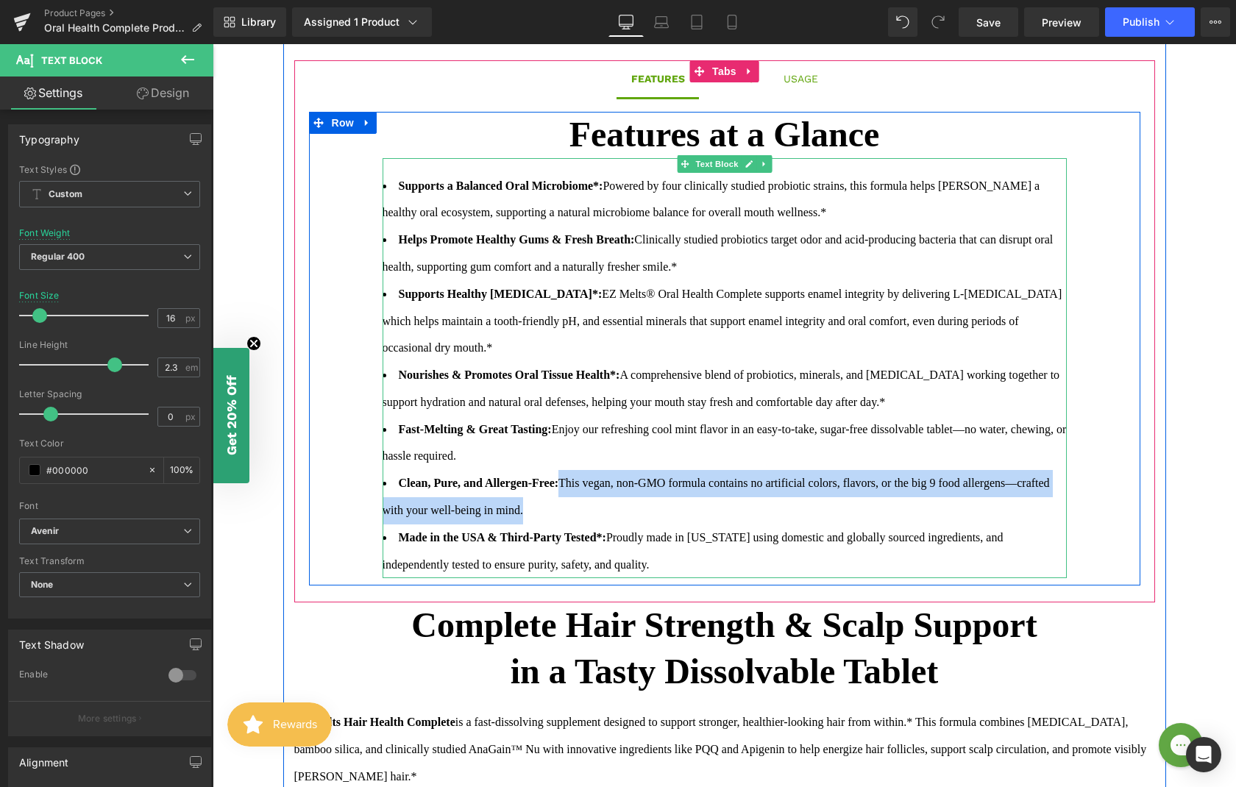
drag, startPoint x: 570, startPoint y: 466, endPoint x: 580, endPoint y: 493, distance: 29.1
click at [580, 493] on span "This vegan, non-GMO formula contains no artificial colors, flavors, or the big …" at bounding box center [716, 497] width 667 height 40
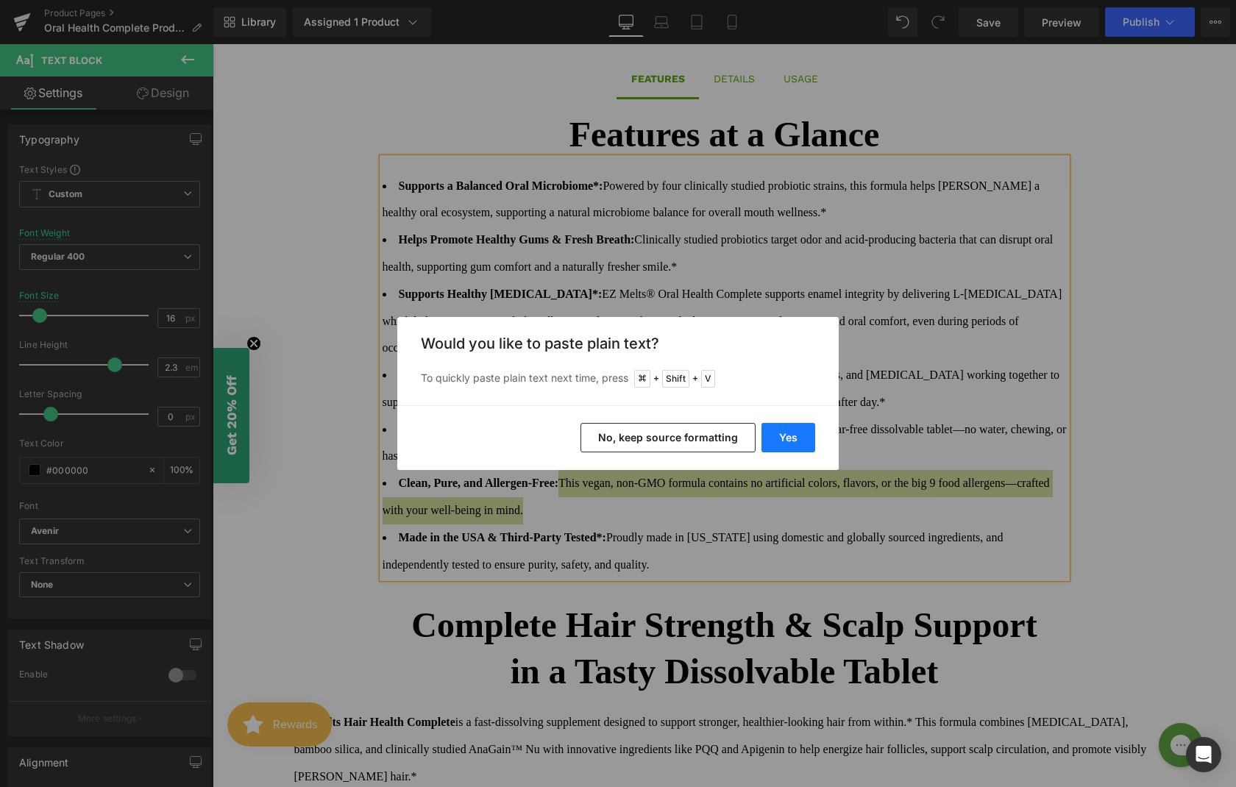
click at [786, 447] on button "Yes" at bounding box center [788, 437] width 54 height 29
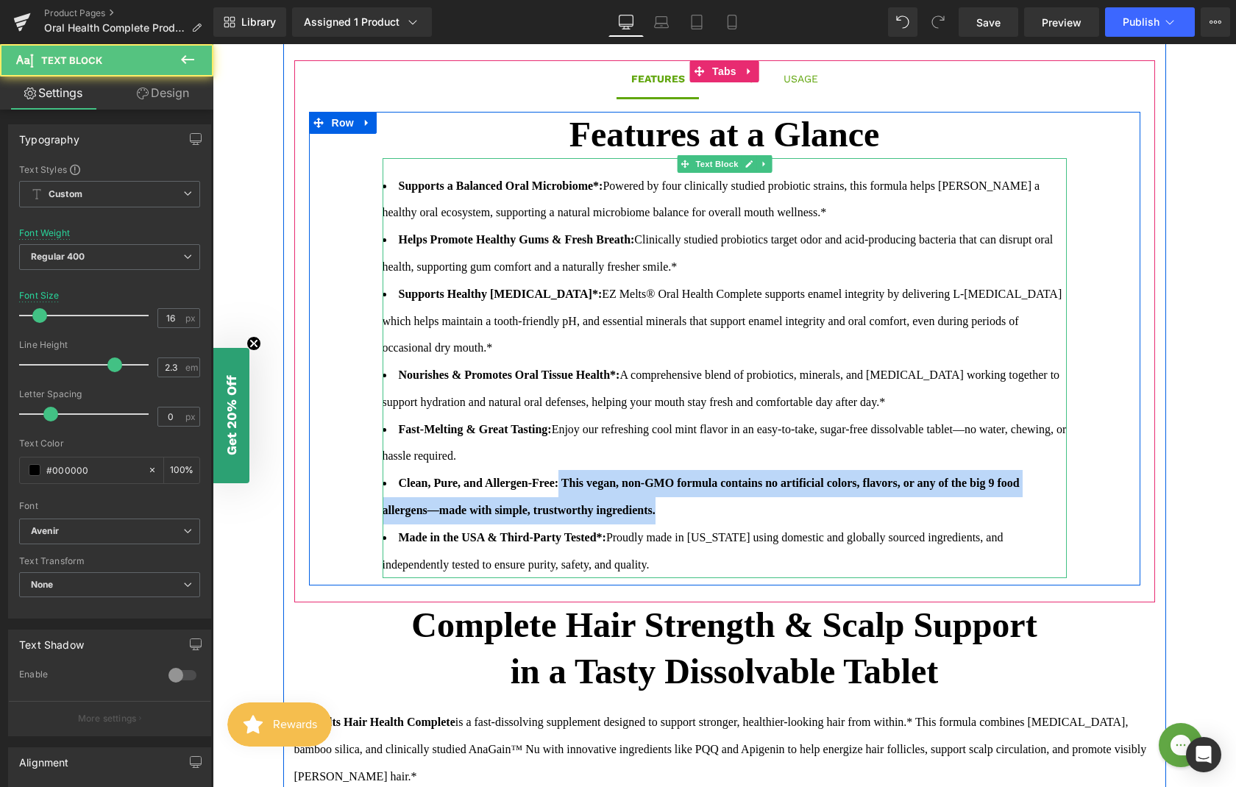
drag, startPoint x: 704, startPoint y: 493, endPoint x: 566, endPoint y: 468, distance: 139.8
click at [566, 477] on strong "Clean, Pure, and Allergen-Free: This vegan, non-GMO formula contains no artific…" at bounding box center [701, 497] width 637 height 40
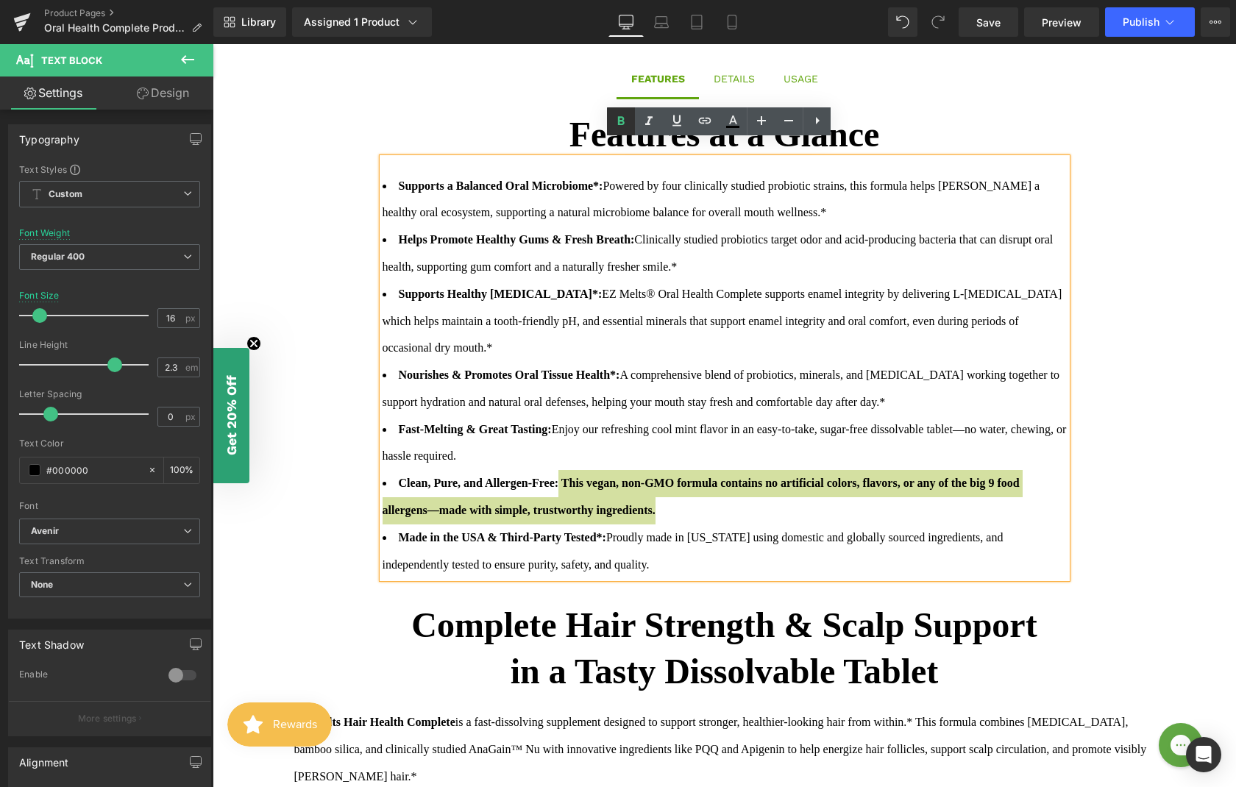
click at [618, 124] on icon at bounding box center [621, 120] width 7 height 9
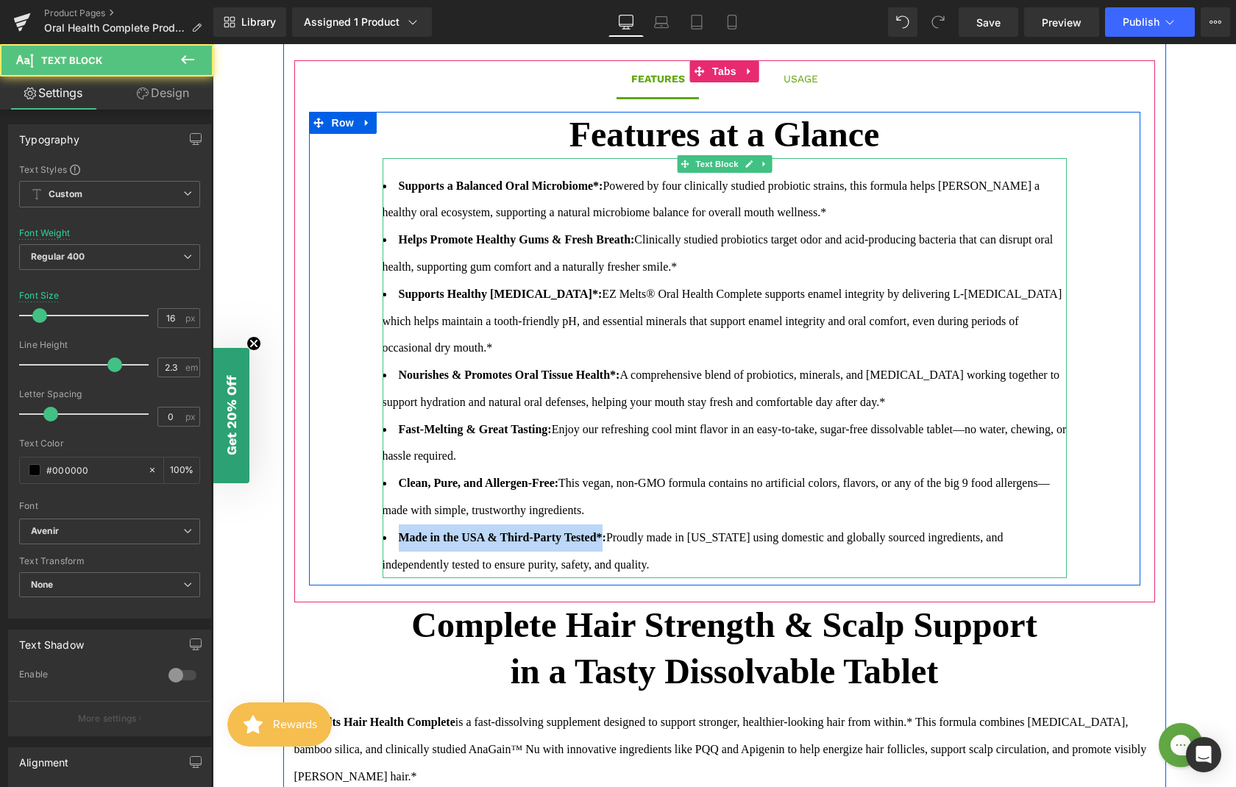
drag, startPoint x: 605, startPoint y: 521, endPoint x: 391, endPoint y: 520, distance: 214.8
click at [391, 525] on li "Made in the USA & Third-Party Tested*: Proudly made in [US_STATE] using domesti…" at bounding box center [725, 552] width 684 height 54
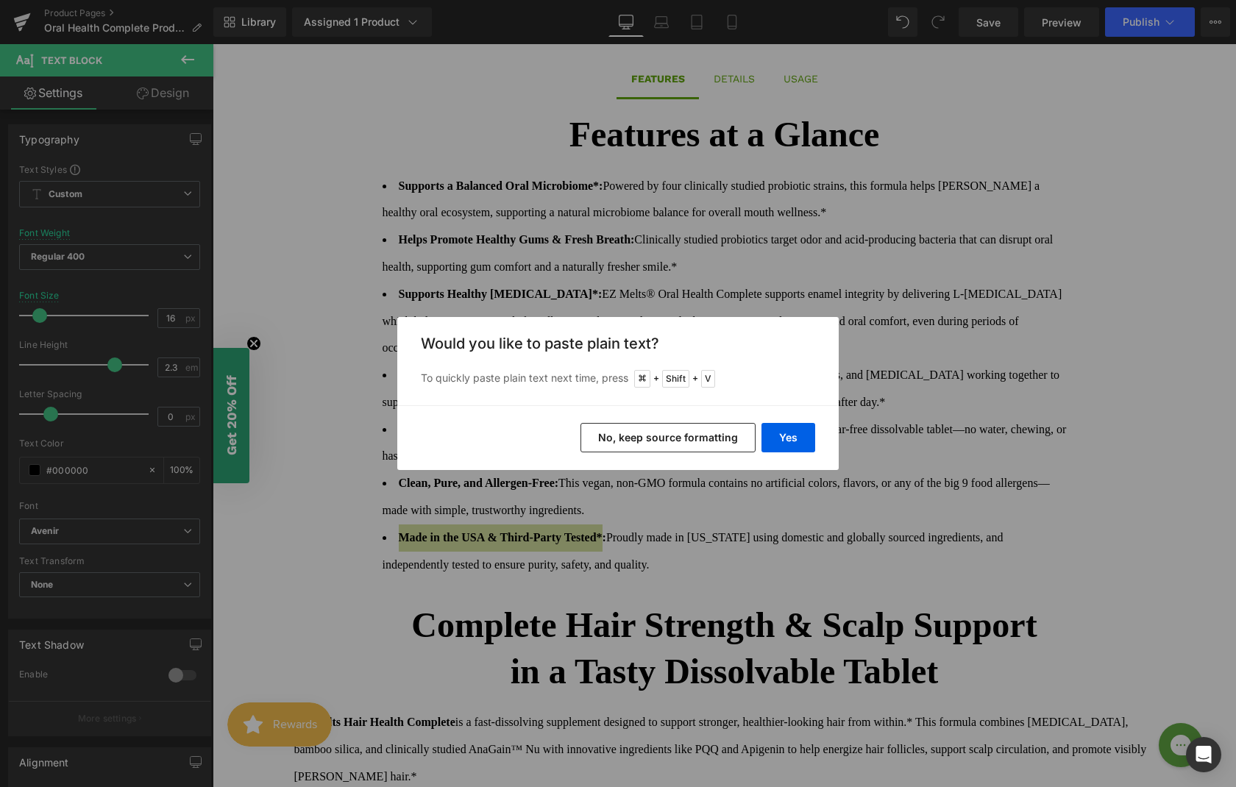
click at [809, 419] on div "Yes No, keep source formatting" at bounding box center [617, 437] width 441 height 65
click at [800, 435] on button "Yes" at bounding box center [788, 437] width 54 height 29
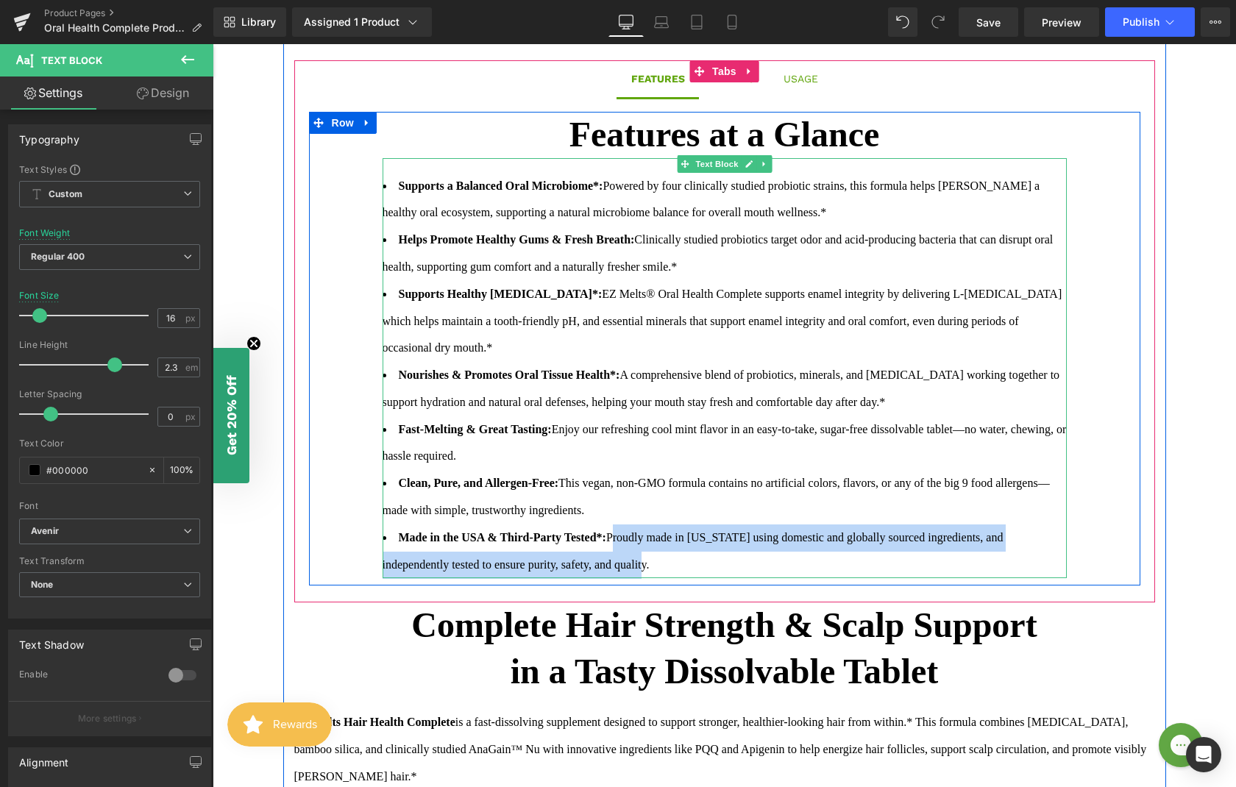
drag, startPoint x: 617, startPoint y: 522, endPoint x: 676, endPoint y: 547, distance: 63.9
click at [676, 547] on li "Made in the USA & Third-Party Tested*: Proudly made in [US_STATE] using domesti…" at bounding box center [725, 552] width 684 height 54
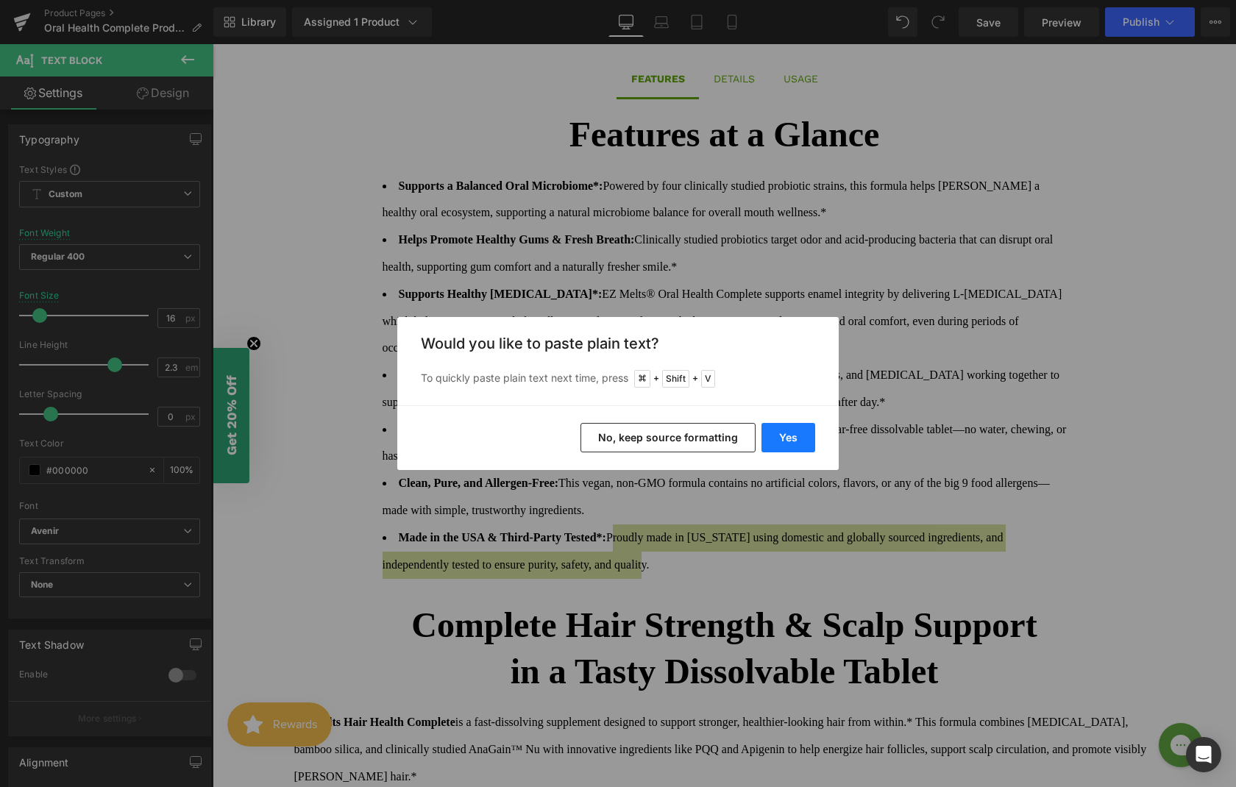
drag, startPoint x: 775, startPoint y: 437, endPoint x: 559, endPoint y: 398, distance: 219.0
click at [775, 437] on button "Yes" at bounding box center [788, 437] width 54 height 29
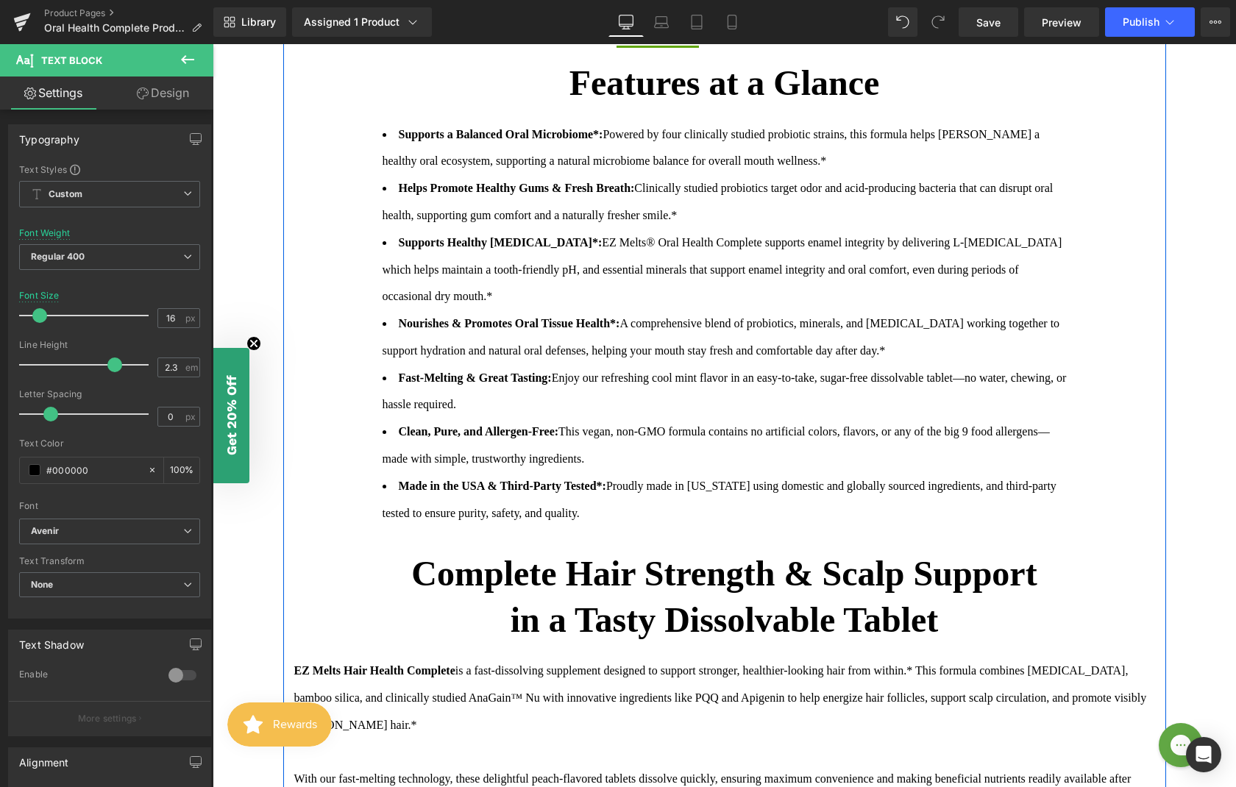
scroll to position [1009, 0]
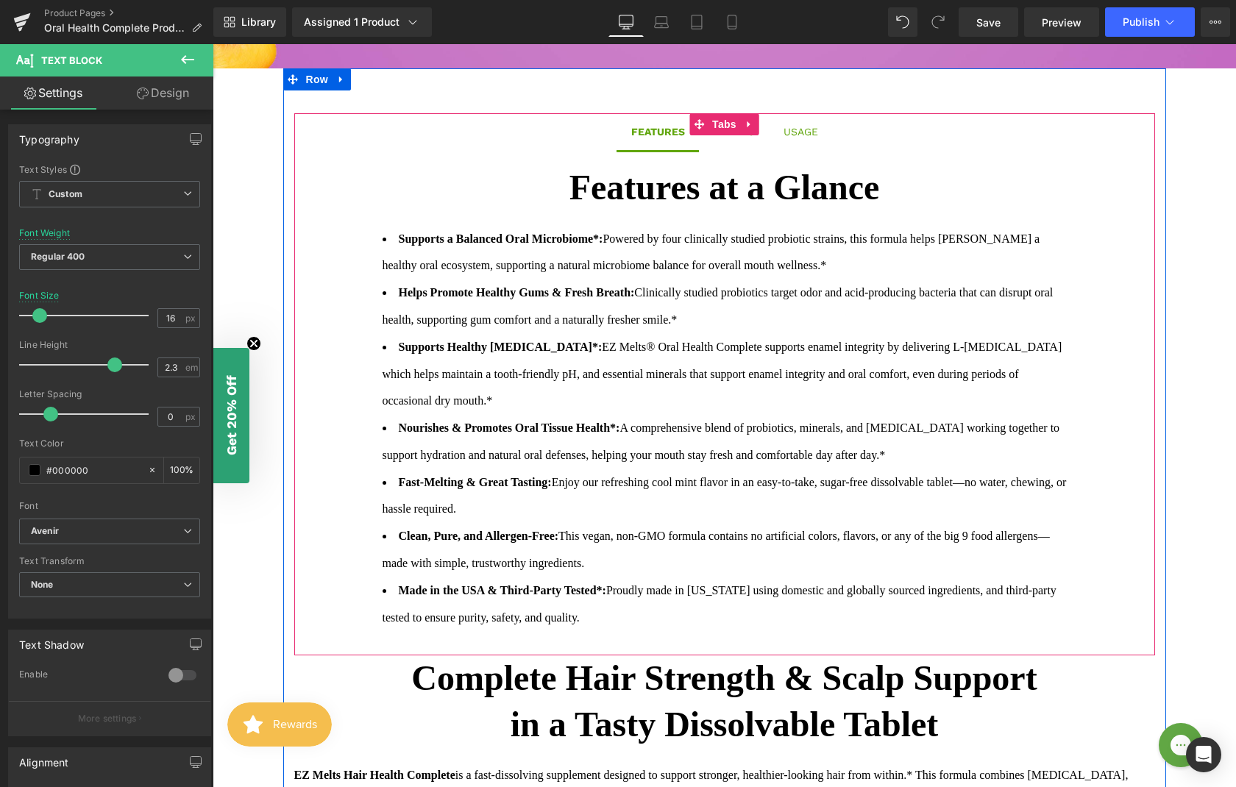
click at [726, 129] on span "DETAILS Text Block" at bounding box center [734, 131] width 71 height 37
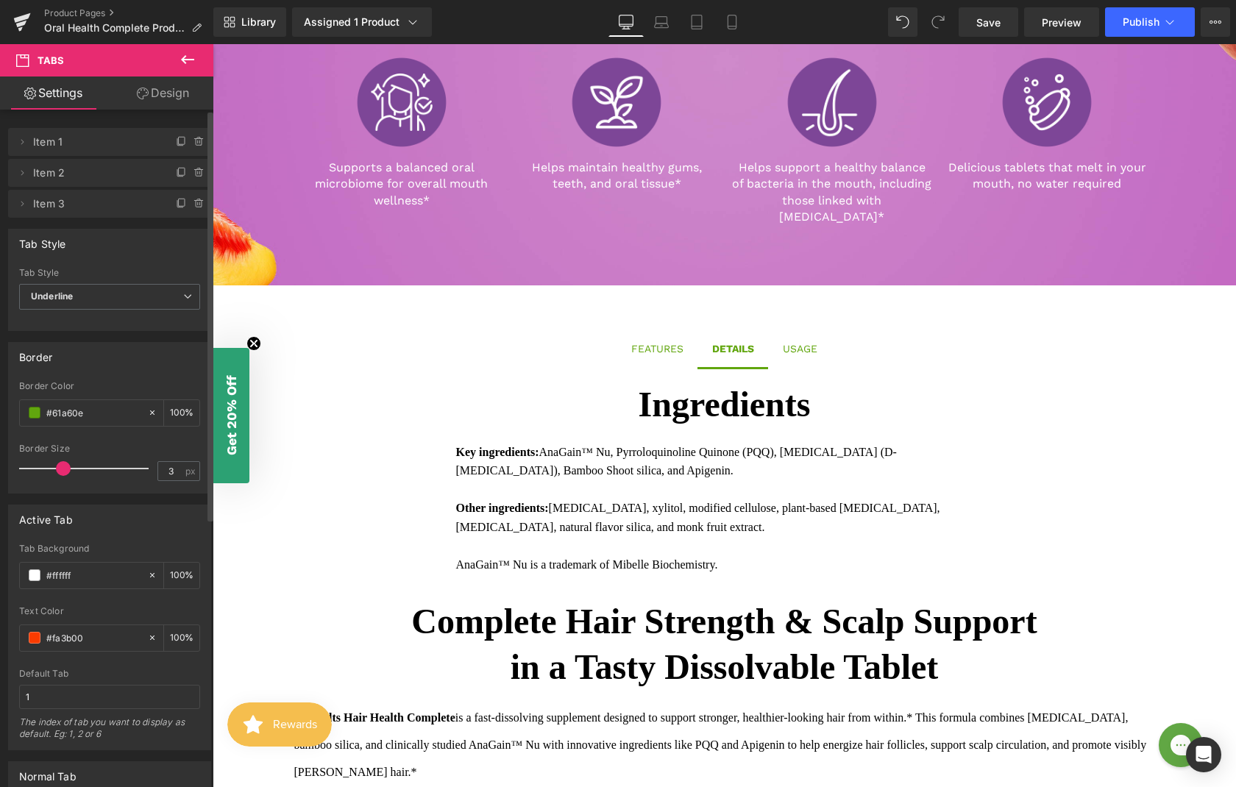
scroll to position [786, 0]
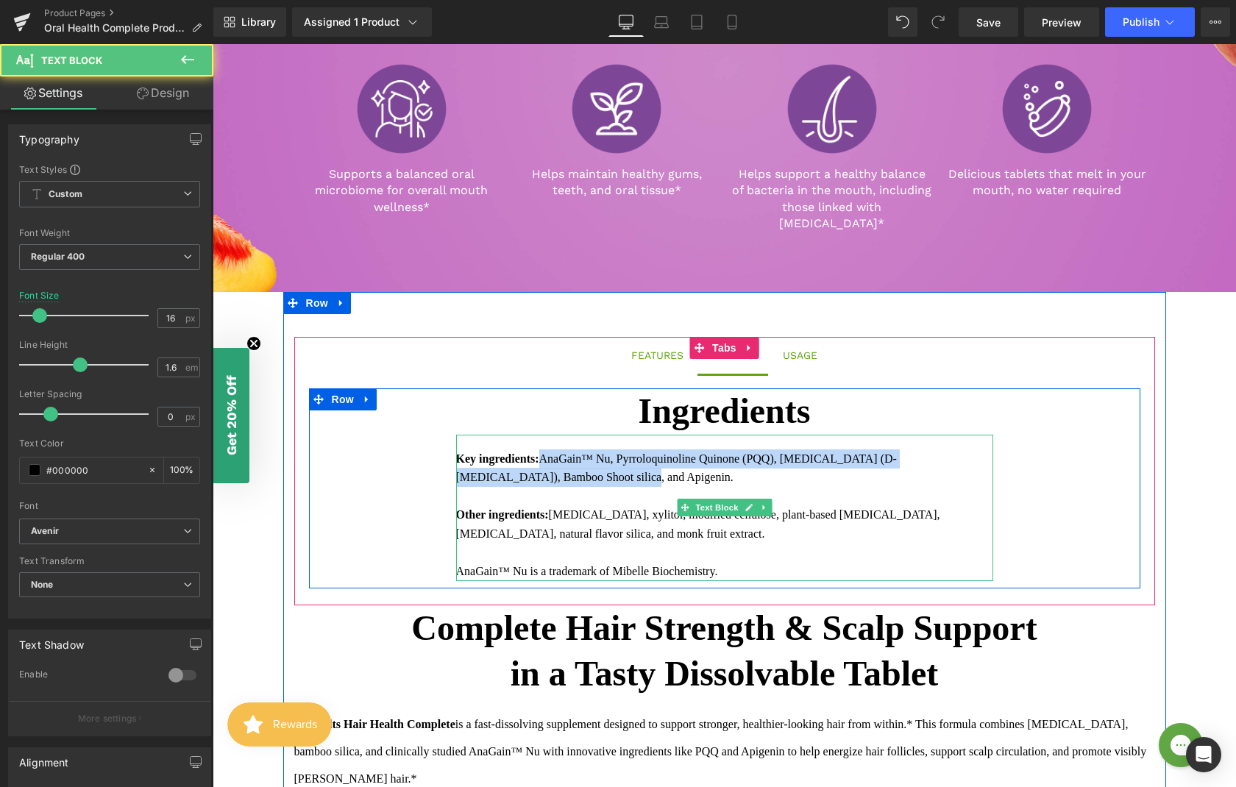
drag, startPoint x: 544, startPoint y: 441, endPoint x: 562, endPoint y: 463, distance: 27.7
click at [562, 463] on div "Key ingredients: AnaGain™ Nu, Pyrroloquinoline Quinone (PQQ), [MEDICAL_DATA] (D…" at bounding box center [724, 468] width 537 height 38
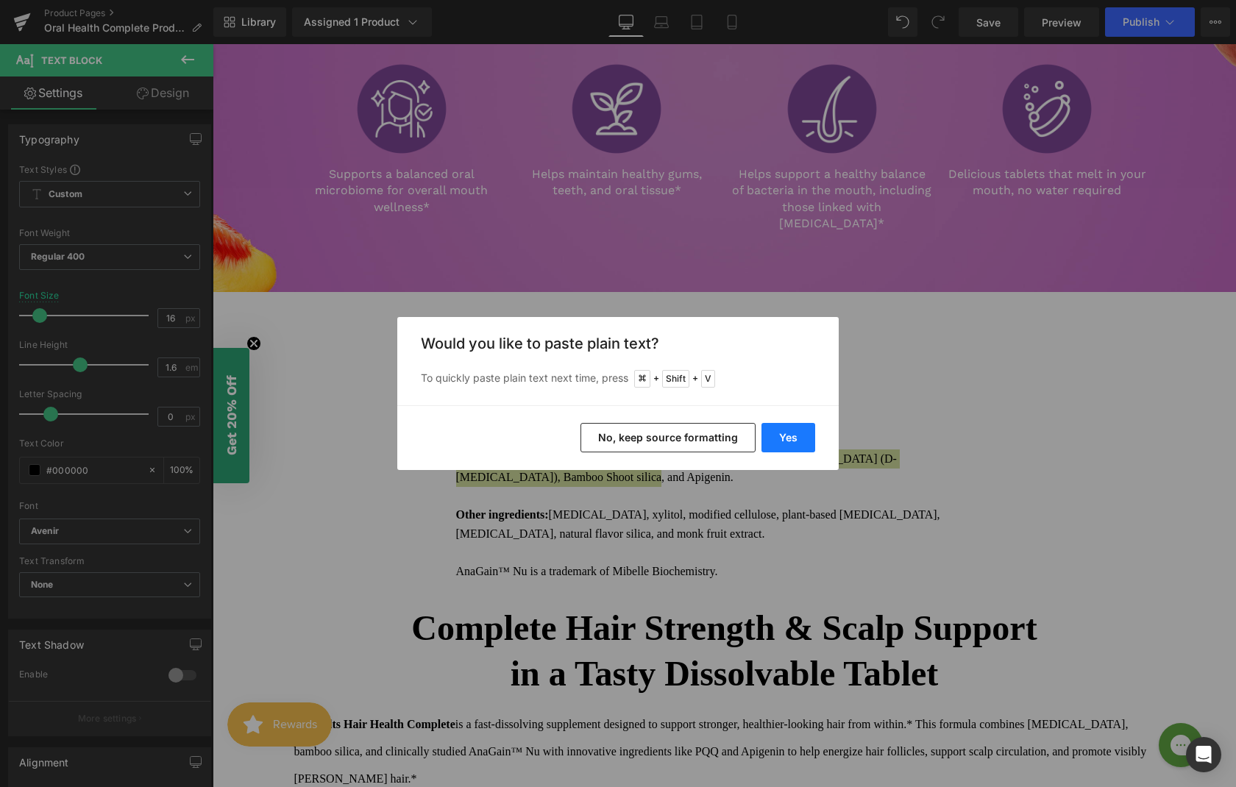
click at [783, 435] on button "Yes" at bounding box center [788, 437] width 54 height 29
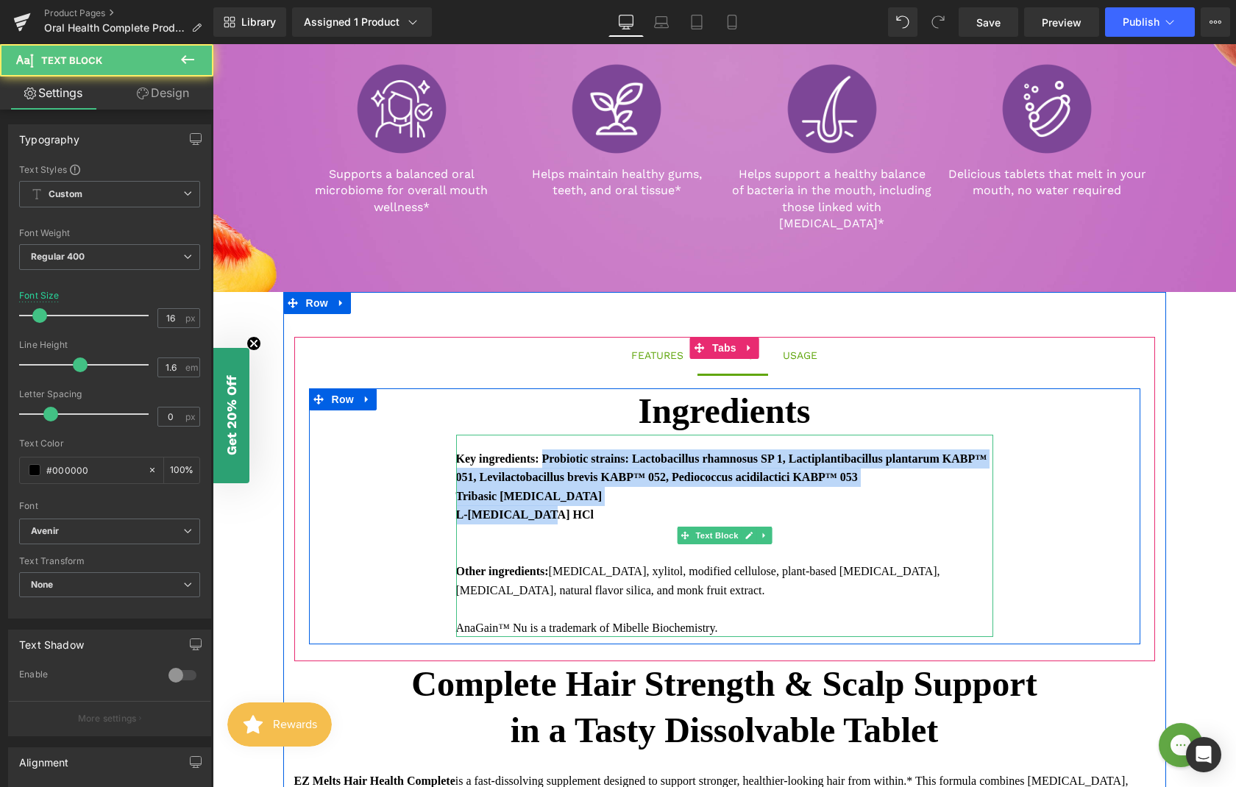
drag, startPoint x: 547, startPoint y: 499, endPoint x: 544, endPoint y: 442, distance: 57.5
click at [544, 449] on span "Key ingredients: Probiotic strains: Lactobacillus rhamnosus SP 1, Lactiplantiba…" at bounding box center [724, 543] width 537 height 188
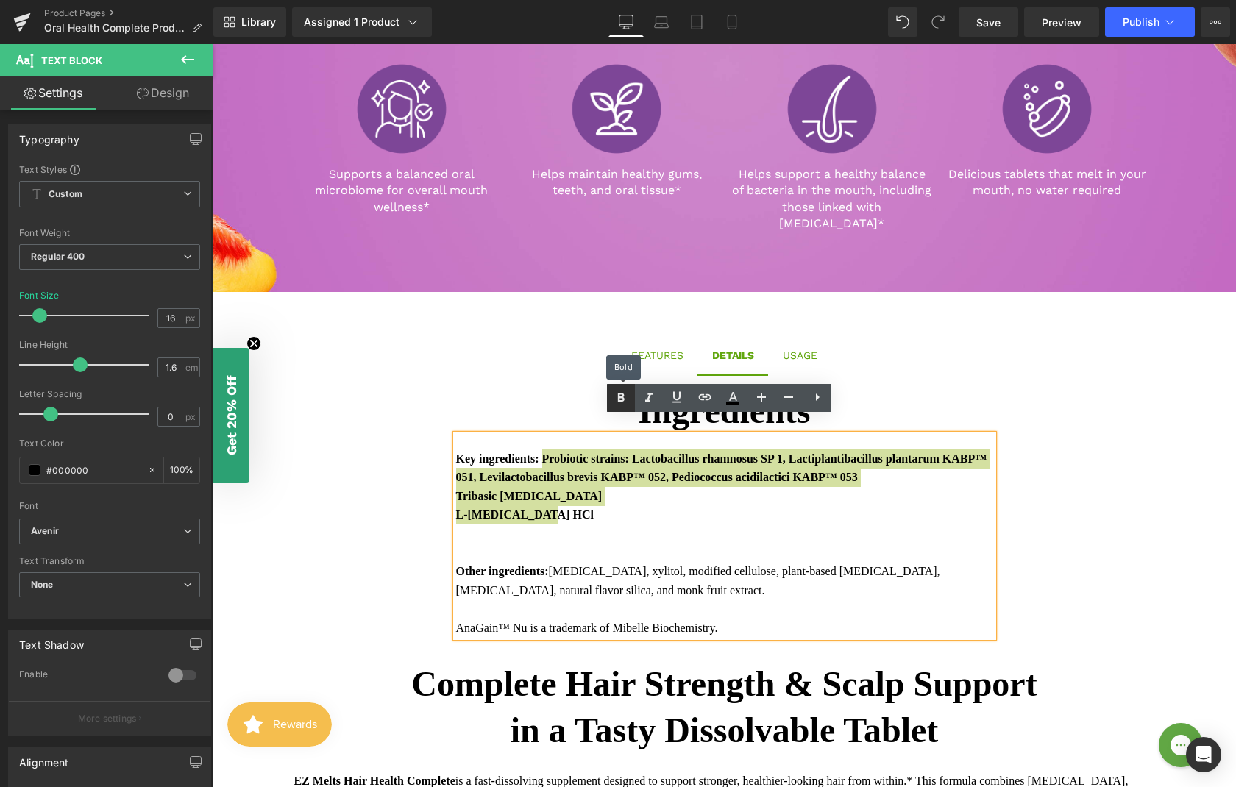
click at [616, 399] on icon at bounding box center [621, 398] width 18 height 18
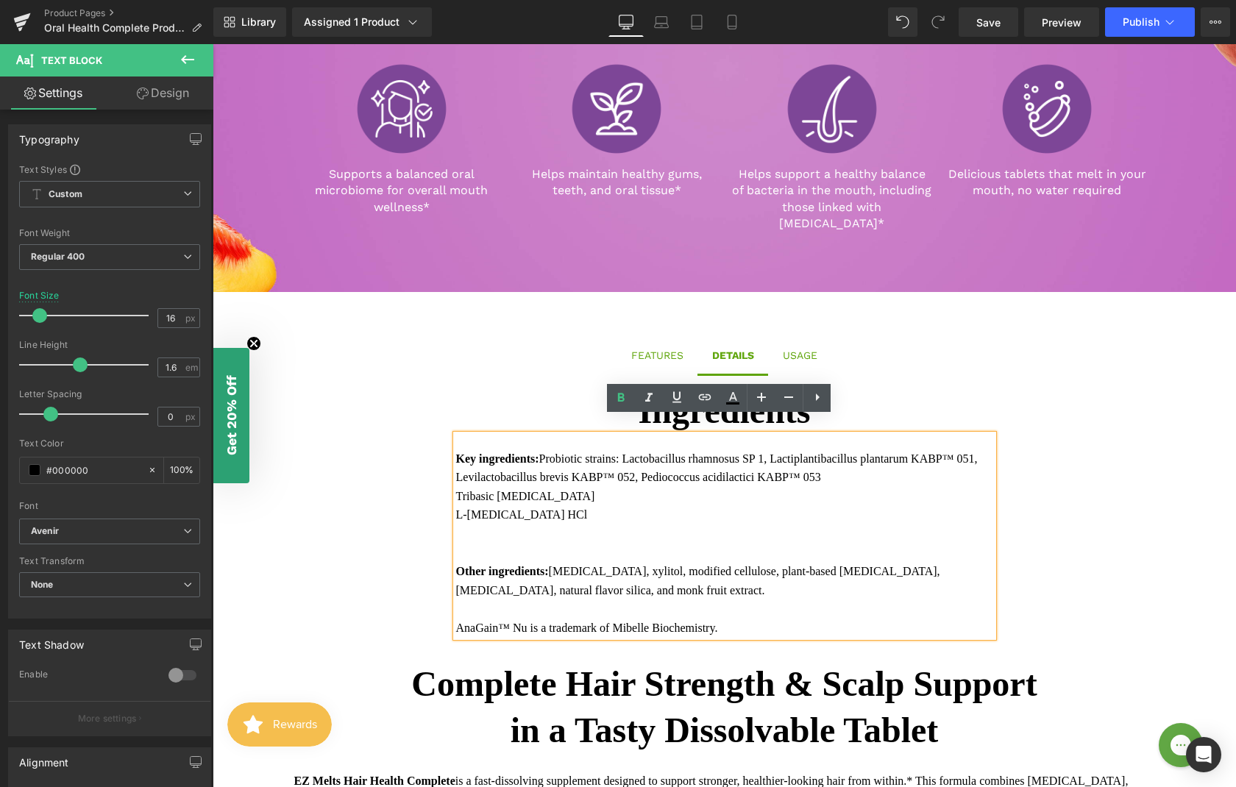
click at [456, 487] on div "Tribasic [MEDICAL_DATA]" at bounding box center [724, 496] width 537 height 19
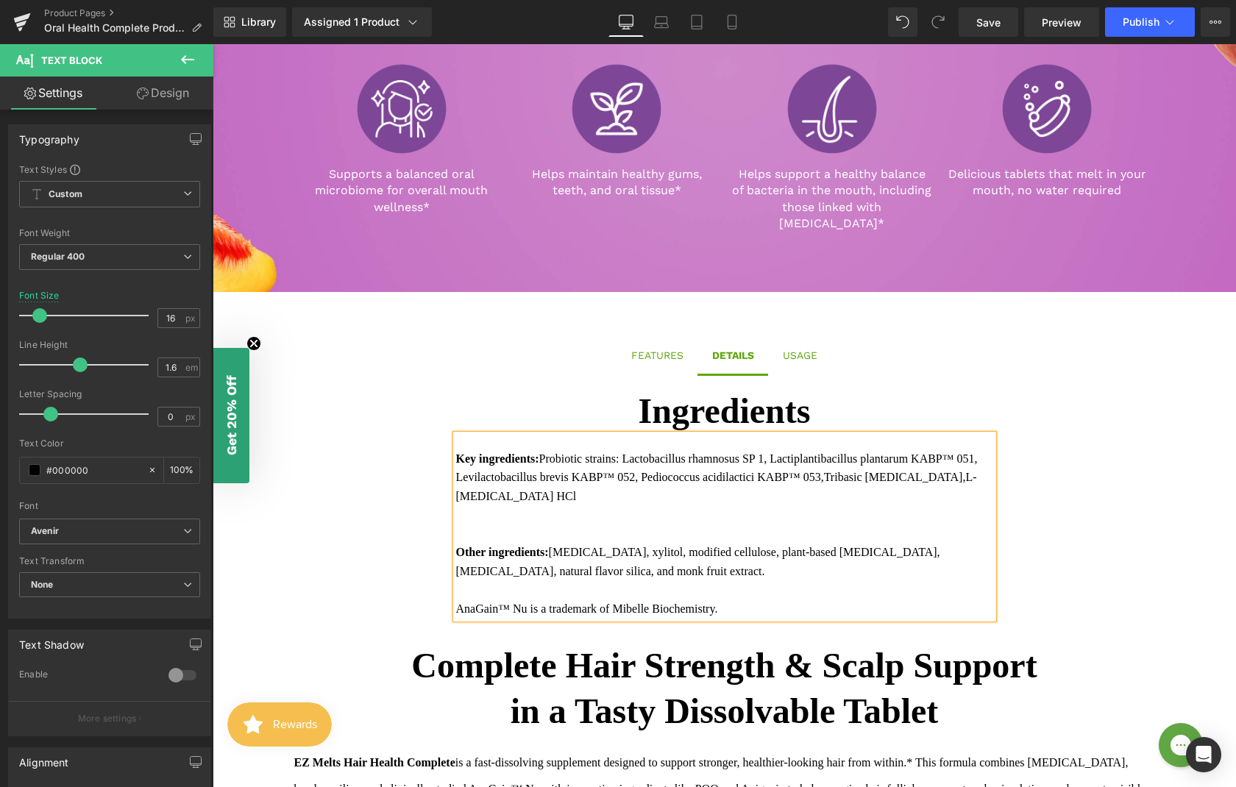
click at [648, 488] on div "Key ingredients: Probiotic strains: Lactobacillus rhamnosus SP 1, Lactiplantiba…" at bounding box center [724, 477] width 537 height 57
click at [567, 525] on div at bounding box center [724, 534] width 537 height 19
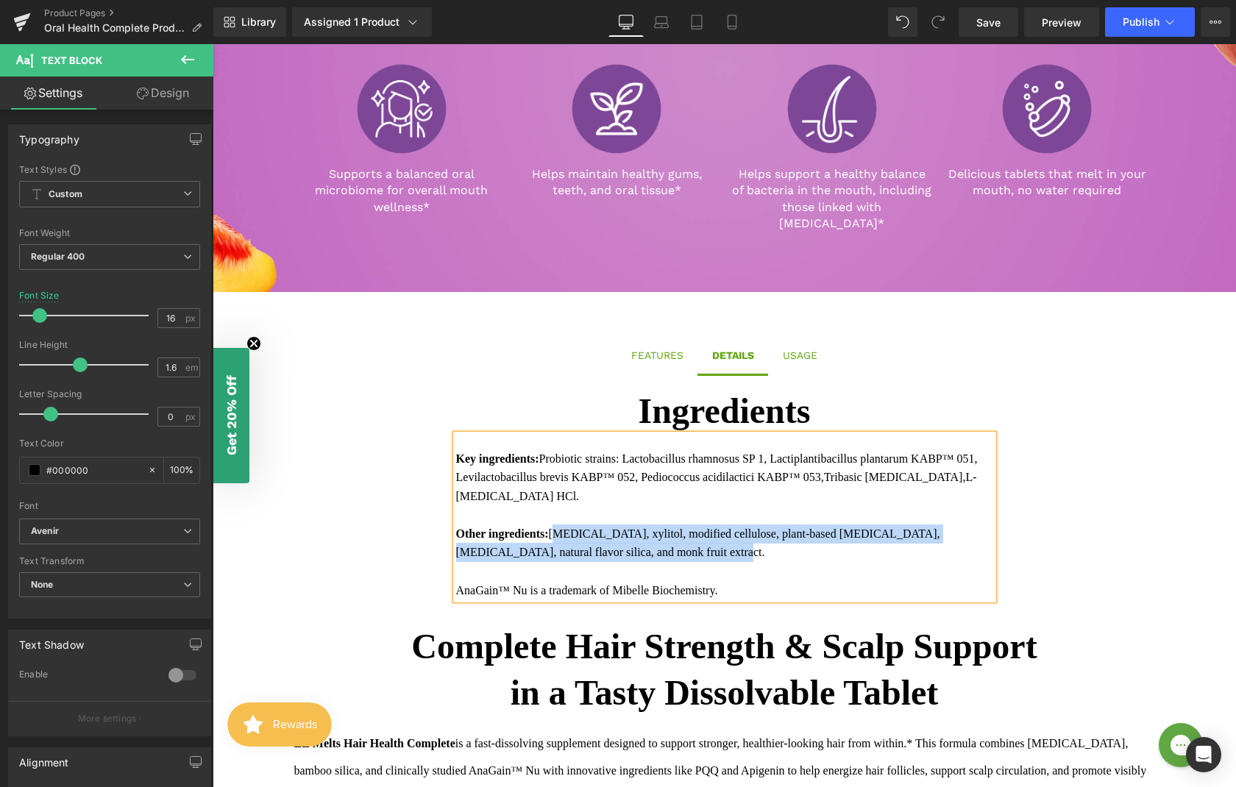
drag, startPoint x: 671, startPoint y: 538, endPoint x: 557, endPoint y: 513, distance: 116.7
click at [557, 525] on div "Other ingredients: [MEDICAL_DATA], xylitol, modified cellulose, plant-based [ME…" at bounding box center [724, 544] width 537 height 38
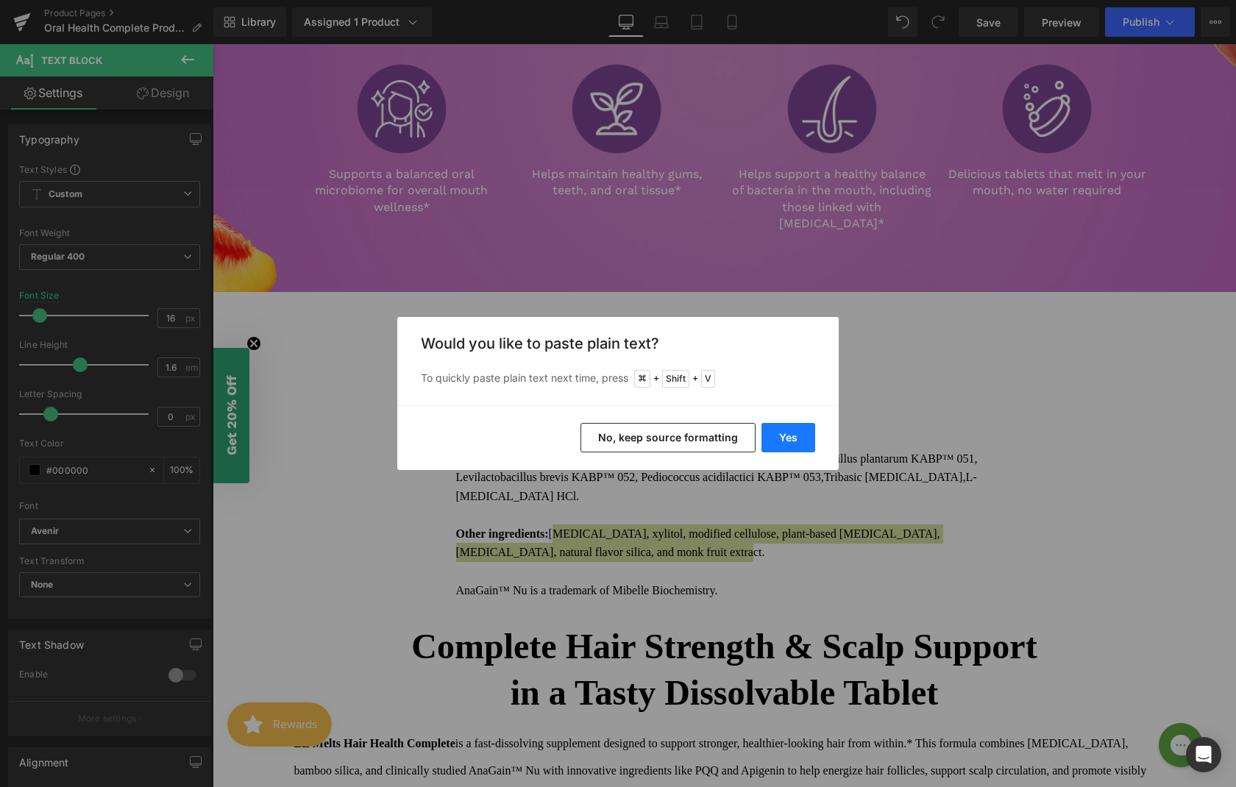
drag, startPoint x: 789, startPoint y: 427, endPoint x: 563, endPoint y: 405, distance: 227.6
click at [789, 427] on button "Yes" at bounding box center [788, 437] width 54 height 29
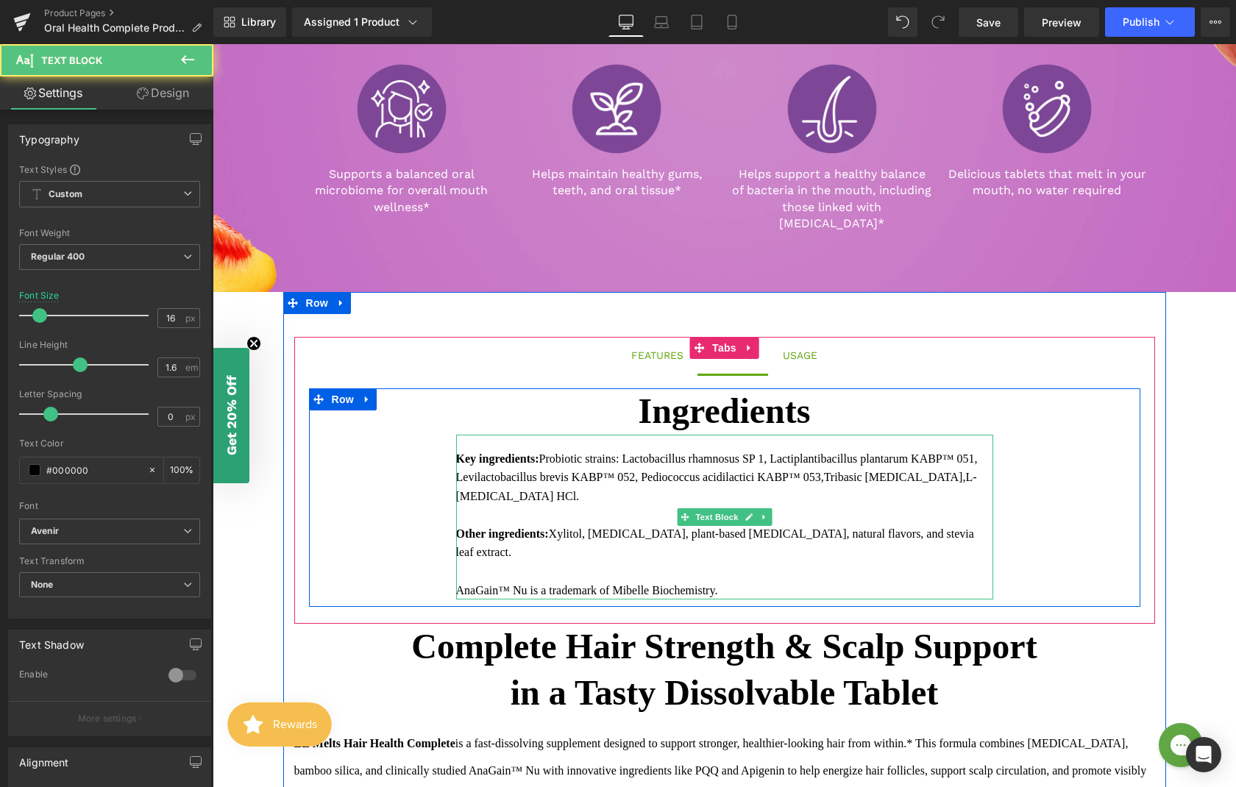
click at [959, 525] on div "Other ingredients: Xylitol, [MEDICAL_DATA], plant-based [MEDICAL_DATA], natural…" at bounding box center [724, 544] width 537 height 38
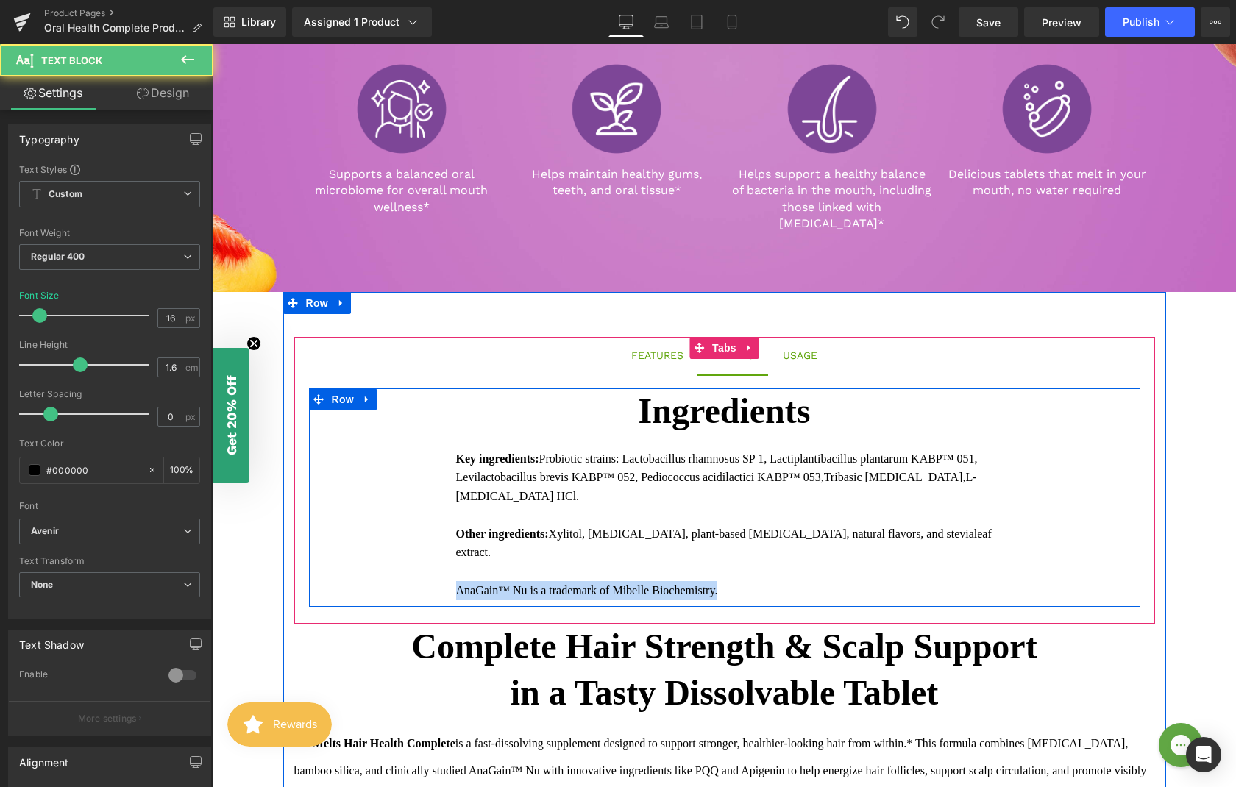
drag, startPoint x: 733, startPoint y: 575, endPoint x: 444, endPoint y: 572, distance: 288.4
click at [444, 572] on div "Ingredients Text Block Key ingredients: Probiotic strains: Lactobacillus rhamno…" at bounding box center [724, 497] width 831 height 218
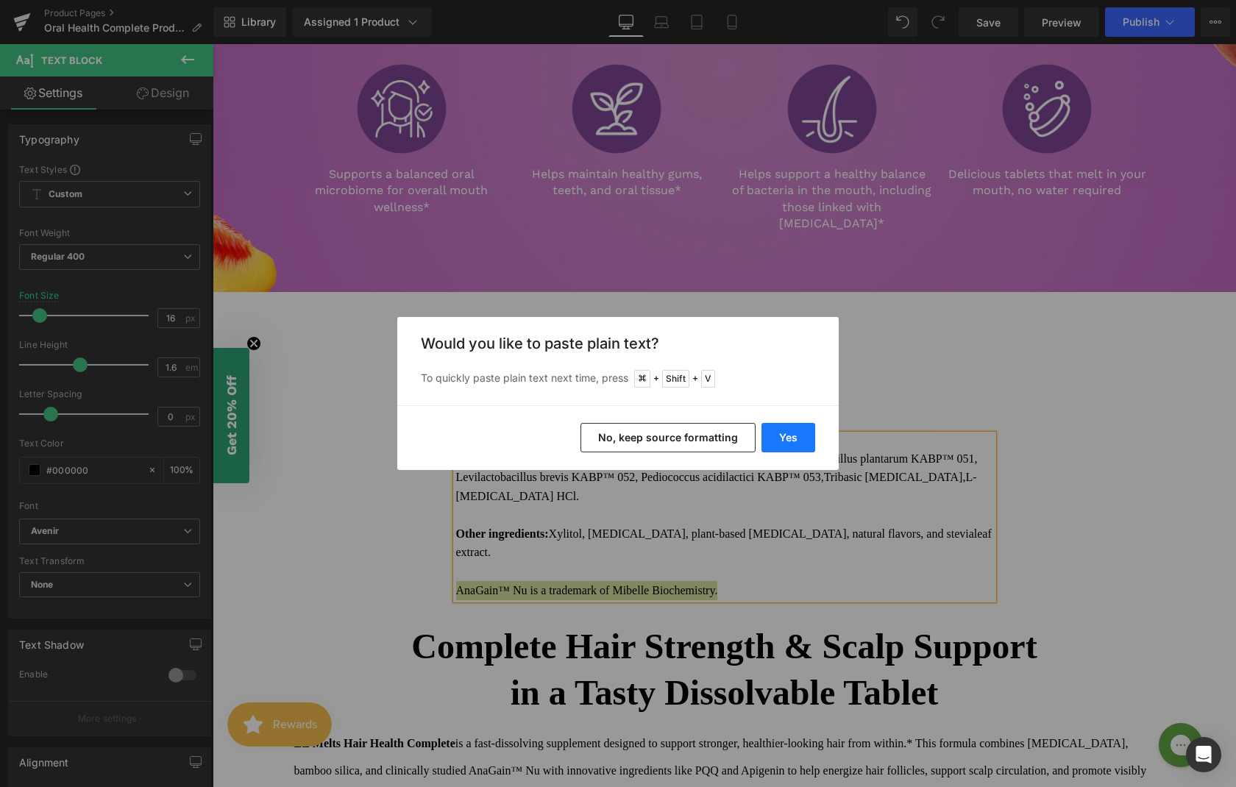
click at [775, 432] on button "Yes" at bounding box center [788, 437] width 54 height 29
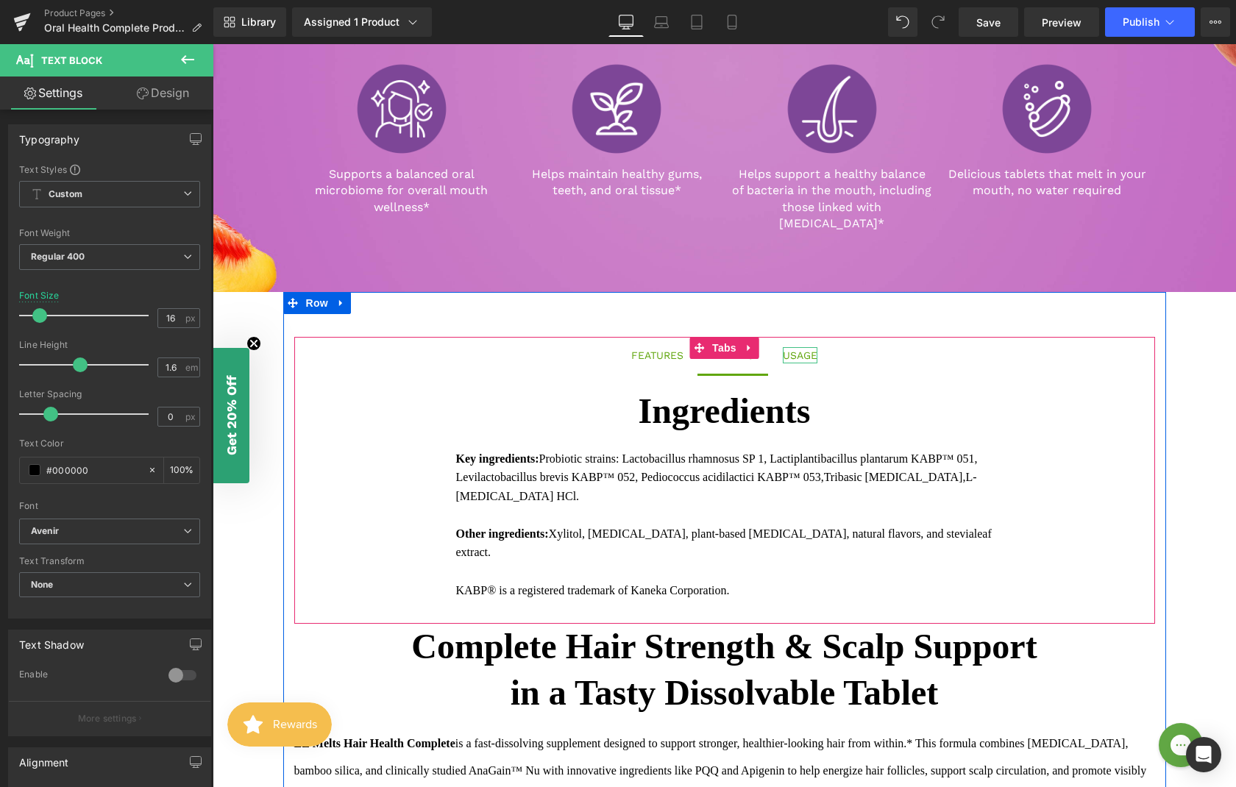
click at [789, 347] on div "USAGE" at bounding box center [800, 355] width 35 height 16
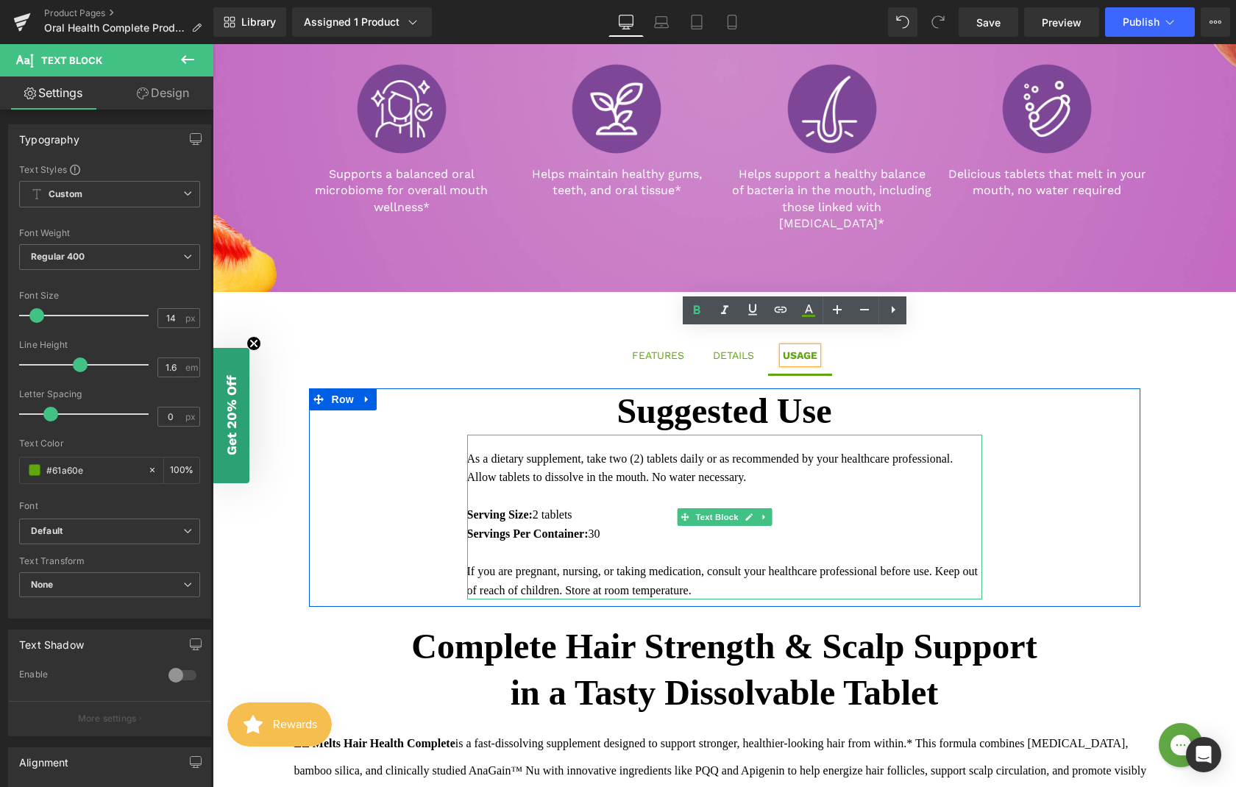
click at [483, 452] on font "As a dietary supplement, take two (2) tablets daily or as recommended by your h…" at bounding box center [710, 468] width 486 height 32
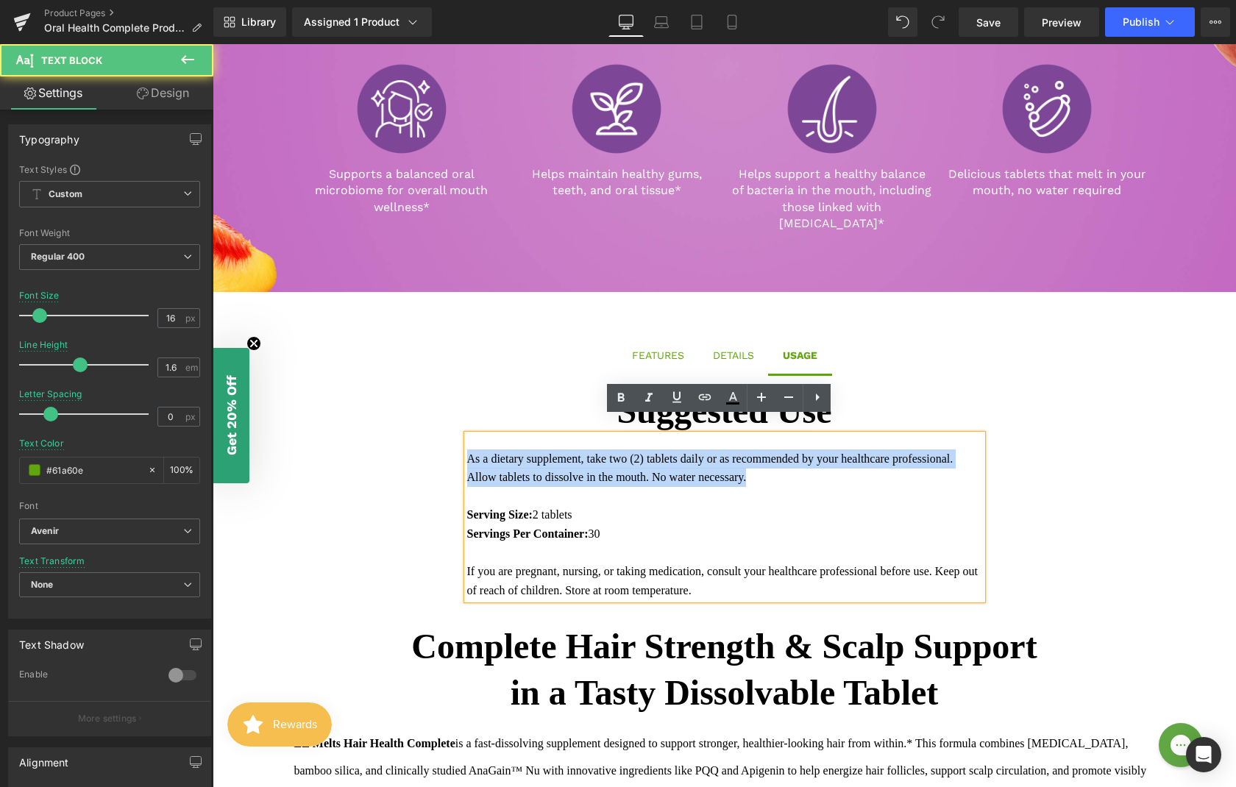
drag, startPoint x: 463, startPoint y: 442, endPoint x: 841, endPoint y: 470, distance: 379.1
click at [841, 470] on div "As a dietary supplement, take two (2) tablets daily or as recommended by your h…" at bounding box center [724, 518] width 515 height 166
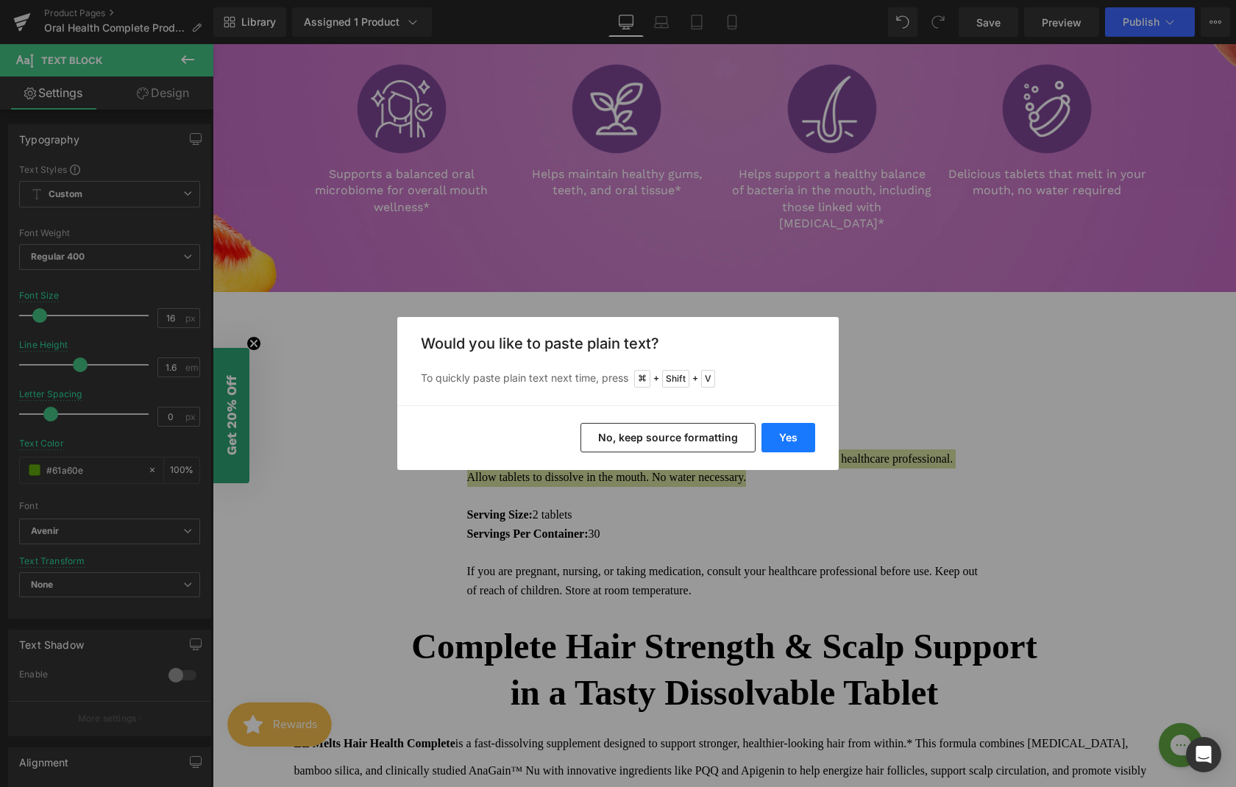
click at [797, 433] on button "Yes" at bounding box center [788, 437] width 54 height 29
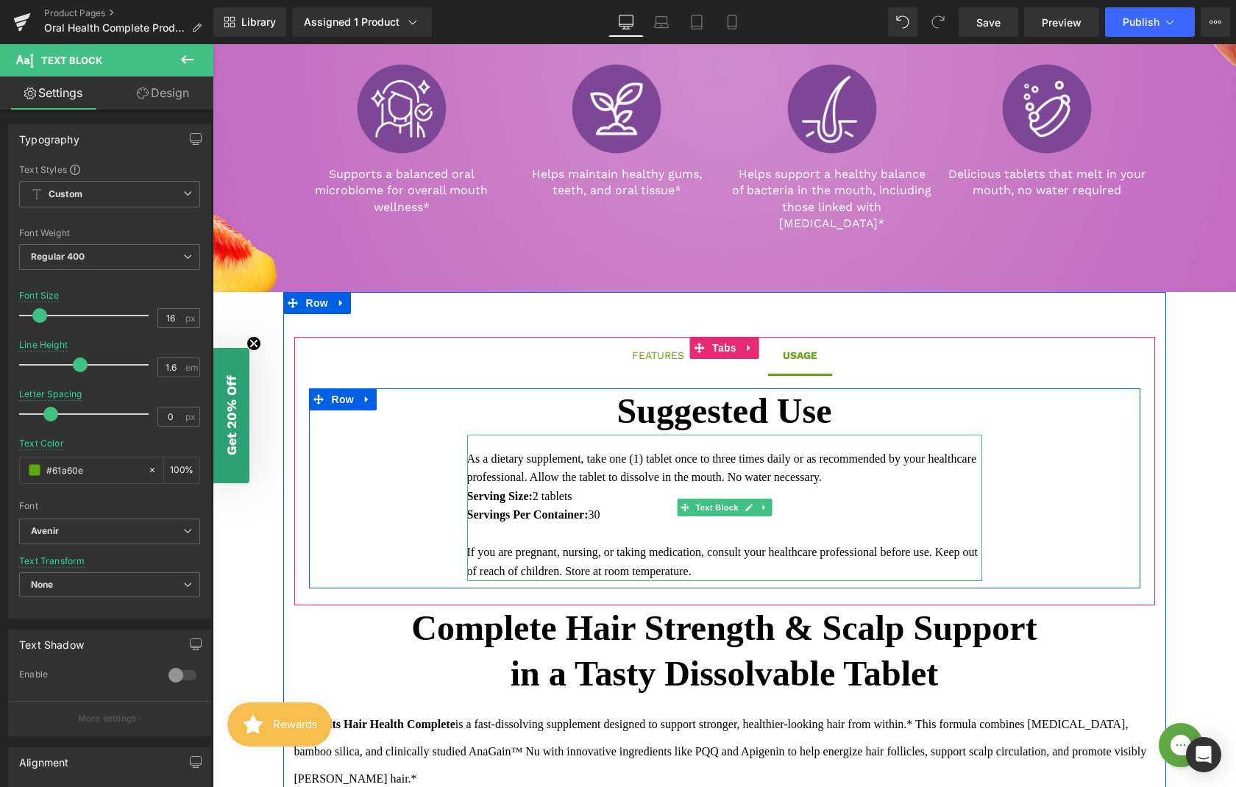
click at [917, 458] on div "As a dietary supplement, take one (1) tablet once to three times daily or as re…" at bounding box center [724, 468] width 515 height 38
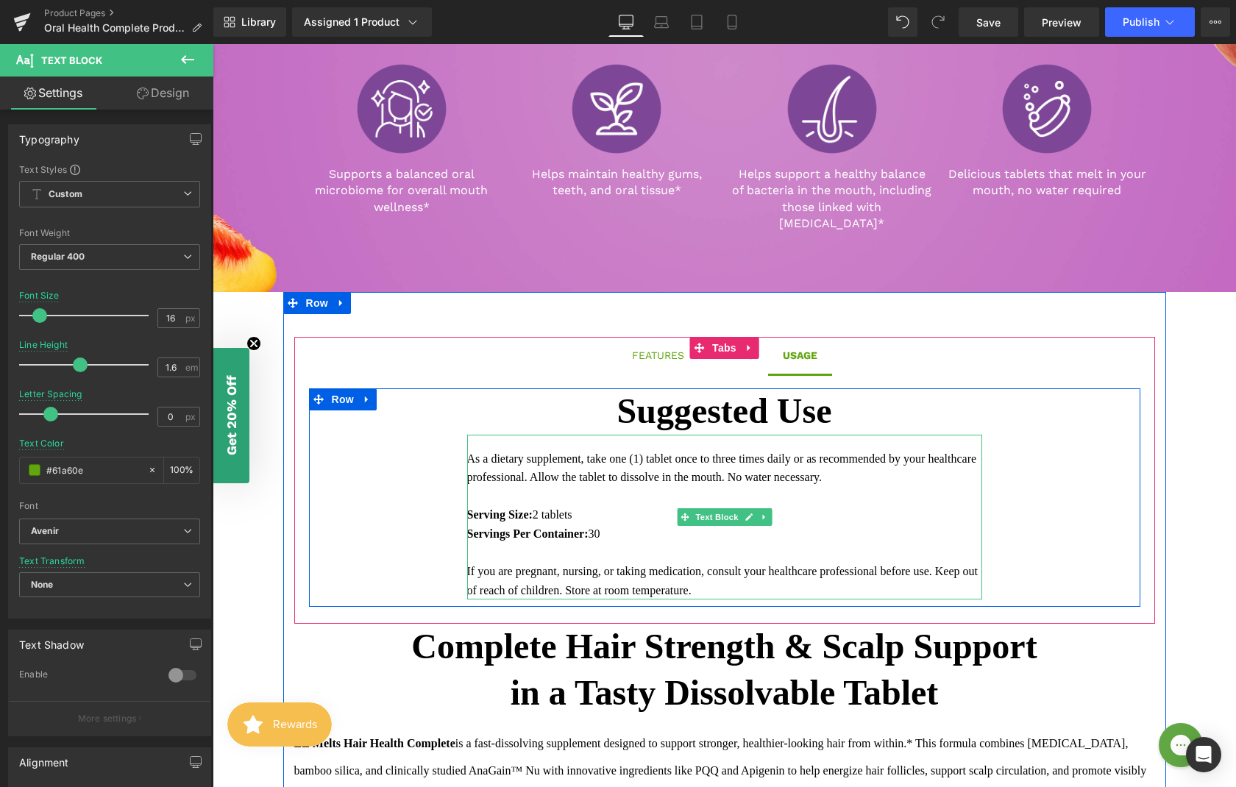
click at [539, 508] on font "Serving Size: 2 tablets" at bounding box center [519, 514] width 105 height 13
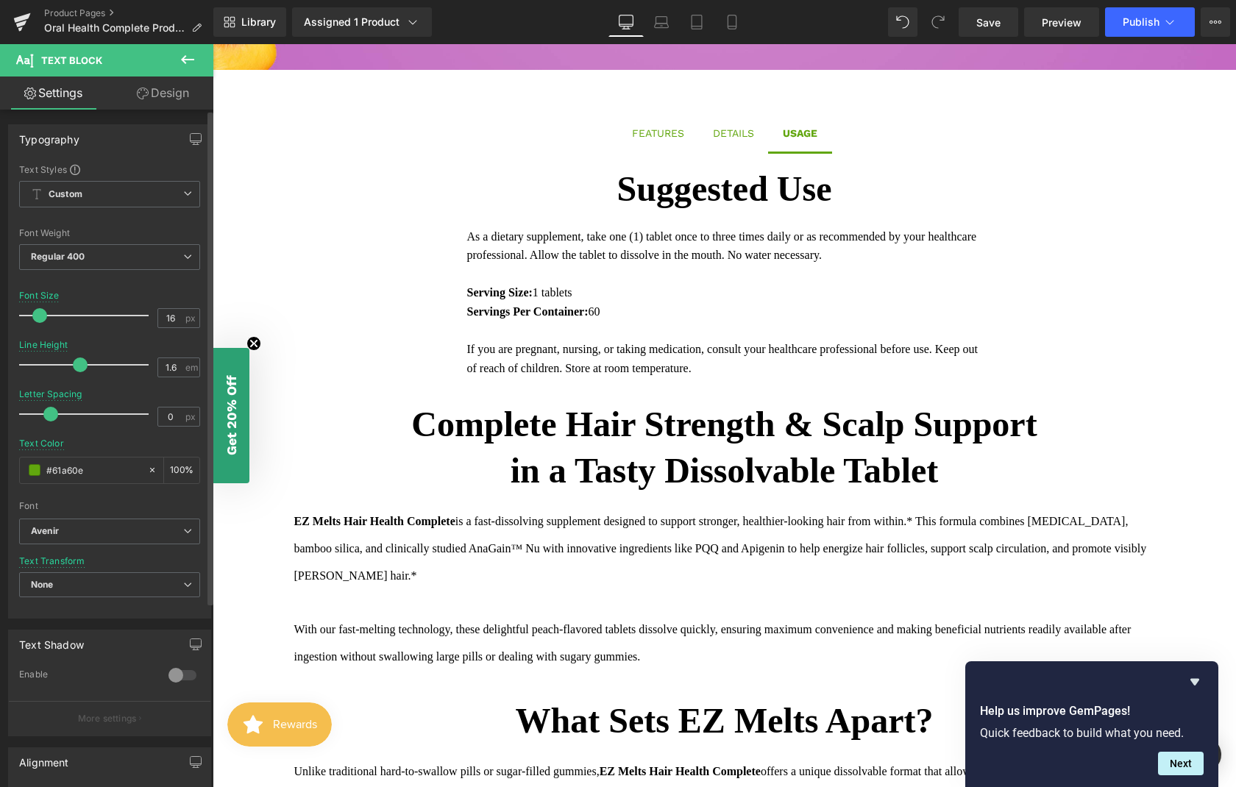
scroll to position [1023, 0]
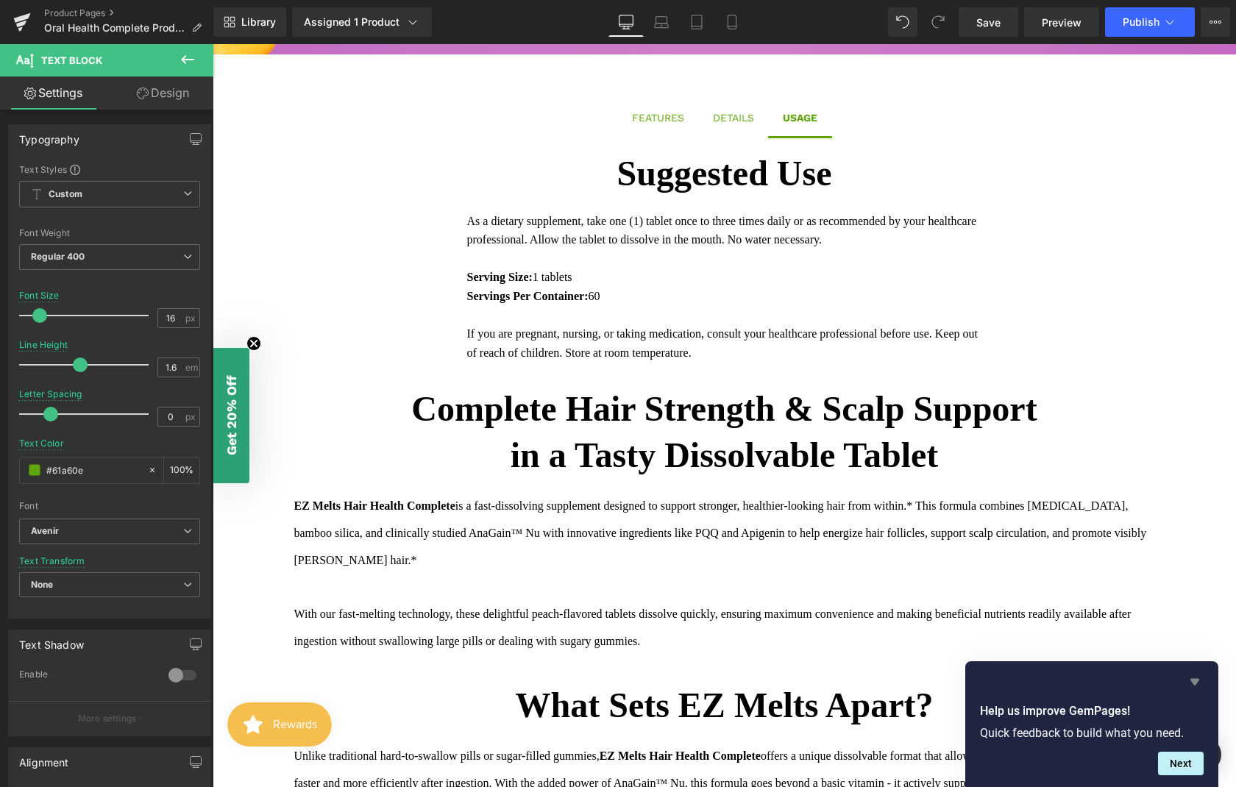
click at [1195, 683] on icon "Hide survey" at bounding box center [1194, 682] width 9 height 7
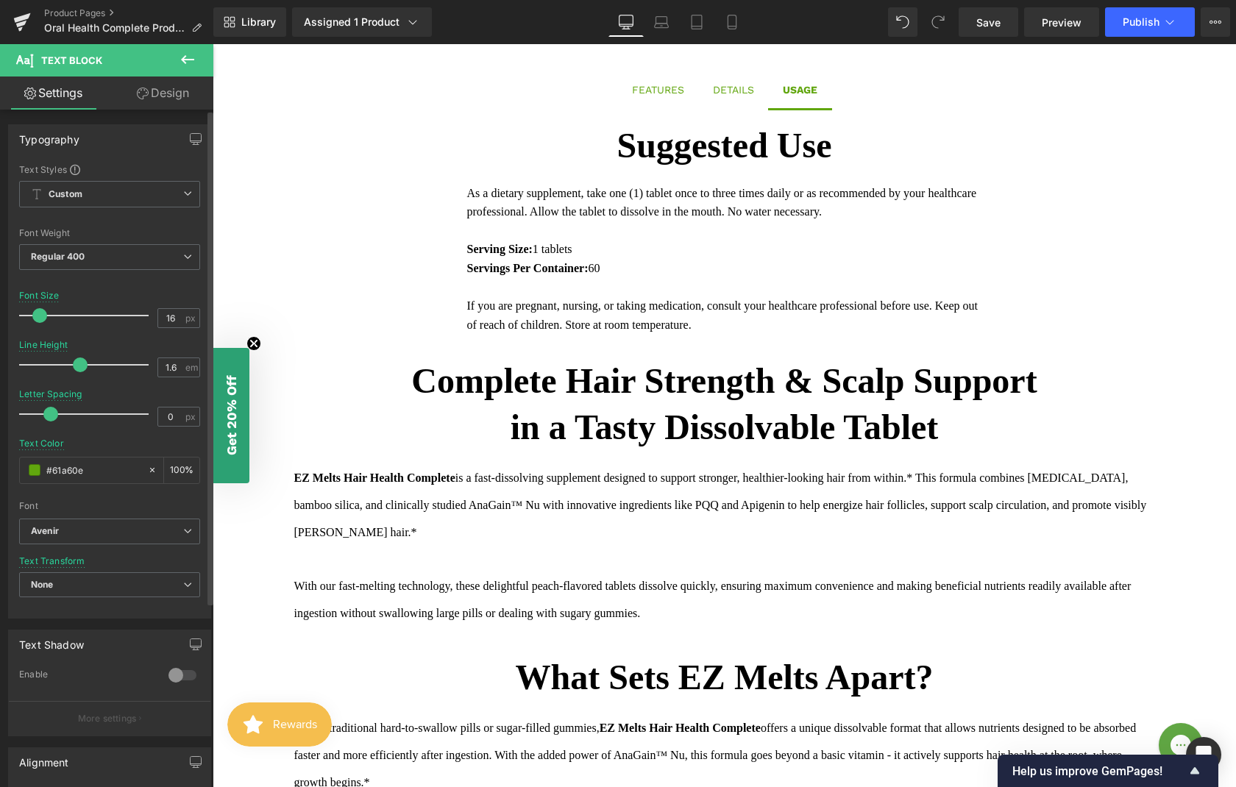
scroll to position [1056, 0]
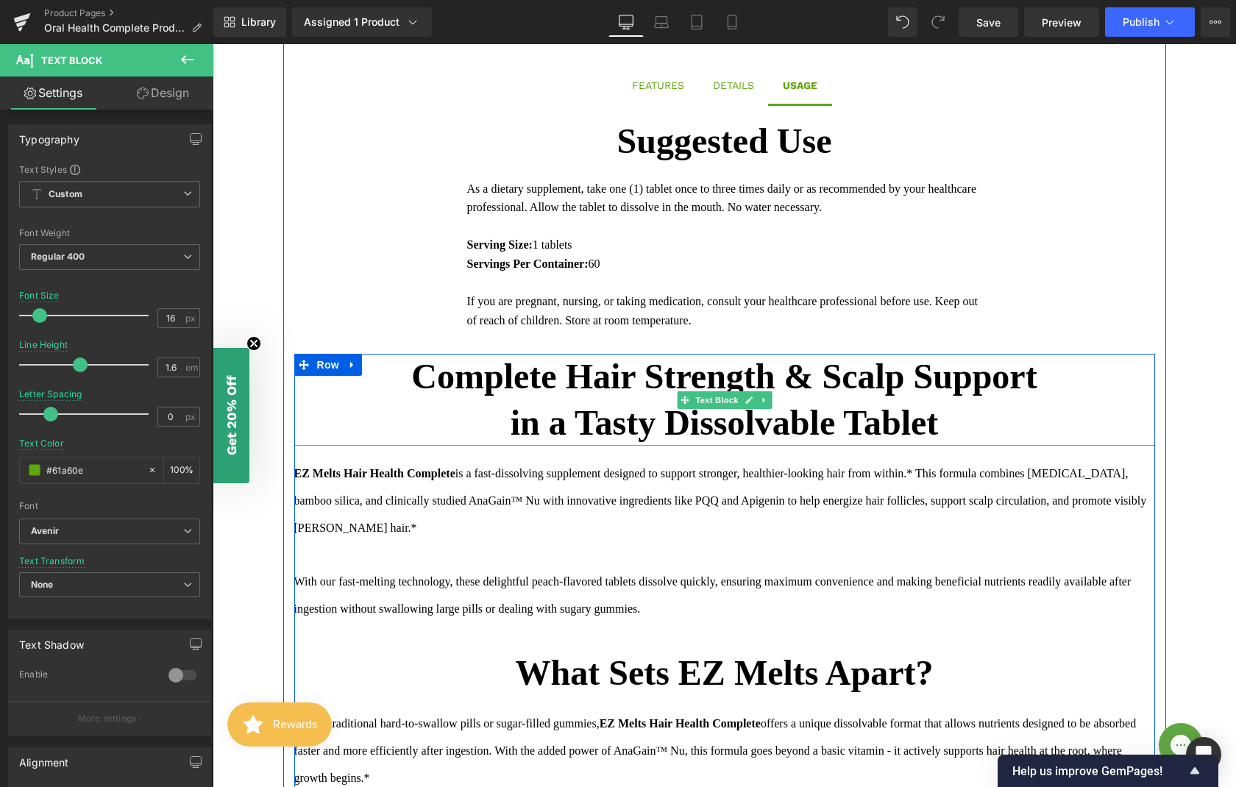
click at [953, 414] on p "in a Tasty Dissolvable Tablet" at bounding box center [724, 423] width 861 height 46
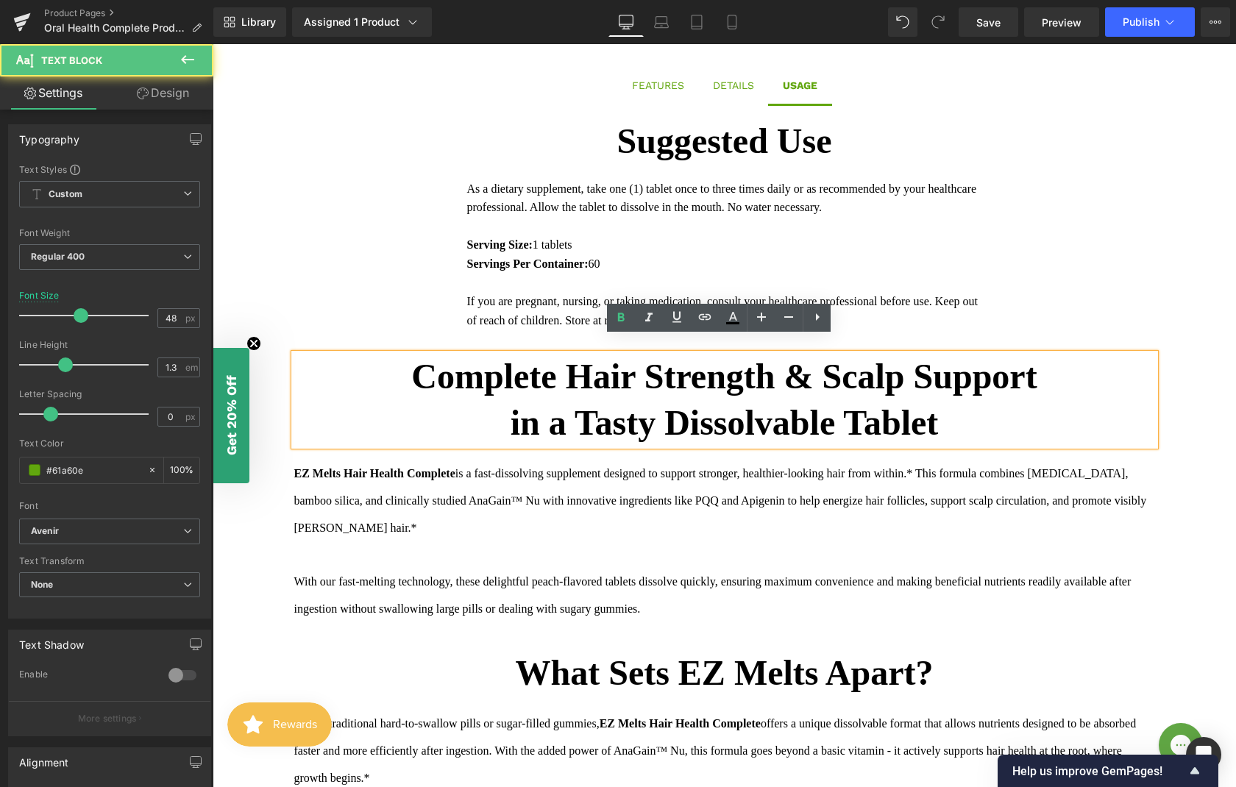
click at [939, 410] on b "in a Tasty Dissolvable Tablet" at bounding box center [725, 422] width 428 height 39
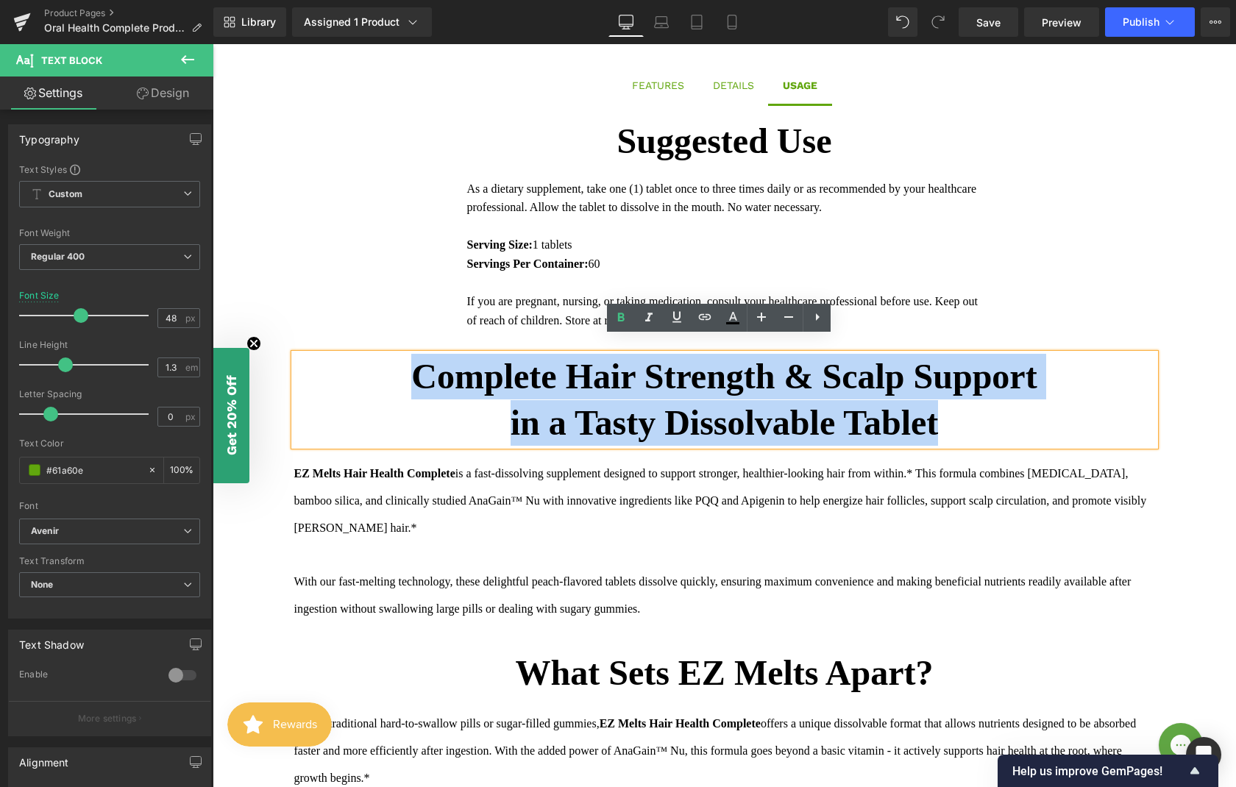
drag, startPoint x: 949, startPoint y: 410, endPoint x: 341, endPoint y: 366, distance: 610.0
click at [341, 366] on div "Complete Hair Strength & Scalp Support in a Tasty Dissolvable Tablet" at bounding box center [724, 400] width 861 height 92
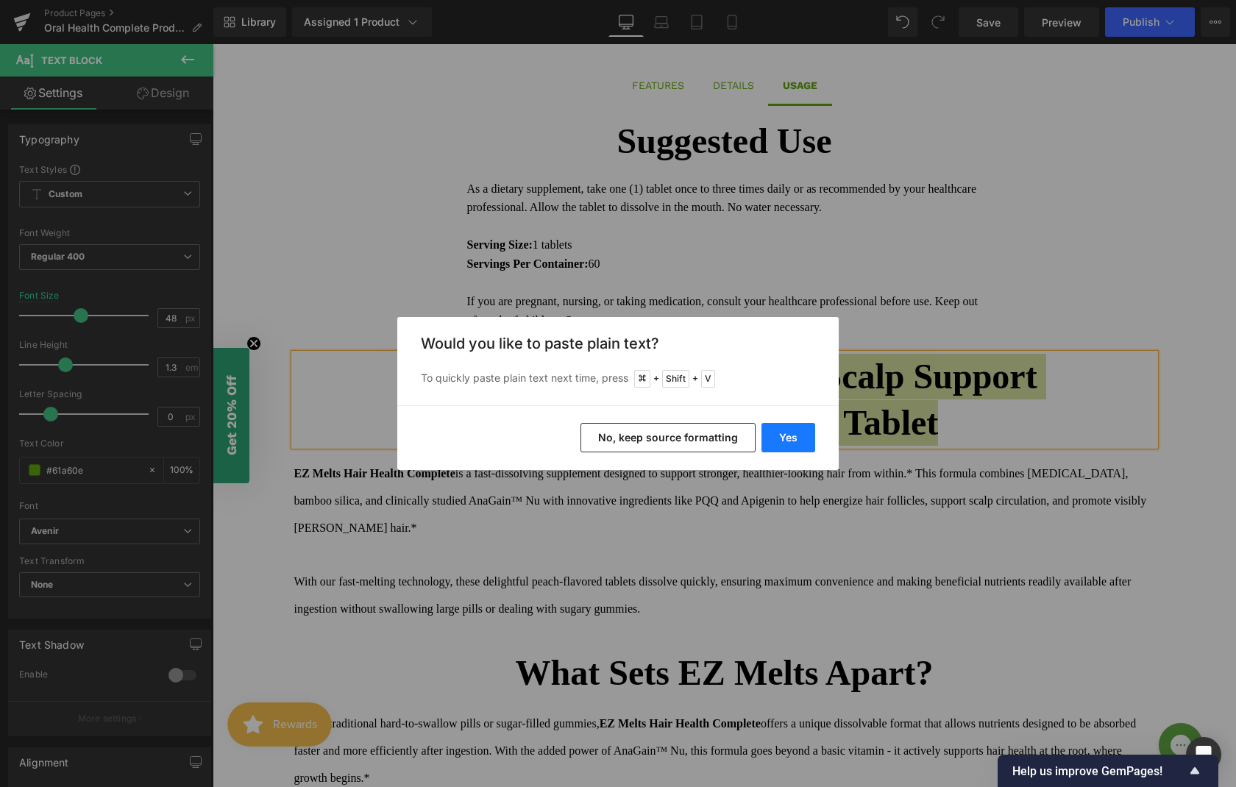
click at [794, 438] on button "Yes" at bounding box center [788, 437] width 54 height 29
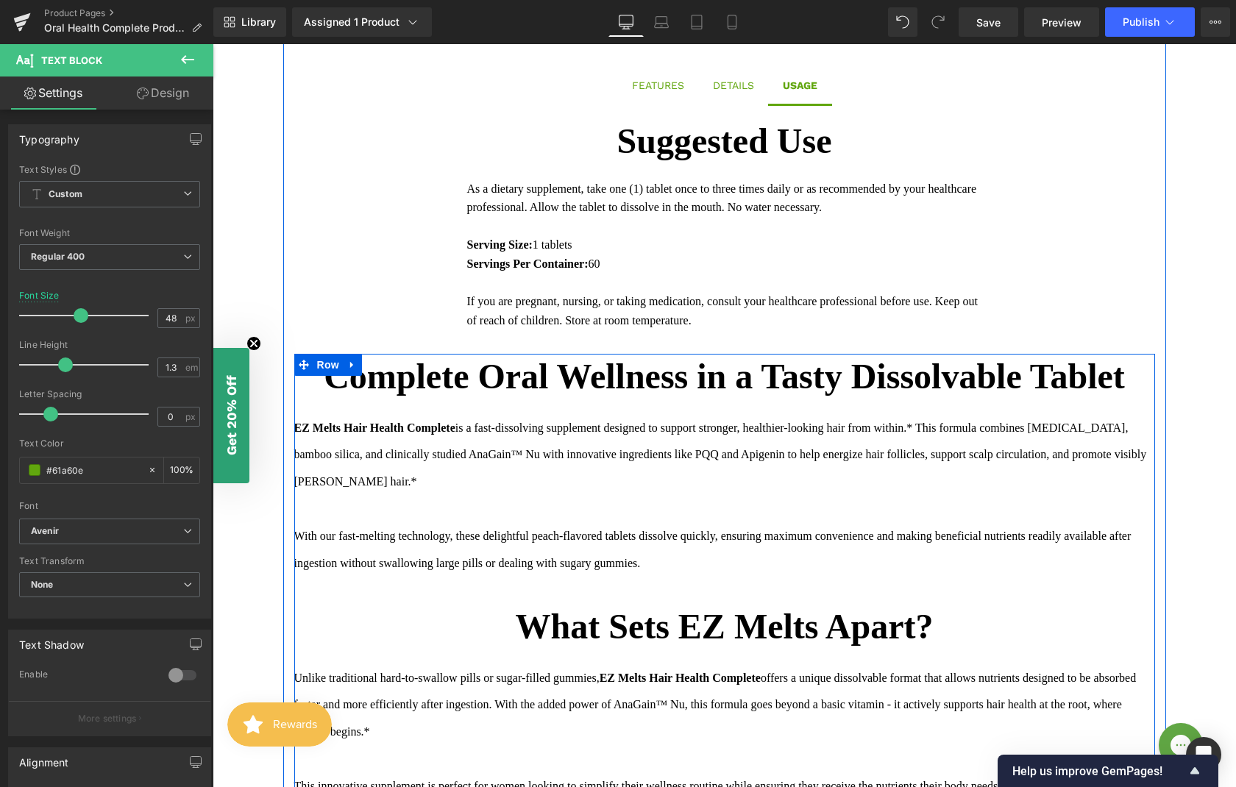
click at [325, 434] on b "EZ Melts Hair Health Complete" at bounding box center [374, 428] width 161 height 13
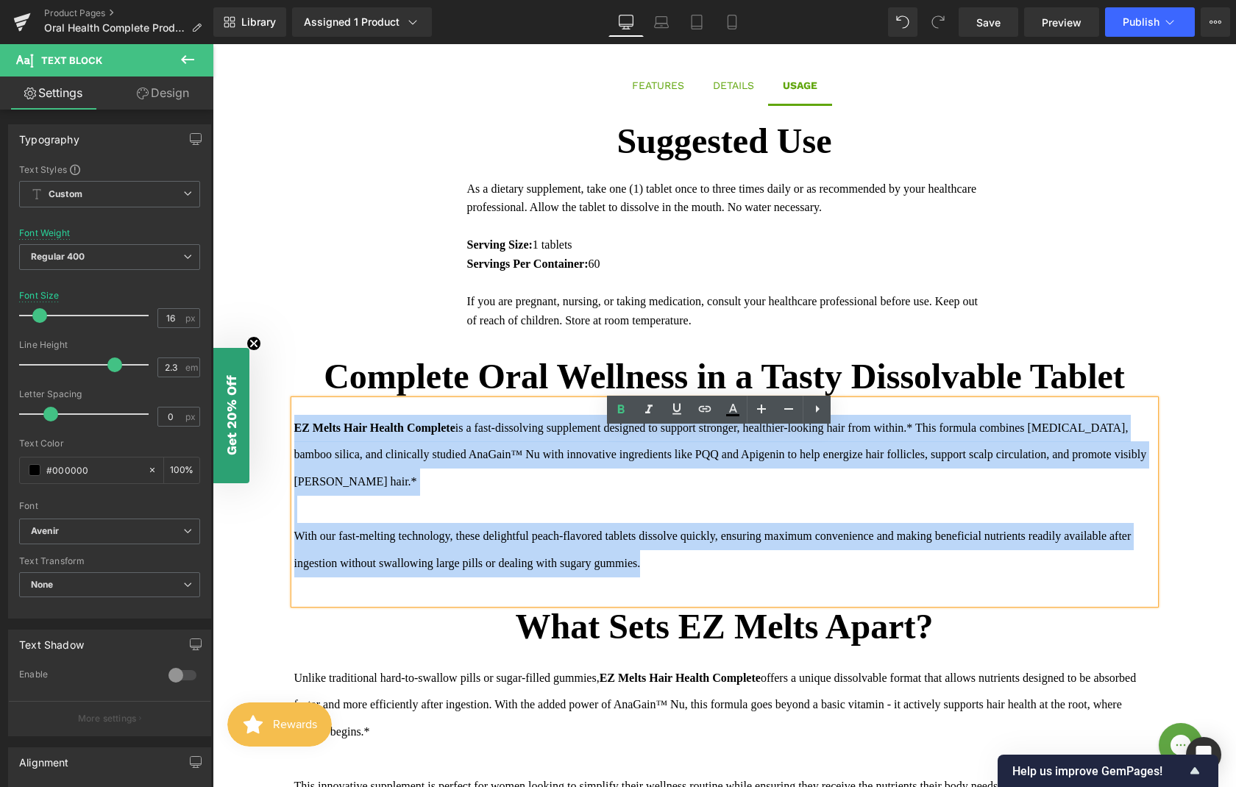
drag, startPoint x: 289, startPoint y: 457, endPoint x: 773, endPoint y: 600, distance: 504.9
click at [773, 600] on div "EZ Melts Hair Health Complete is a fast-dissolving supplement designed to suppo…" at bounding box center [724, 502] width 861 height 205
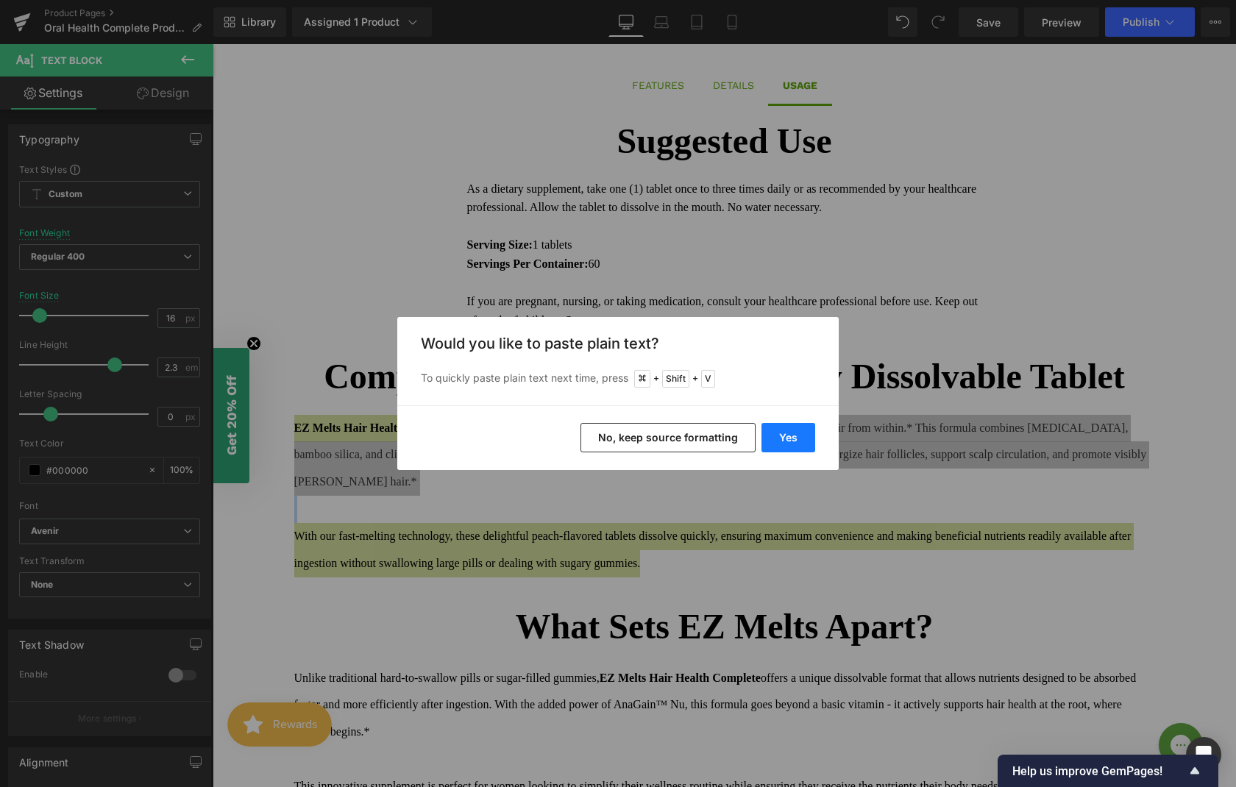
click at [786, 445] on button "Yes" at bounding box center [788, 437] width 54 height 29
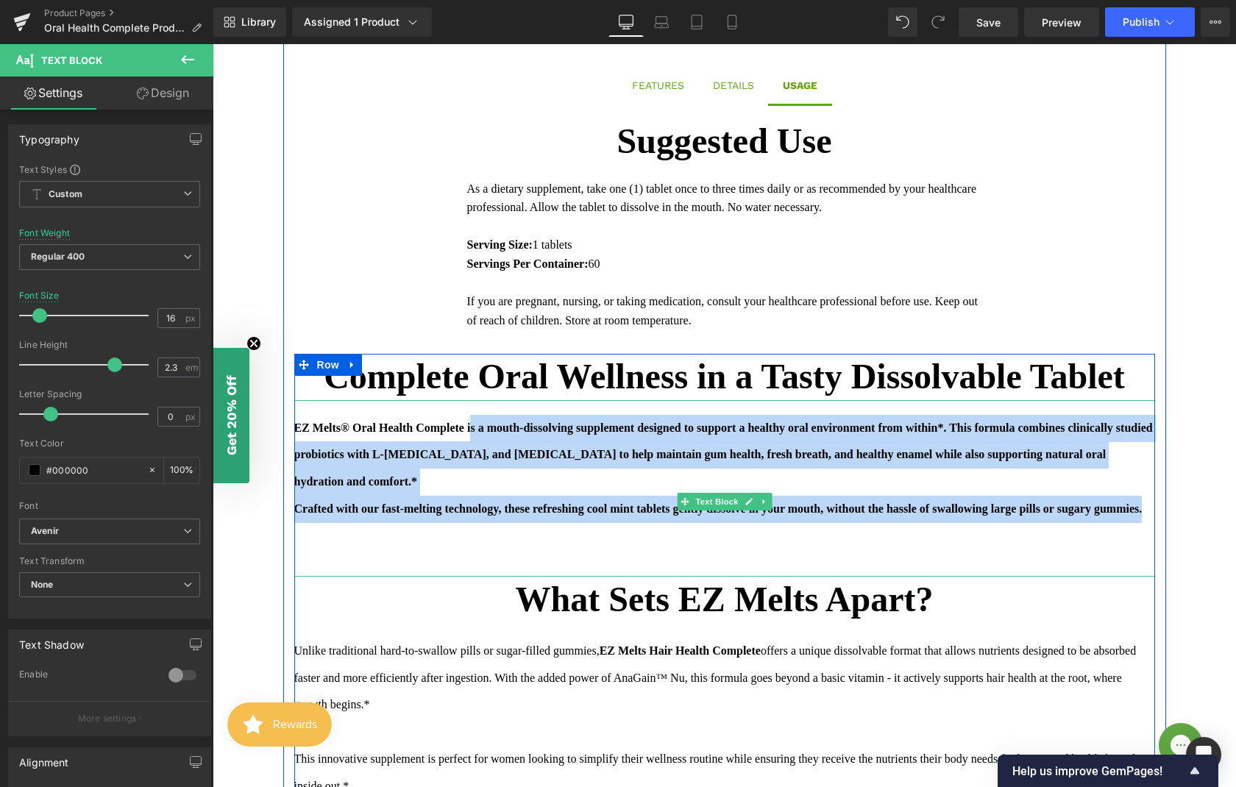
drag, startPoint x: 476, startPoint y: 455, endPoint x: 1088, endPoint y: 579, distance: 624.4
click at [1088, 577] on div "EZ Melts® Oral Health Complete is a mouth-dissolving supplement designed to sup…" at bounding box center [724, 488] width 861 height 177
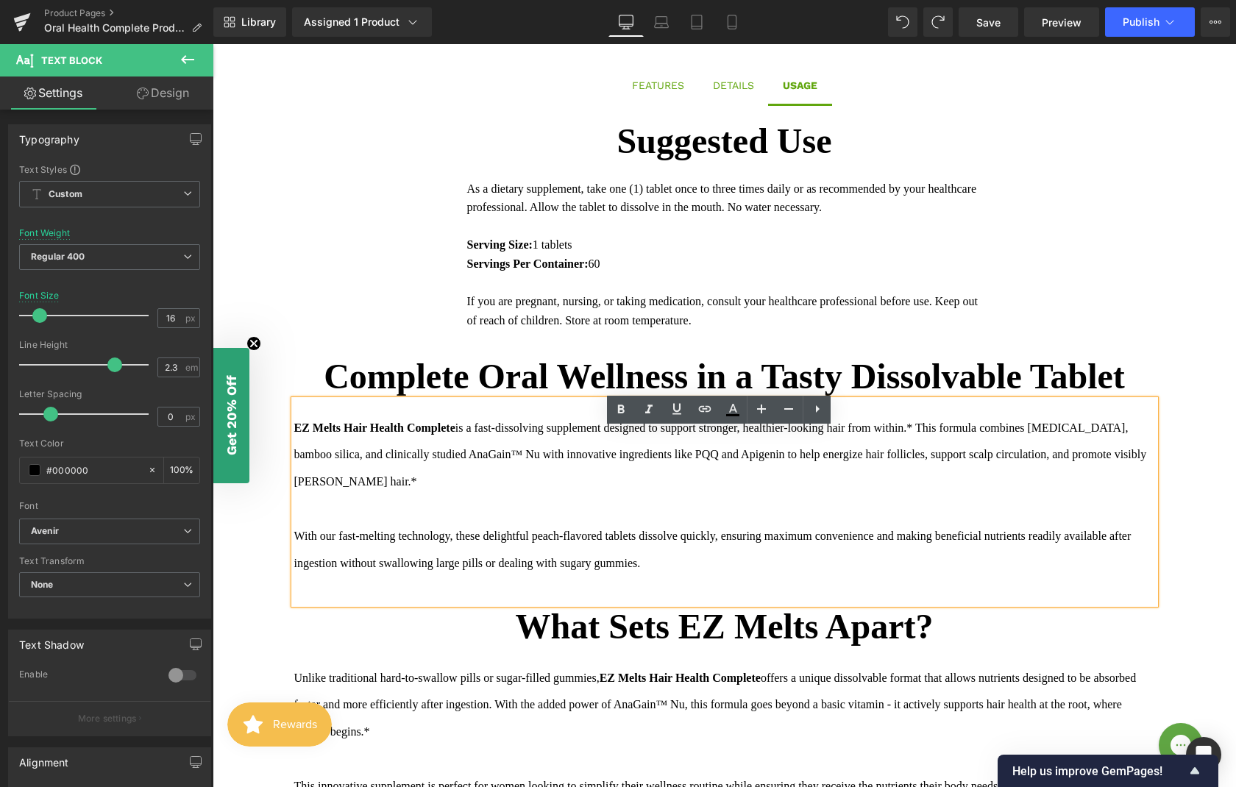
click at [487, 533] on div "With our fast-melting technology, these delightful peach-flavored tablets disso…" at bounding box center [724, 550] width 861 height 108
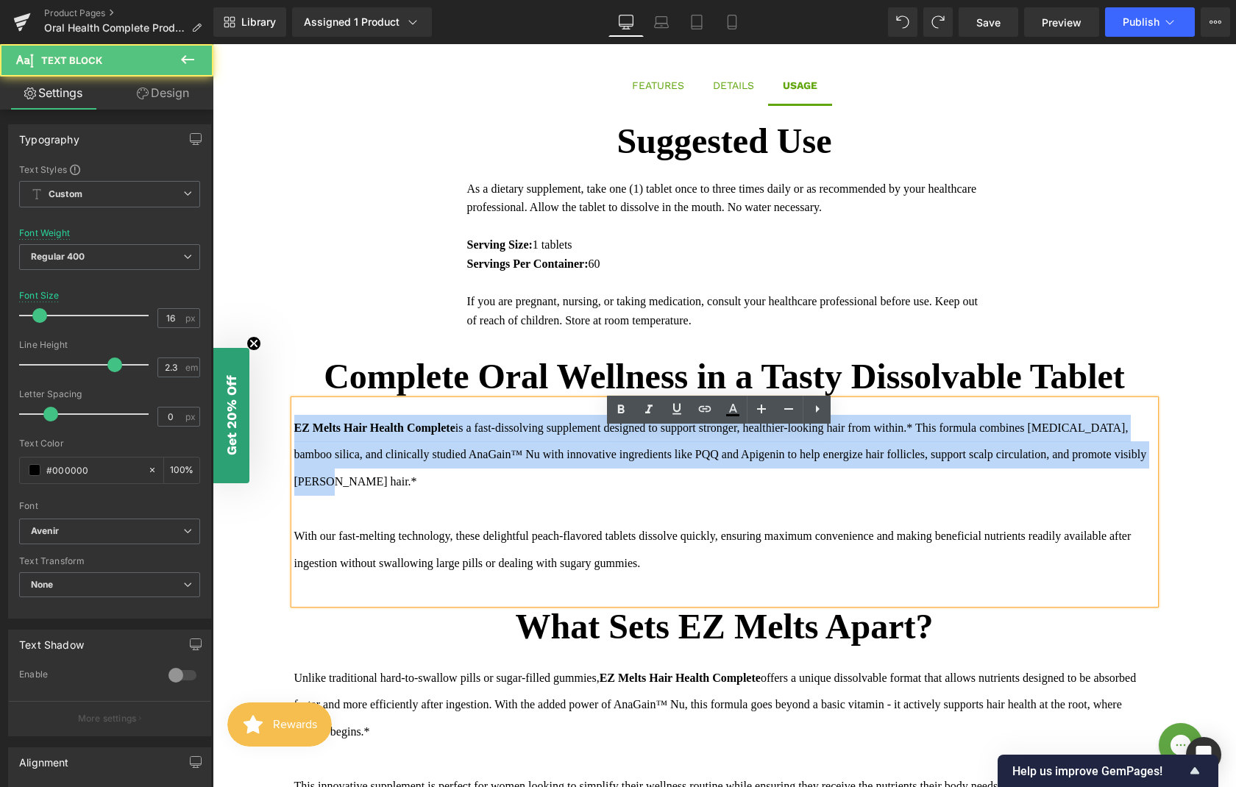
drag, startPoint x: 433, startPoint y: 513, endPoint x: 260, endPoint y: 460, distance: 180.1
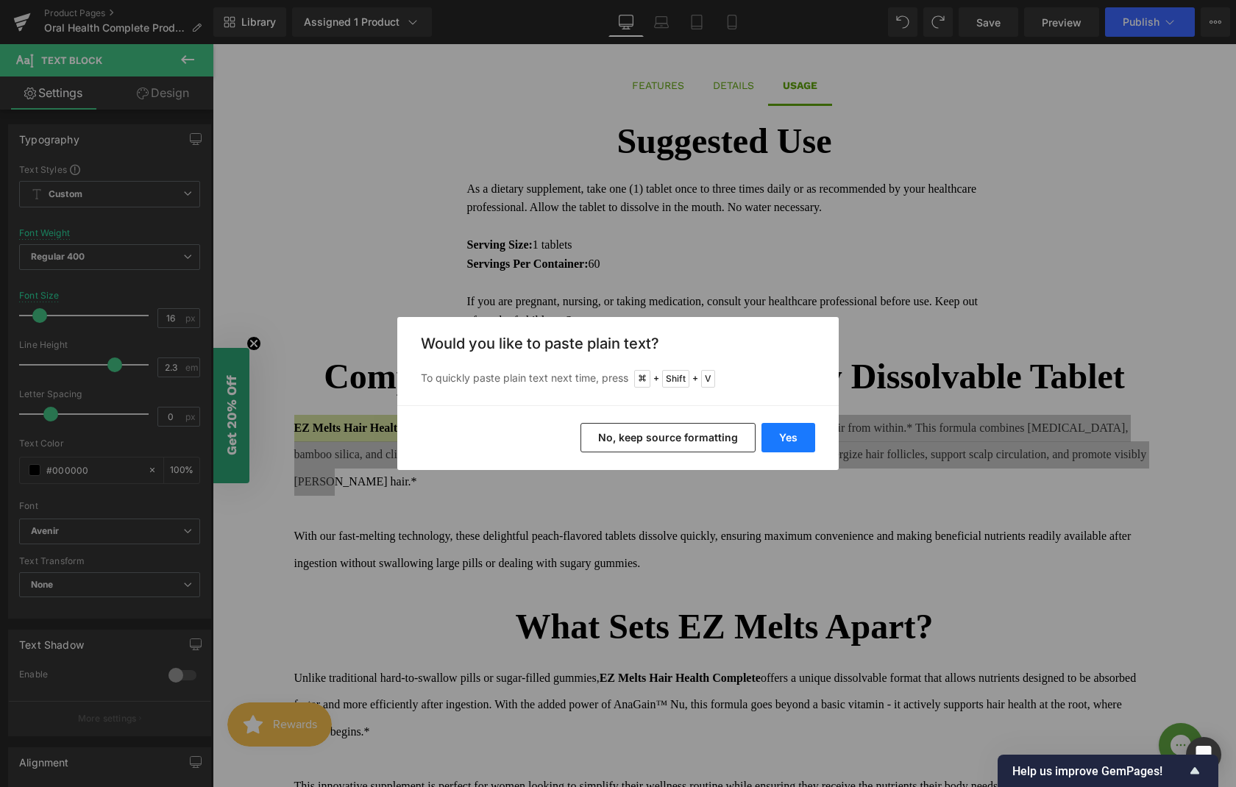
drag, startPoint x: 796, startPoint y: 444, endPoint x: 561, endPoint y: 403, distance: 238.3
click at [796, 444] on button "Yes" at bounding box center [788, 437] width 54 height 29
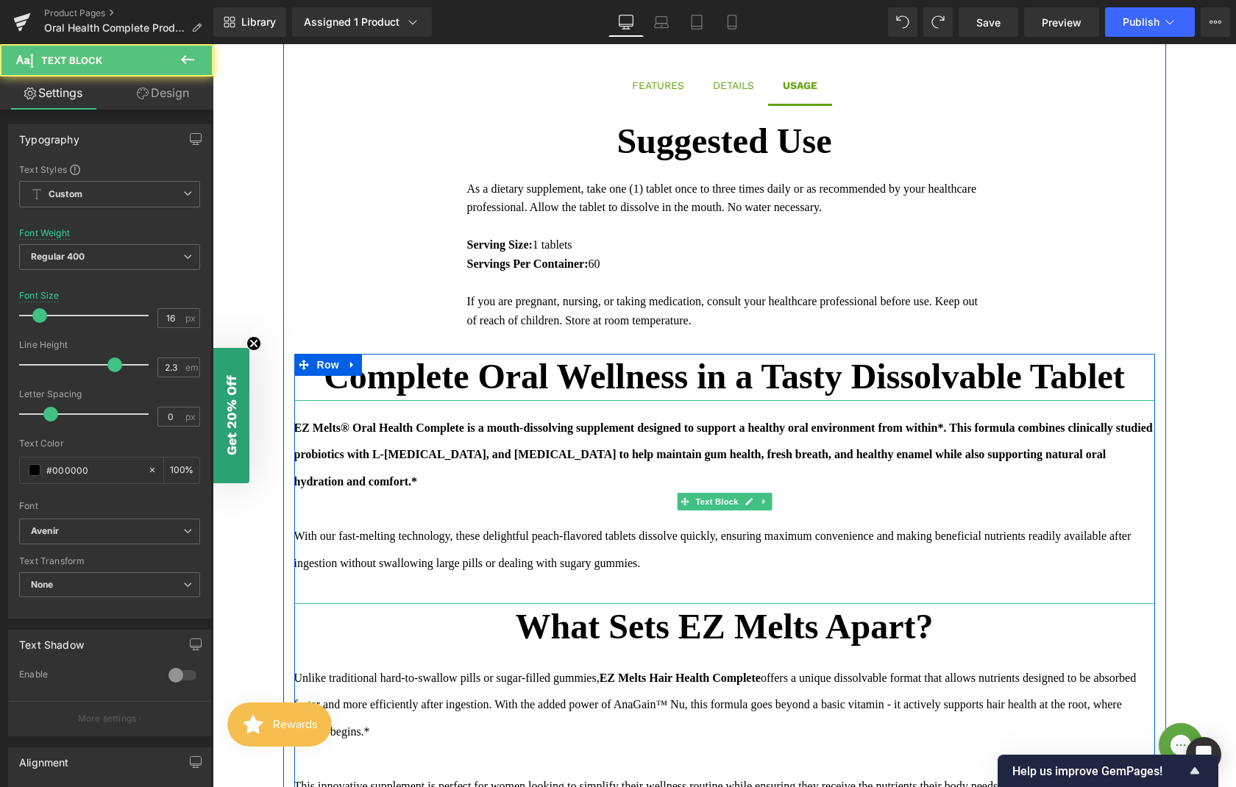
drag, startPoint x: 475, startPoint y: 457, endPoint x: 488, endPoint y: 497, distance: 41.9
click at [488, 497] on div "EZ Melts® Oral Health Complete is a mouth-dissolving supplement designed to sup…" at bounding box center [724, 502] width 861 height 205
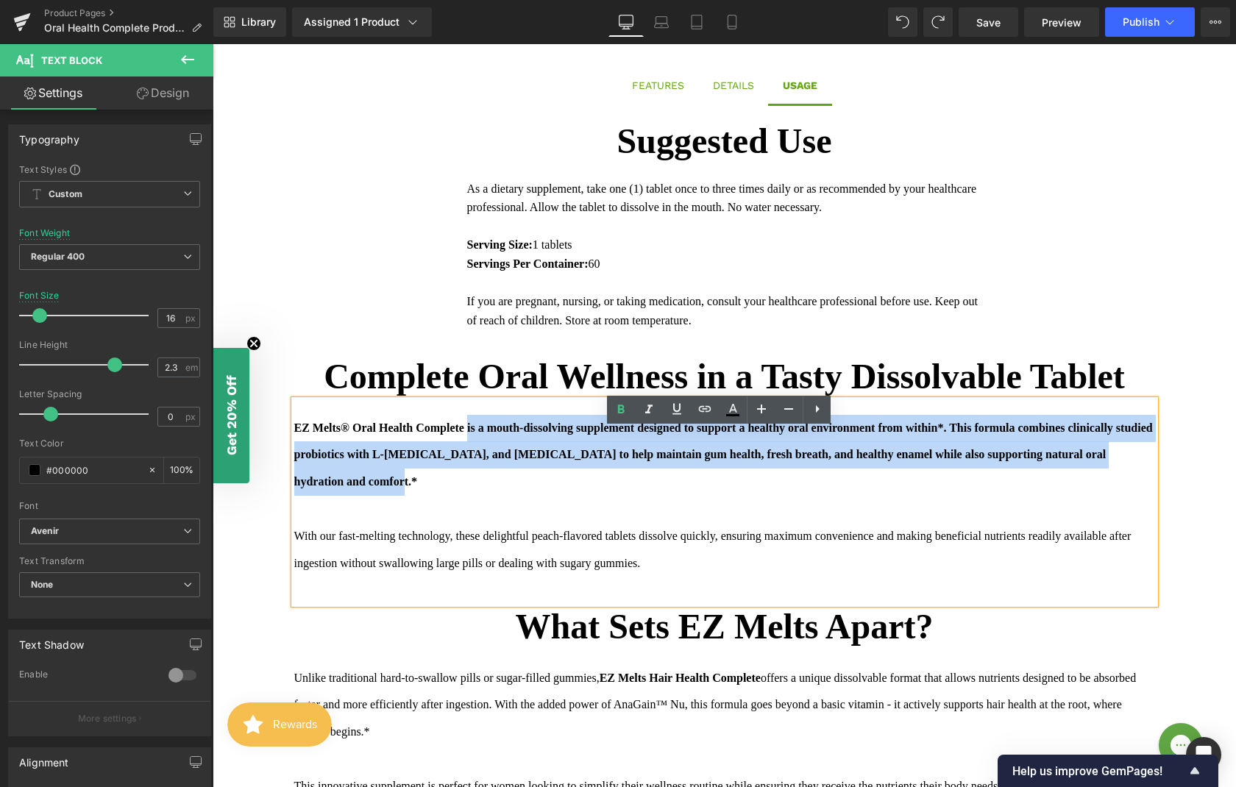
drag, startPoint x: 474, startPoint y: 459, endPoint x: 491, endPoint y: 508, distance: 51.2
click at [491, 508] on div "EZ Melts® Oral Health Complete is a mouth-dissolving supplement designed to sup…" at bounding box center [724, 502] width 861 height 205
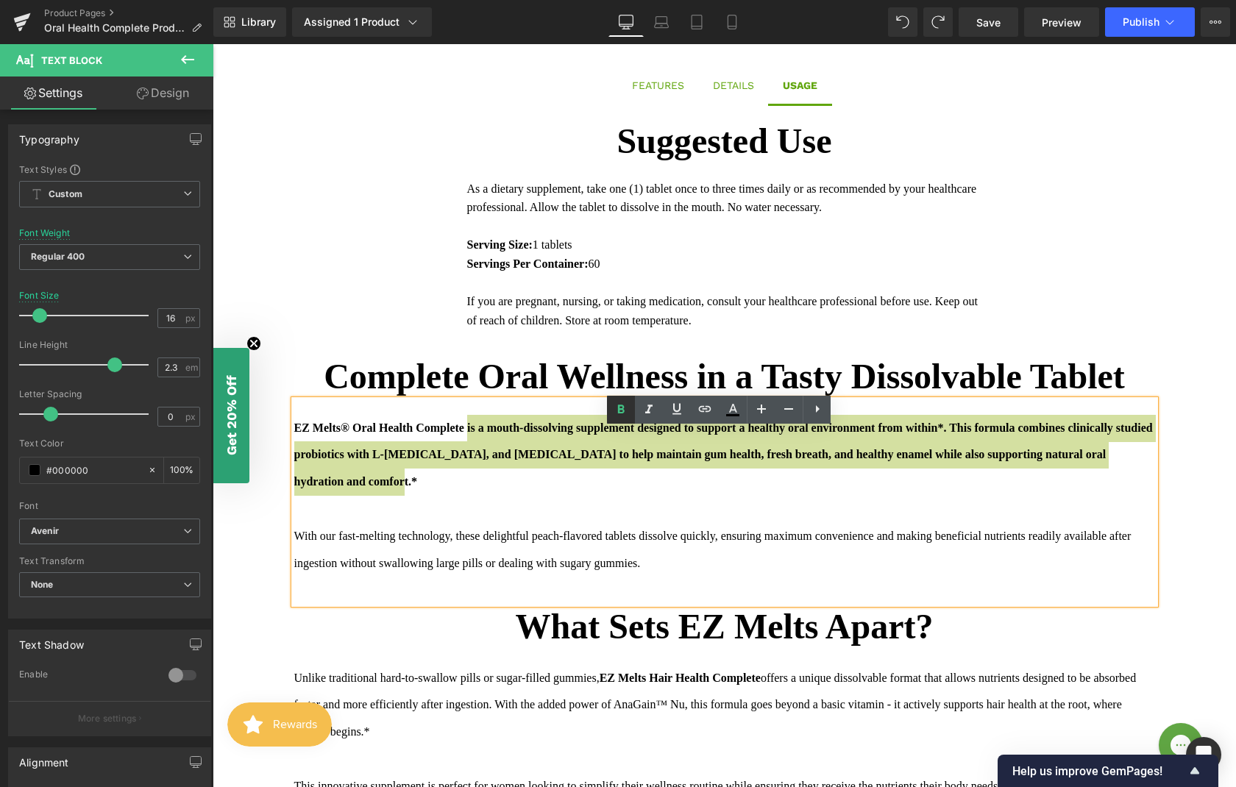
click at [617, 421] on link at bounding box center [621, 410] width 28 height 28
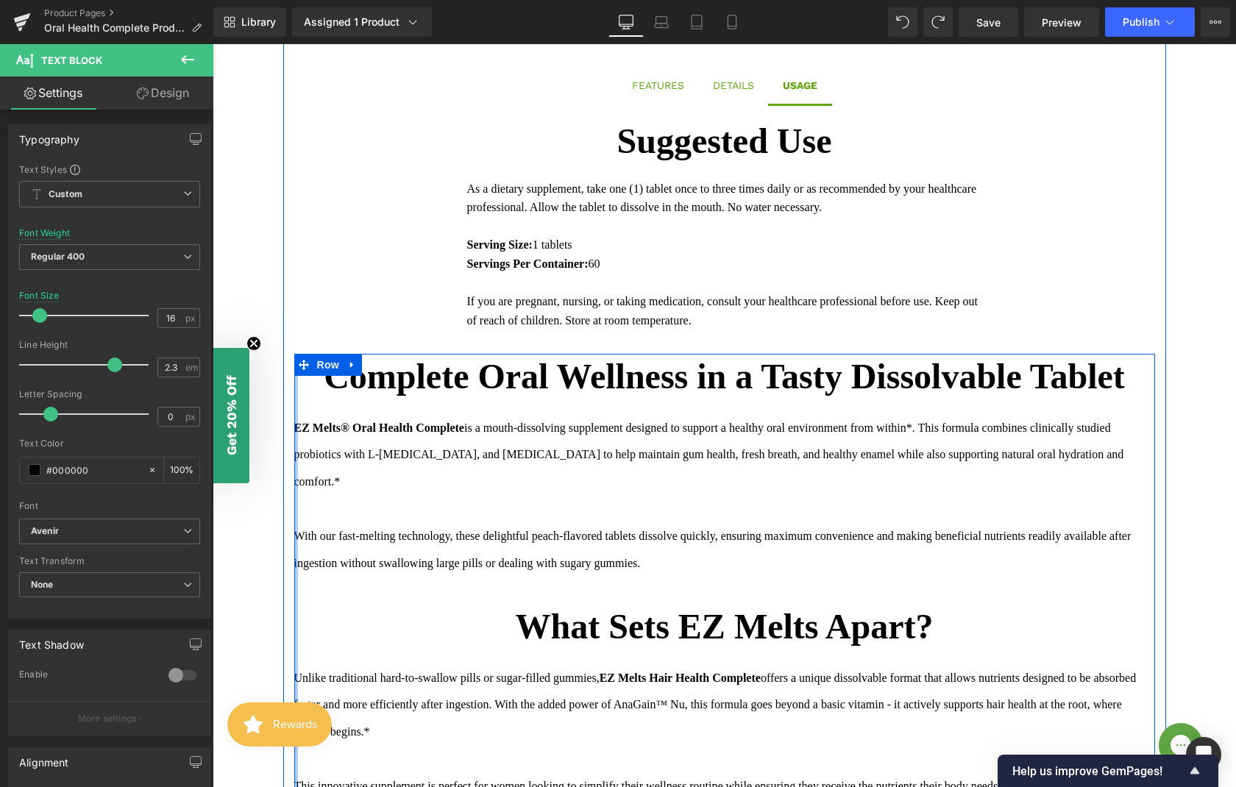
click at [294, 563] on div at bounding box center [296, 598] width 4 height 488
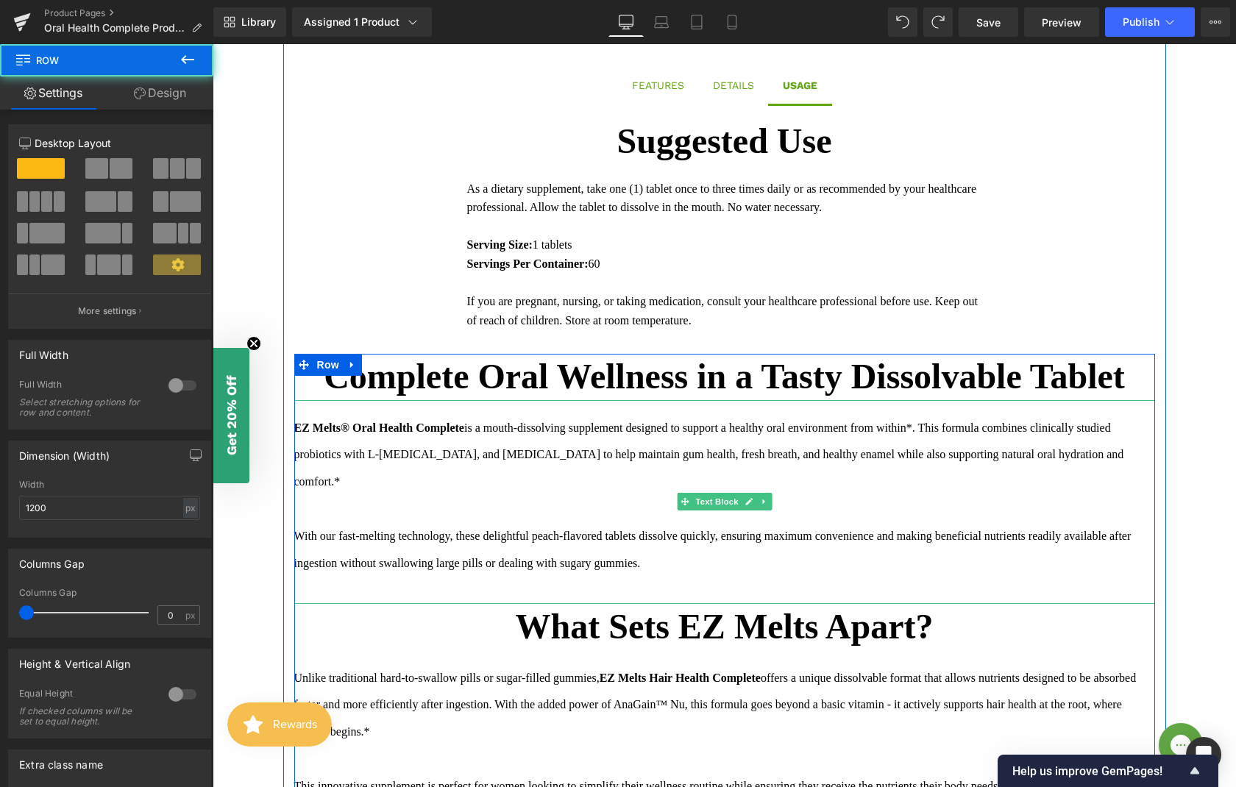
click at [295, 563] on div "With our fast-melting technology, these delightful peach-flavored tablets disso…" at bounding box center [724, 550] width 861 height 54
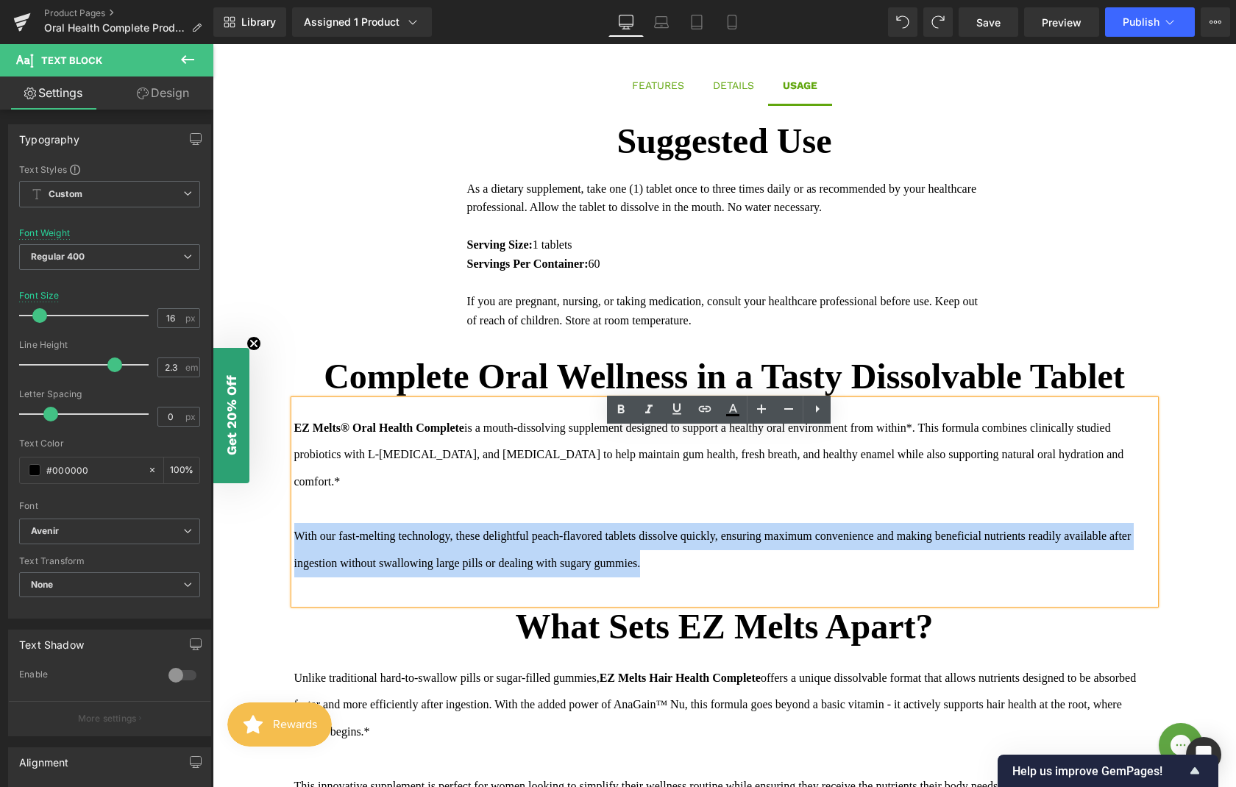
drag, startPoint x: 292, startPoint y: 564, endPoint x: 774, endPoint y: 586, distance: 482.3
click at [774, 577] on div "With our fast-melting technology, these delightful peach-flavored tablets disso…" at bounding box center [724, 550] width 861 height 54
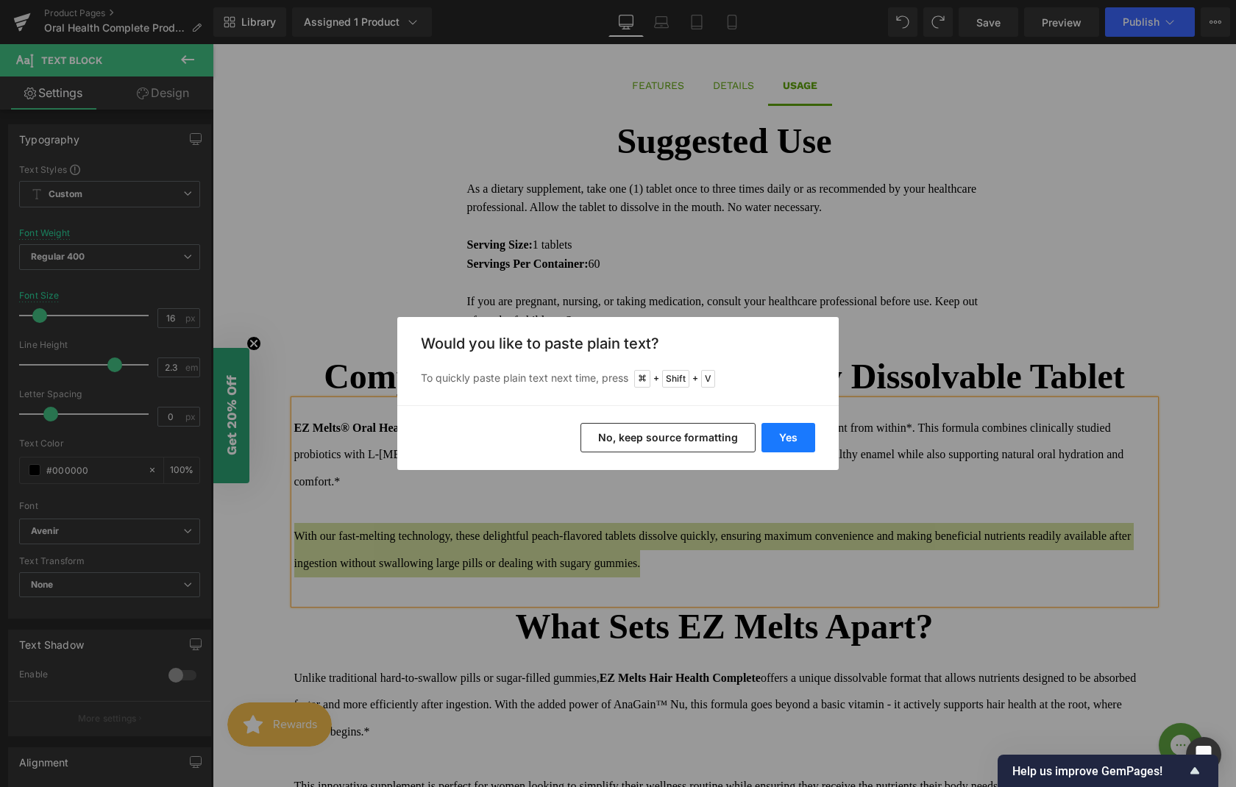
click at [787, 439] on button "Yes" at bounding box center [788, 437] width 54 height 29
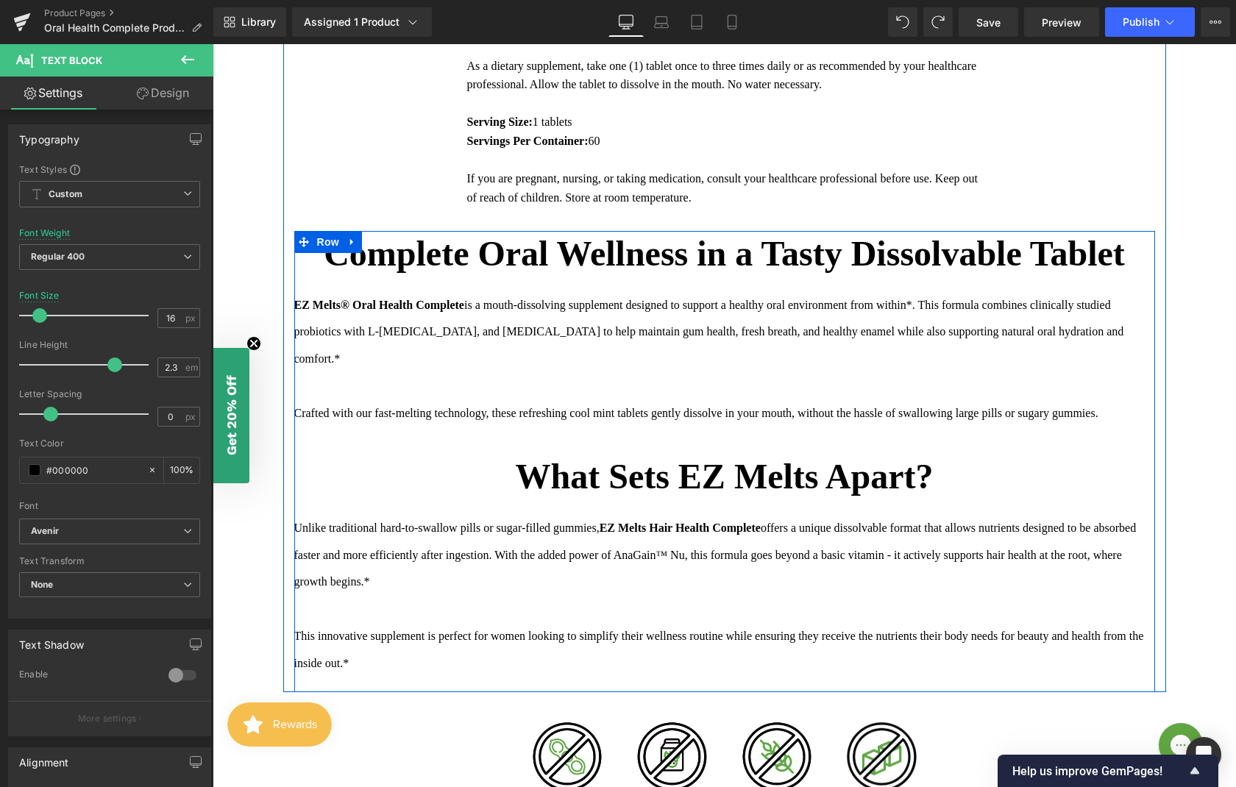
scroll to position [1263, 0]
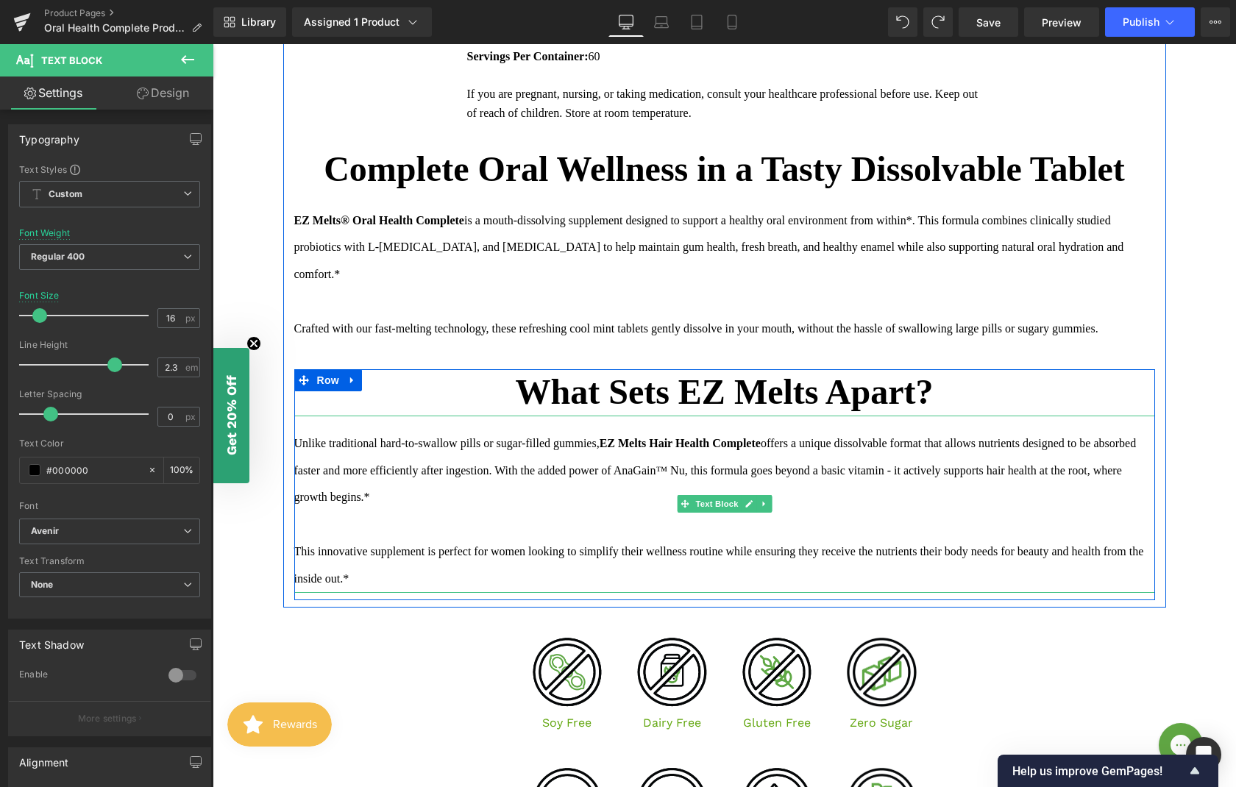
click at [742, 449] on strong "EZ Melts Hair Health Complete" at bounding box center [680, 443] width 161 height 13
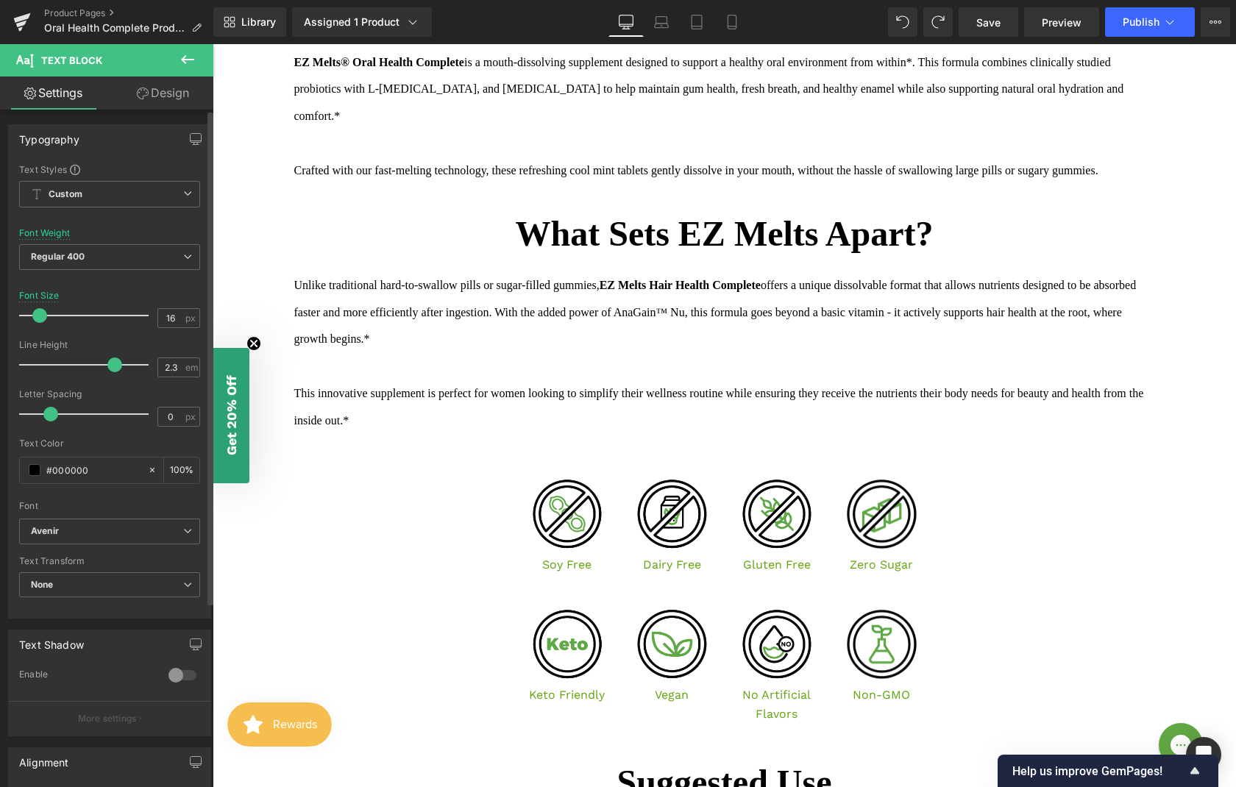
scroll to position [1500, 0]
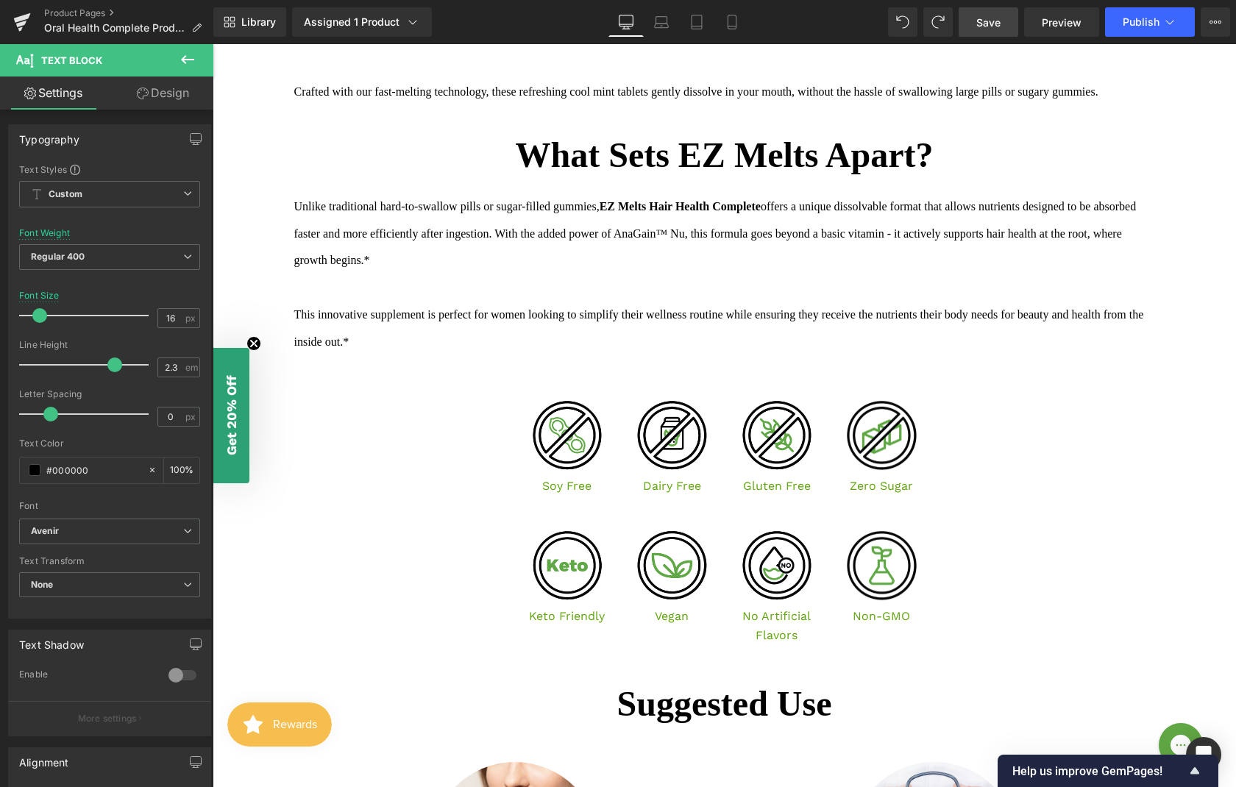
click at [986, 22] on span "Save" at bounding box center [988, 22] width 24 height 15
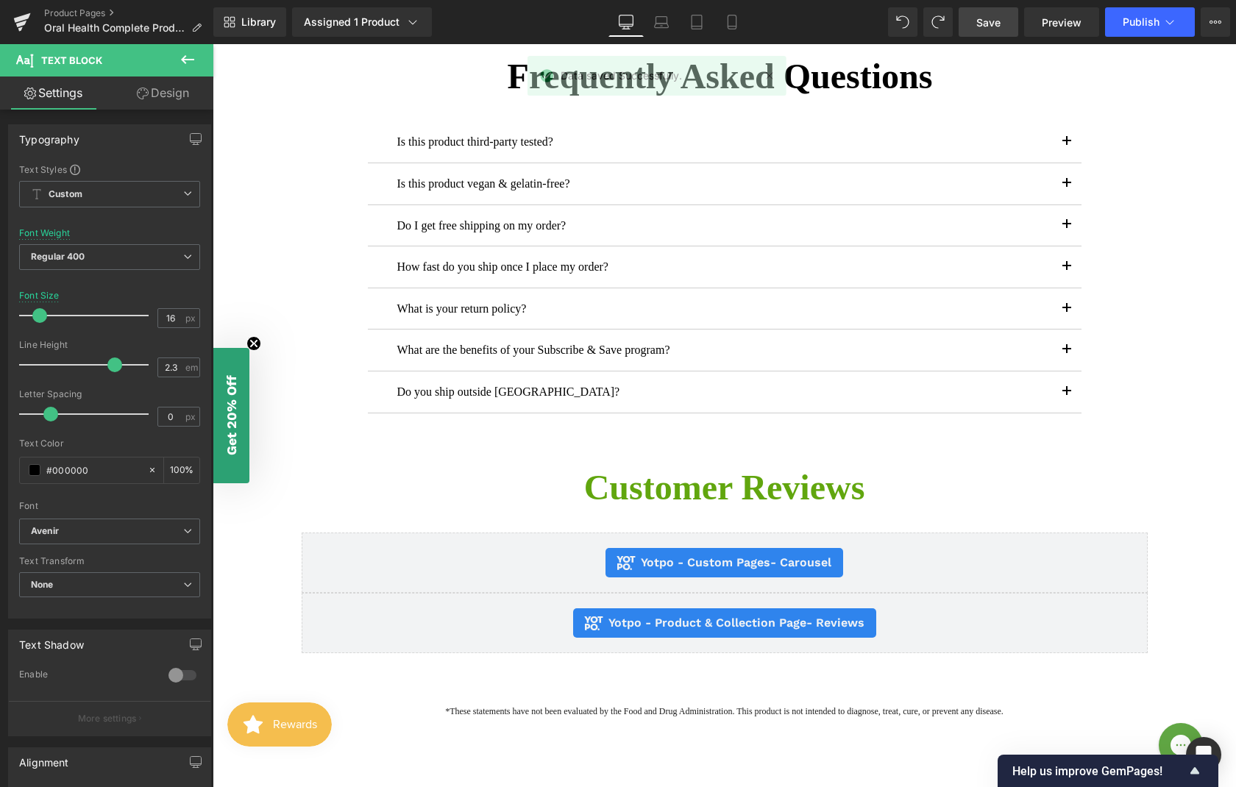
scroll to position [2572, 0]
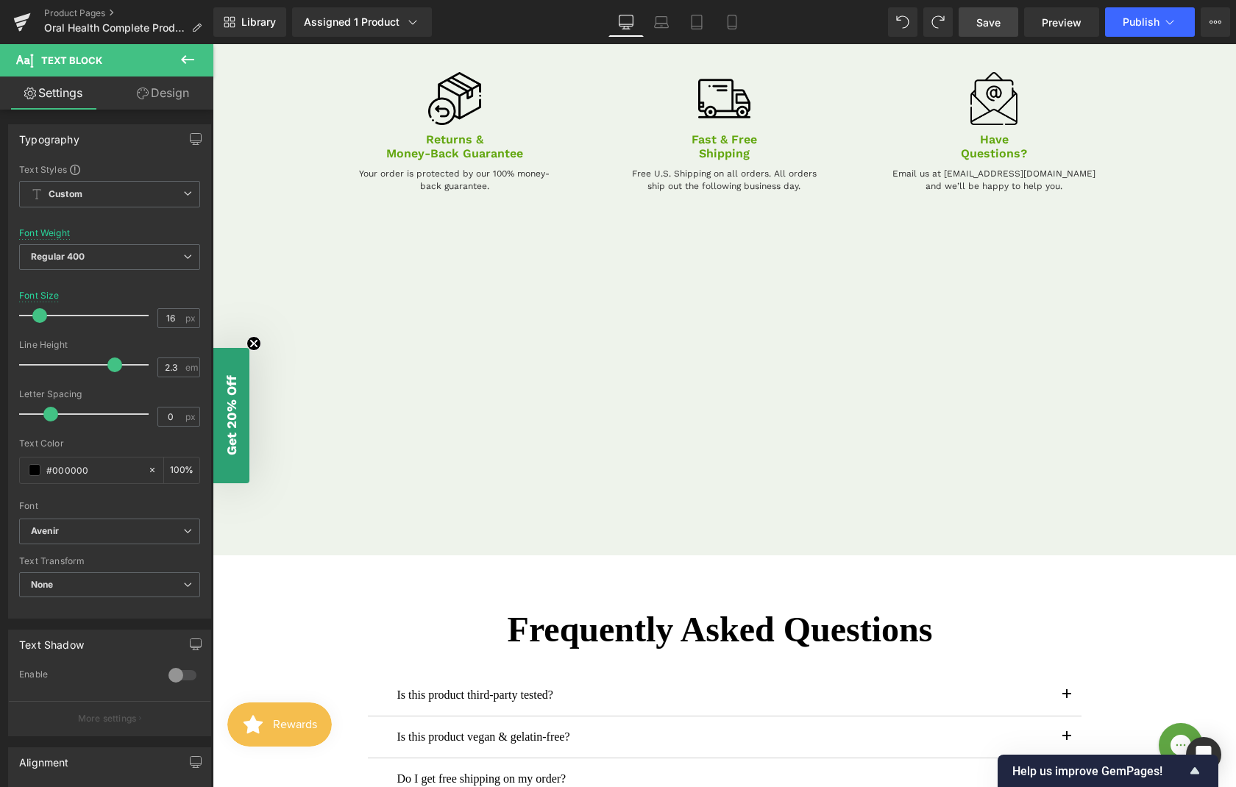
click at [678, 470] on div "Image Returns & Money-Back Guarantee Text Block Your order is protected by our …" at bounding box center [724, 259] width 883 height 467
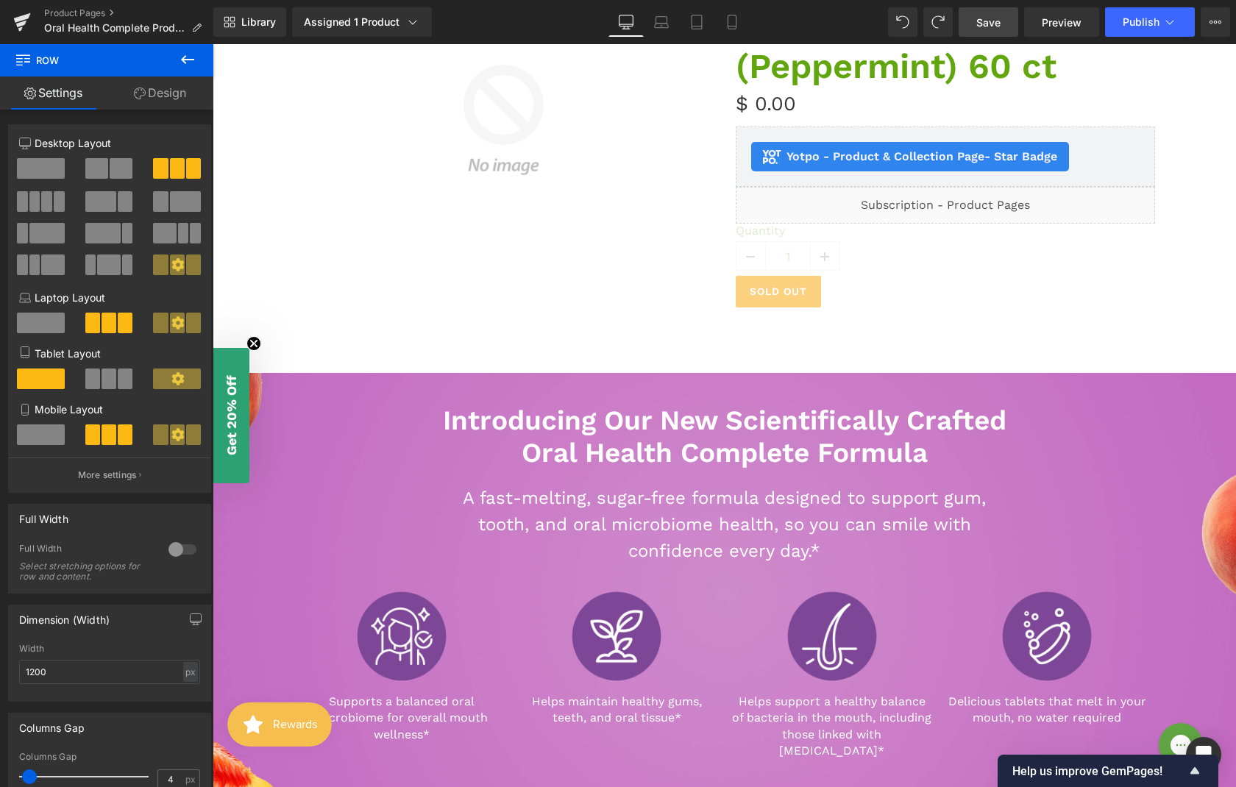
scroll to position [580, 0]
